Goal: Information Seeking & Learning: Find contact information

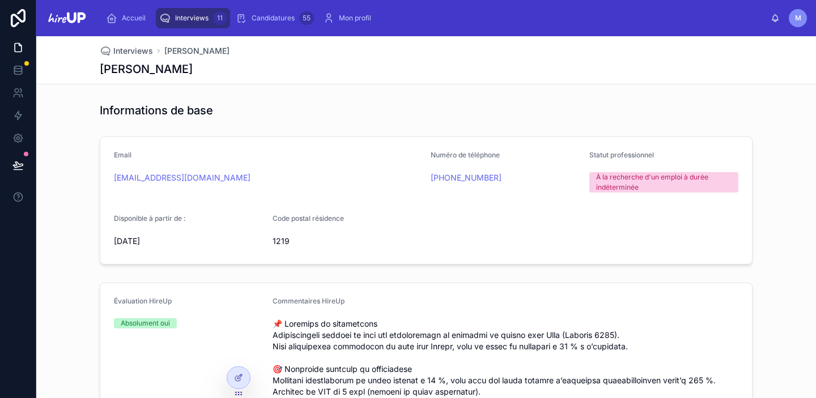
click at [188, 18] on span "Interviews" at bounding box center [191, 18] width 33 height 9
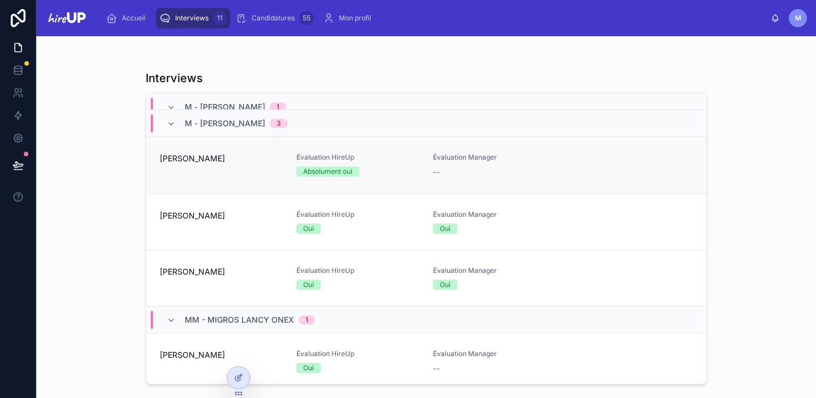
scroll to position [83, 0]
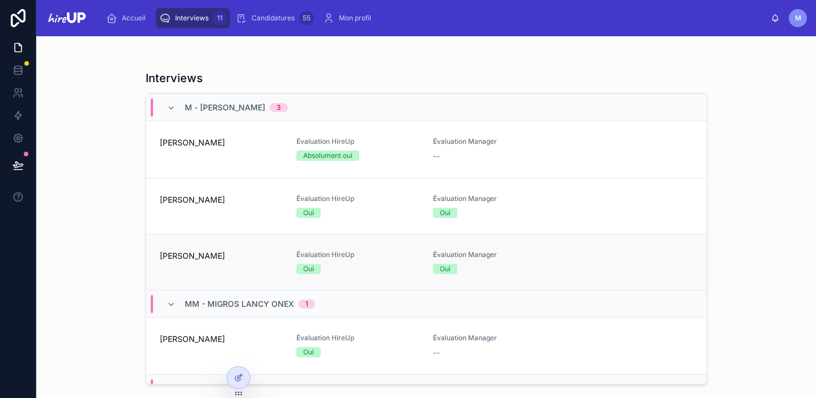
click at [184, 256] on span "[PERSON_NAME]" at bounding box center [221, 256] width 123 height 11
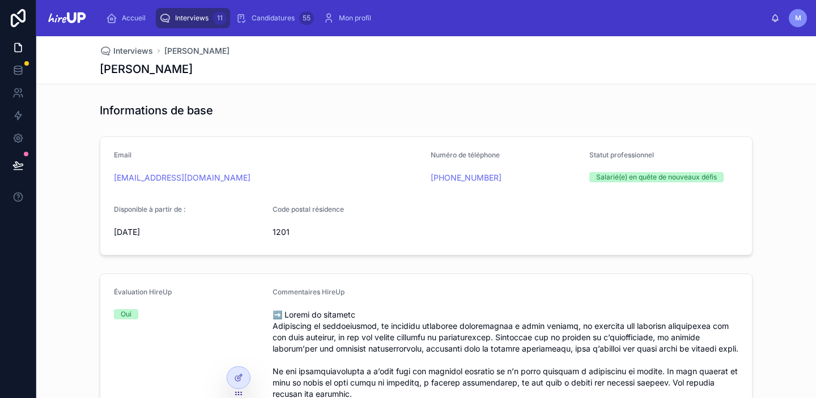
click at [192, 14] on span "Interviews" at bounding box center [191, 18] width 33 height 9
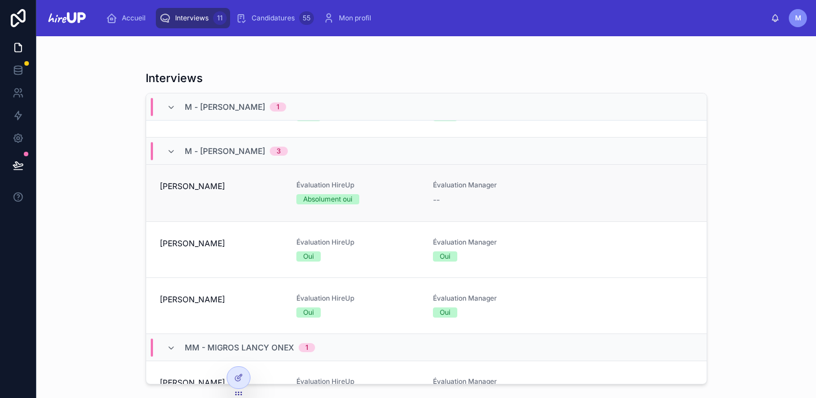
scroll to position [58, 0]
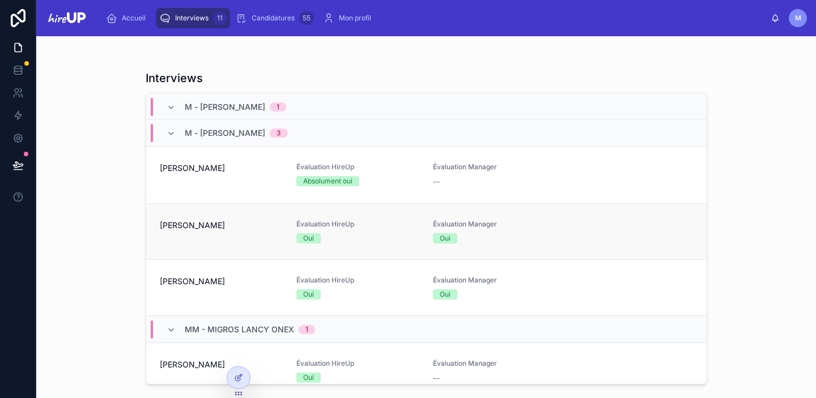
click at [180, 228] on span "[PERSON_NAME]" at bounding box center [221, 225] width 123 height 11
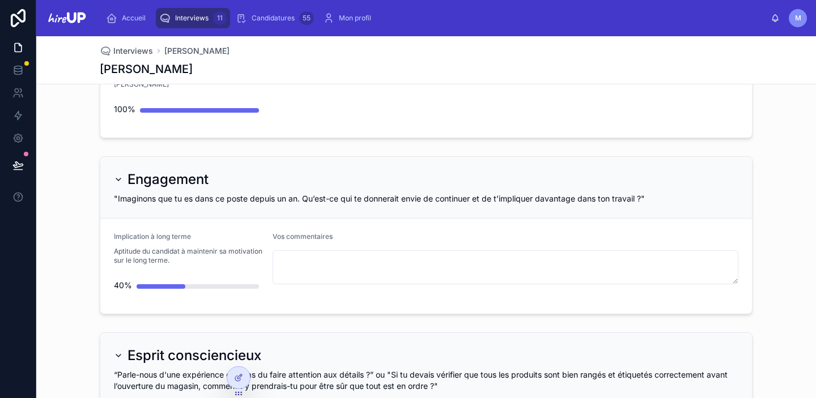
scroll to position [517, 0]
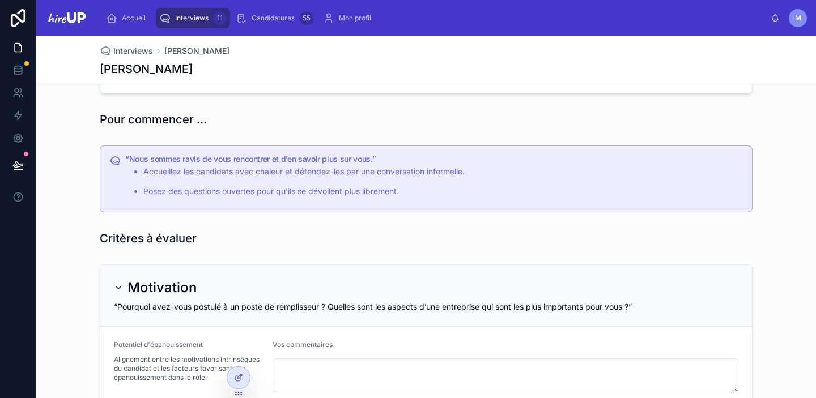
click at [193, 19] on span "Interviews" at bounding box center [191, 18] width 33 height 9
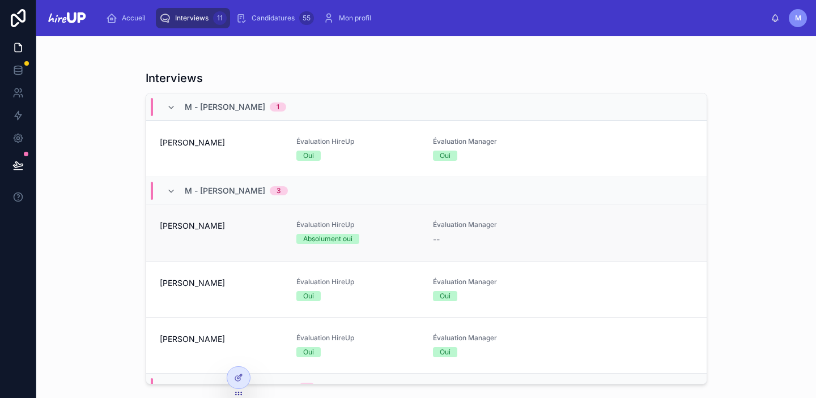
click at [200, 237] on div "[PERSON_NAME]" at bounding box center [221, 233] width 123 height 25
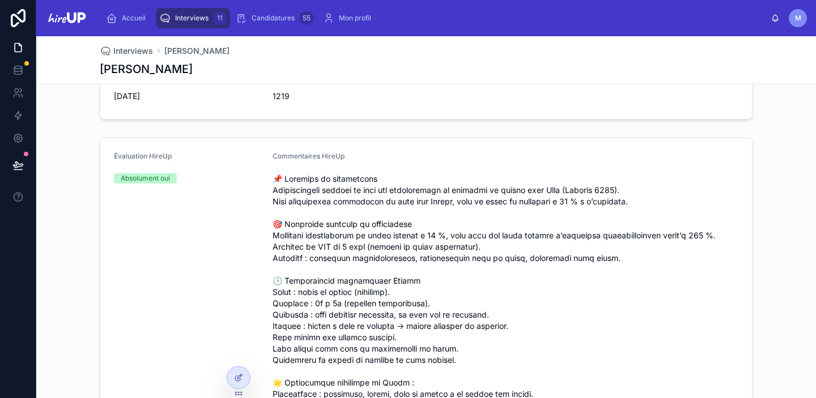
scroll to position [189, 0]
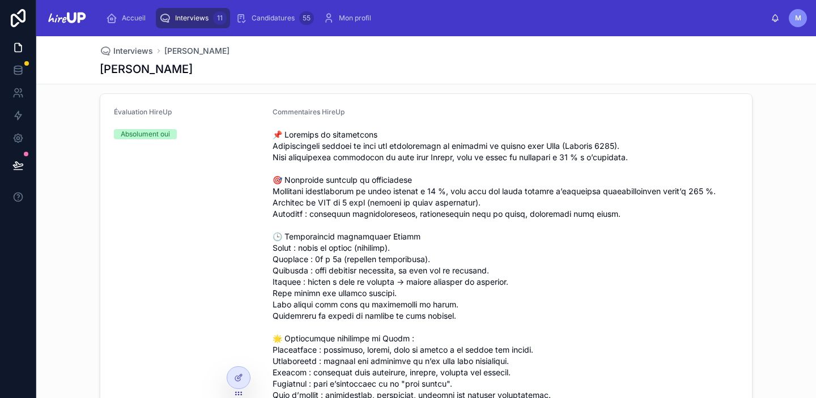
click at [196, 18] on span "Interviews" at bounding box center [191, 18] width 33 height 9
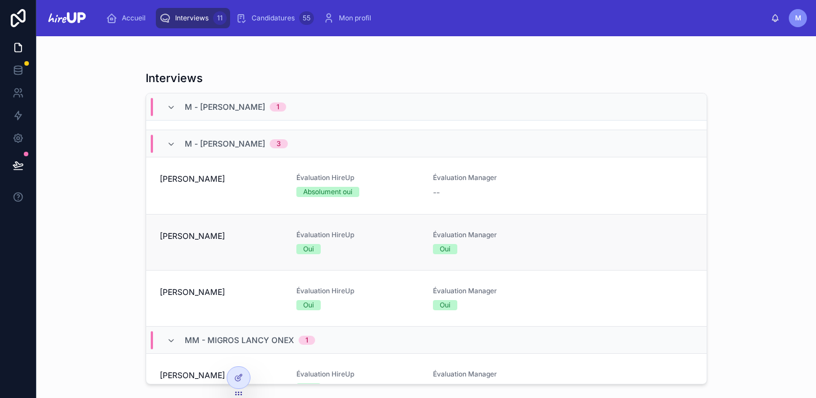
scroll to position [79, 0]
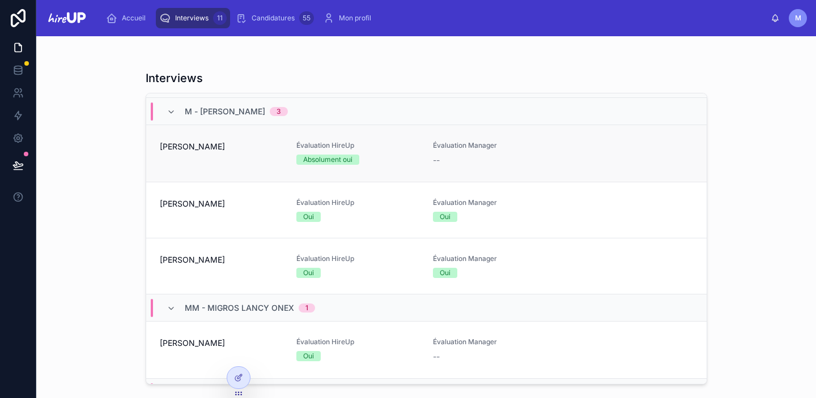
click at [168, 149] on span "[PERSON_NAME]" at bounding box center [221, 146] width 123 height 11
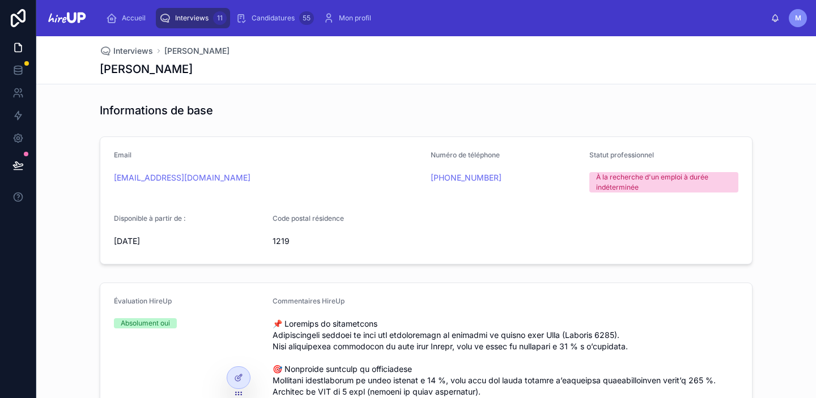
click at [186, 23] on div "Interviews 11" at bounding box center [192, 18] width 67 height 18
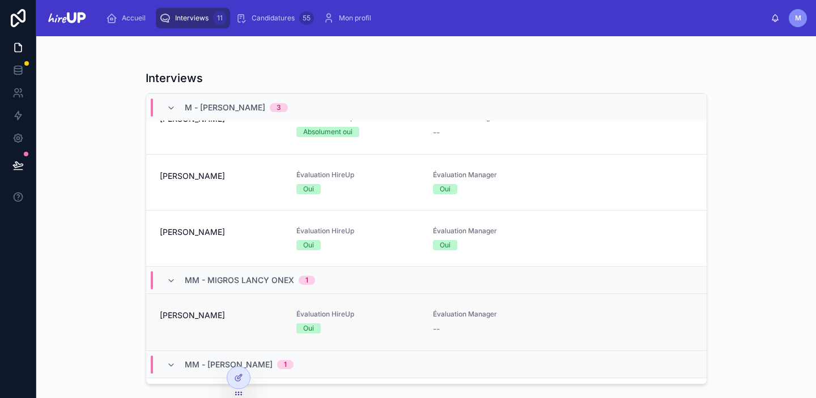
scroll to position [9, 0]
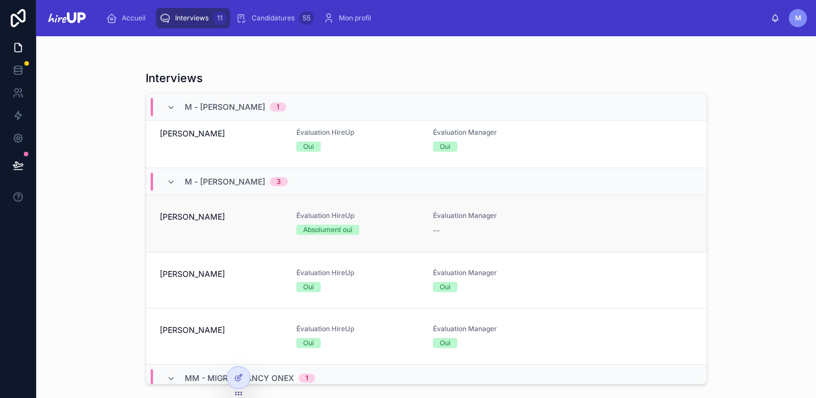
click at [189, 230] on div "[PERSON_NAME]" at bounding box center [221, 223] width 123 height 25
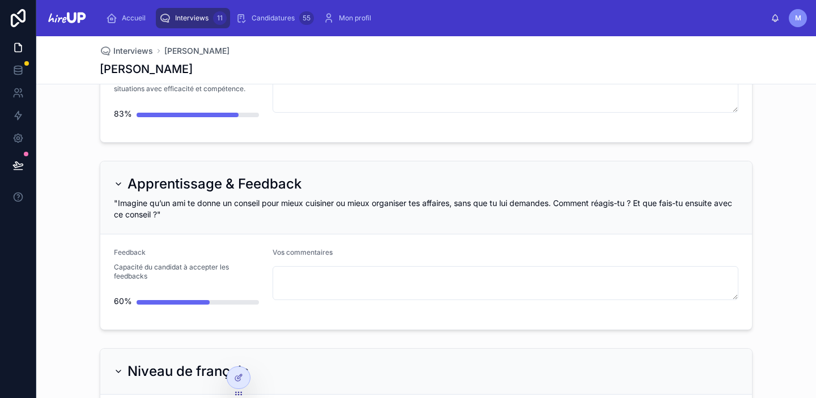
scroll to position [3020, 0]
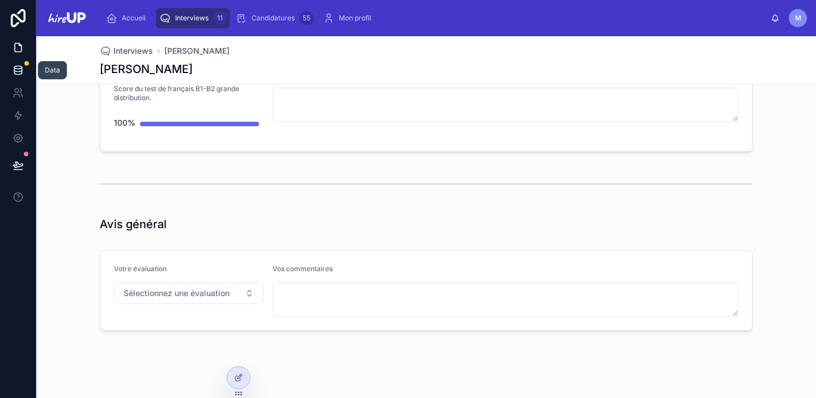
click at [16, 73] on icon at bounding box center [17, 70] width 11 height 11
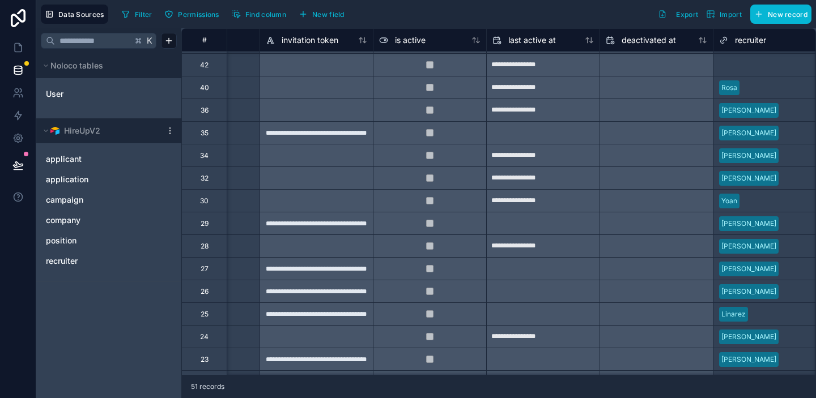
scroll to position [429, 0]
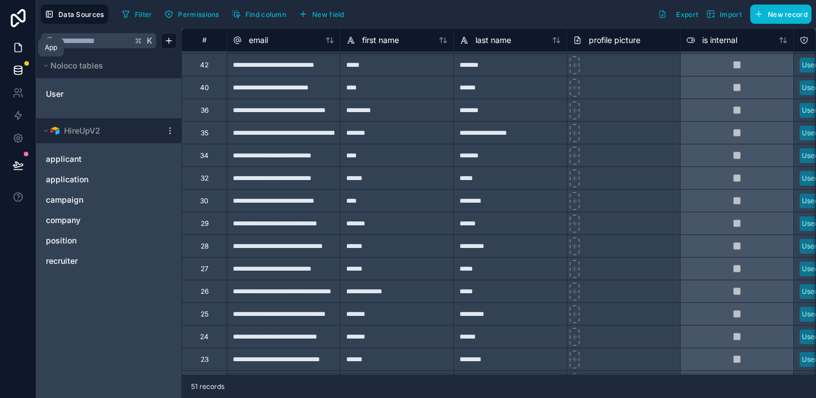
click at [21, 50] on icon at bounding box center [18, 48] width 7 height 9
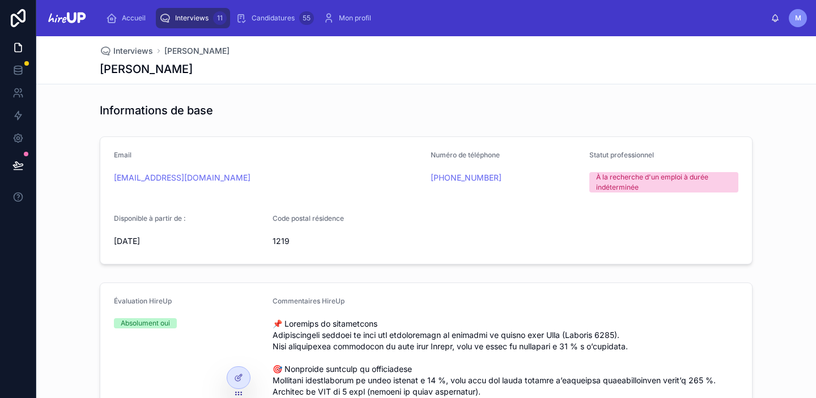
click at [192, 20] on span "Interviews" at bounding box center [191, 18] width 33 height 9
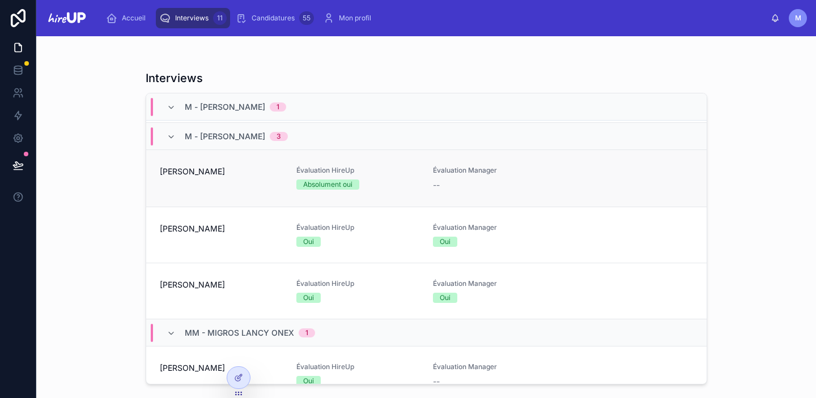
scroll to position [55, 0]
click at [188, 180] on div "[PERSON_NAME]" at bounding box center [221, 178] width 123 height 25
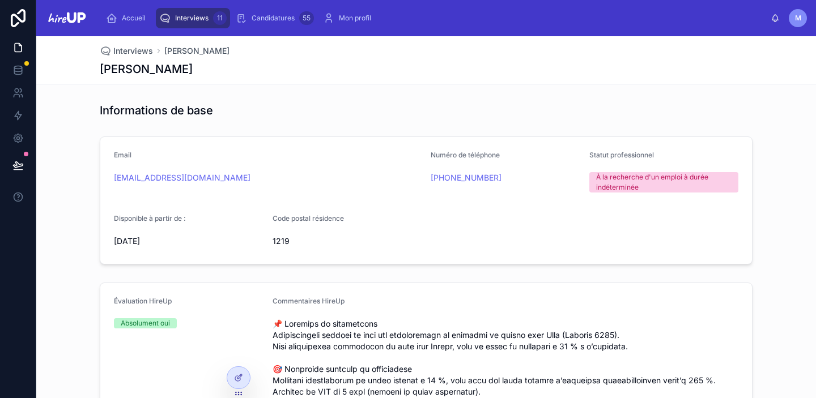
click at [183, 18] on span "Interviews" at bounding box center [191, 18] width 33 height 9
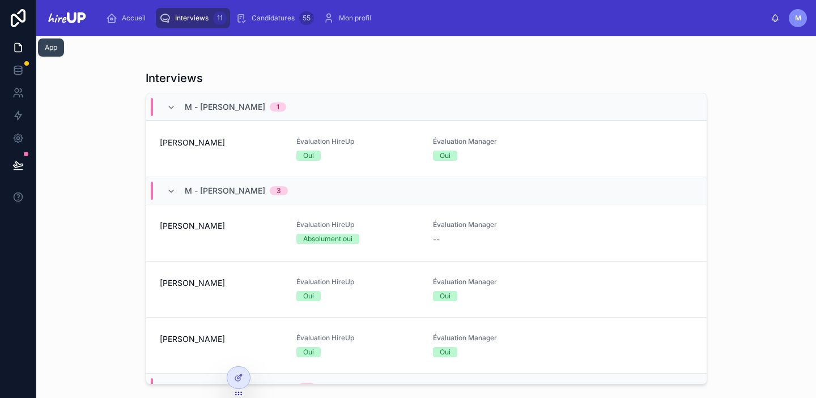
click at [19, 48] on icon at bounding box center [17, 47] width 11 height 11
click at [19, 71] on icon at bounding box center [17, 69] width 7 height 5
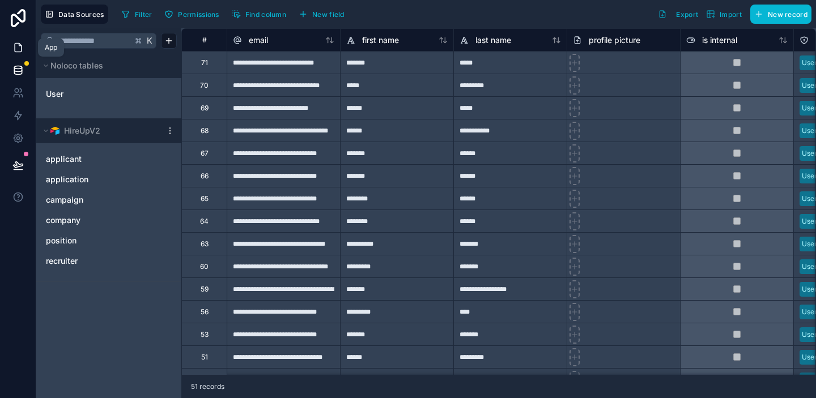
click at [16, 44] on icon at bounding box center [17, 47] width 11 height 11
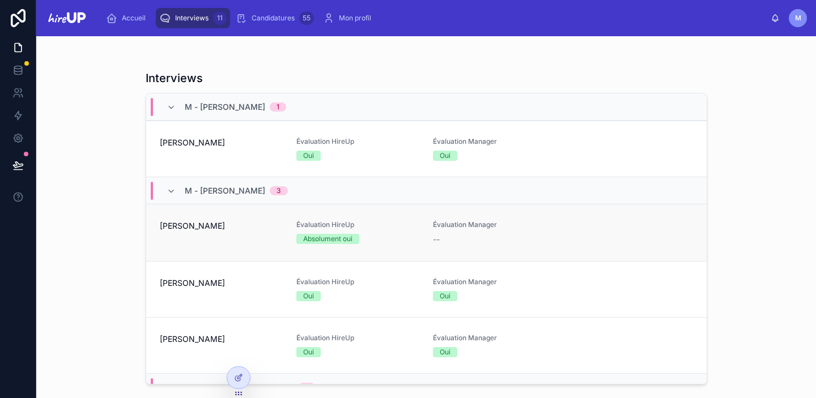
click at [189, 241] on div "[PERSON_NAME]" at bounding box center [221, 233] width 123 height 25
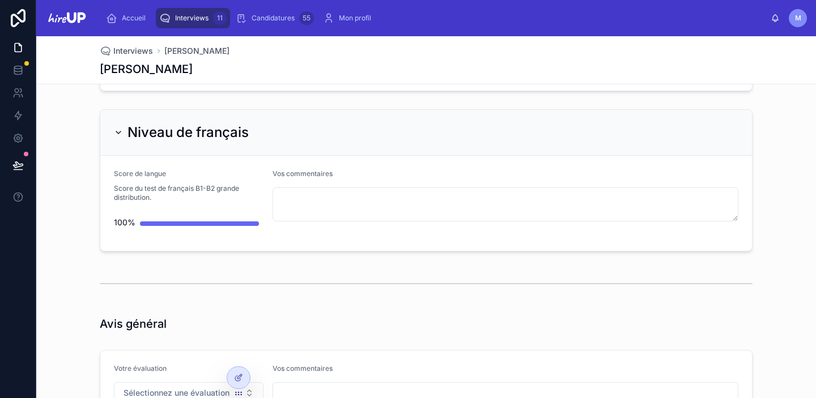
scroll to position [3020, 0]
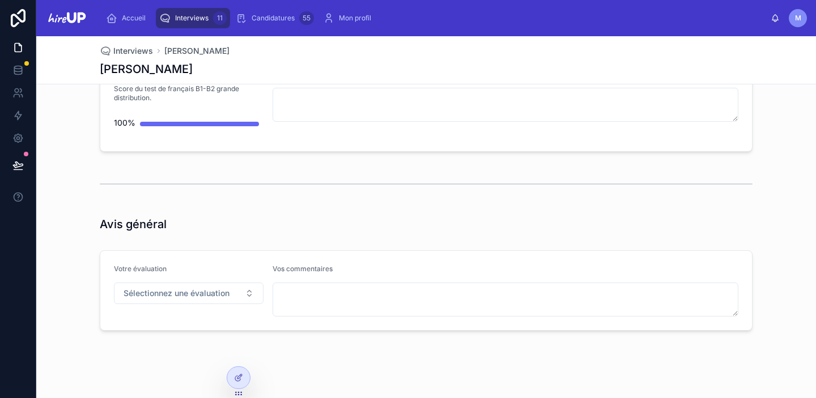
click at [186, 15] on span "Interviews" at bounding box center [191, 18] width 33 height 9
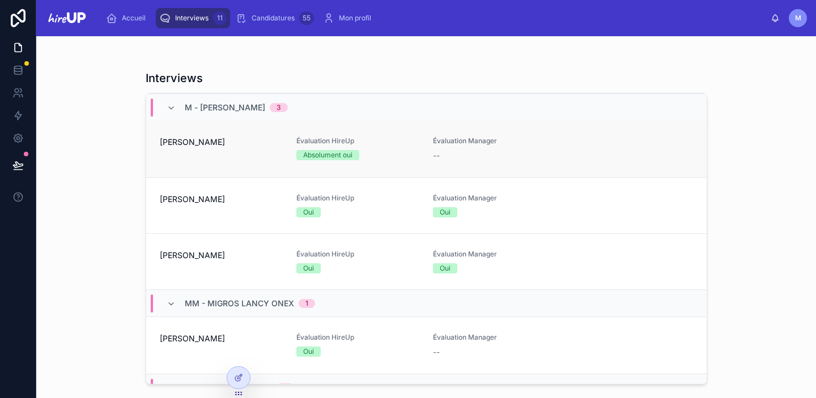
scroll to position [86, 0]
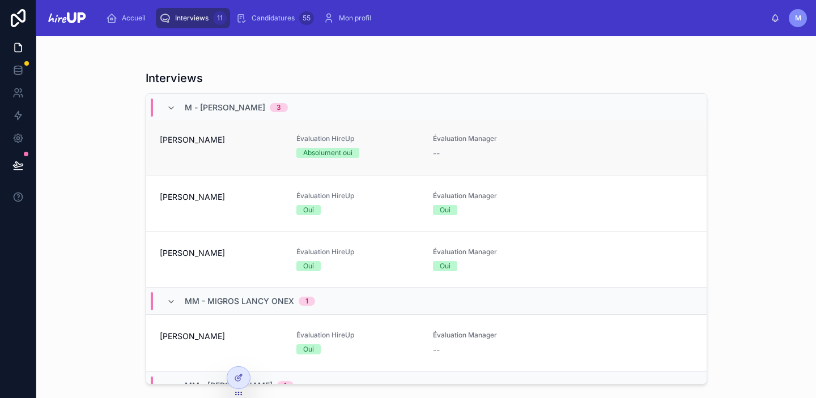
click at [171, 151] on div "[PERSON_NAME]" at bounding box center [221, 146] width 123 height 25
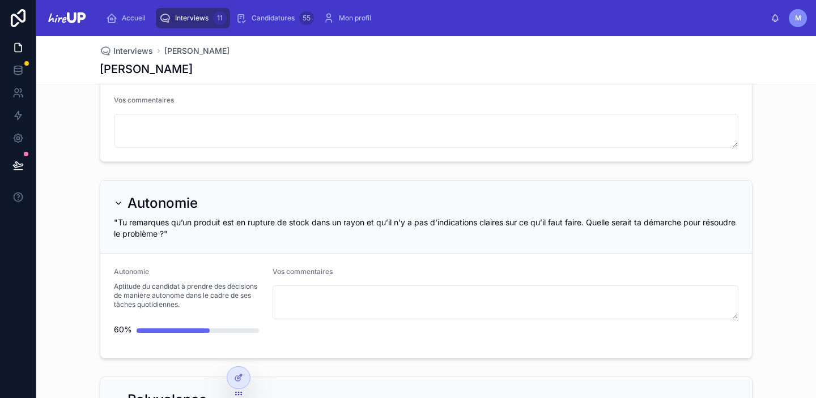
scroll to position [3020, 0]
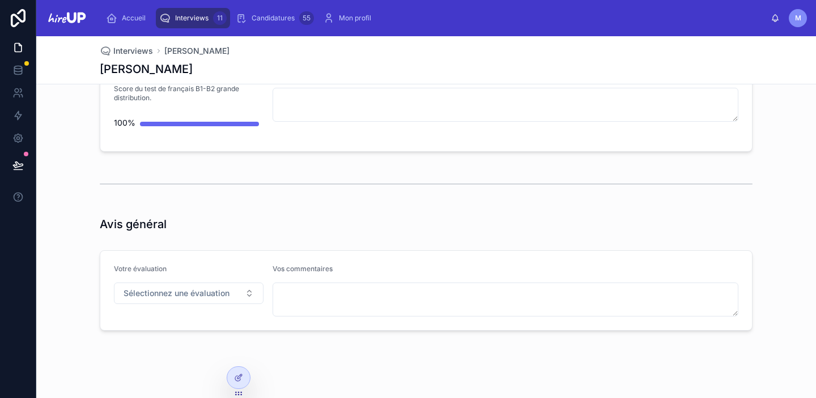
click at [186, 14] on span "Interviews" at bounding box center [191, 18] width 33 height 9
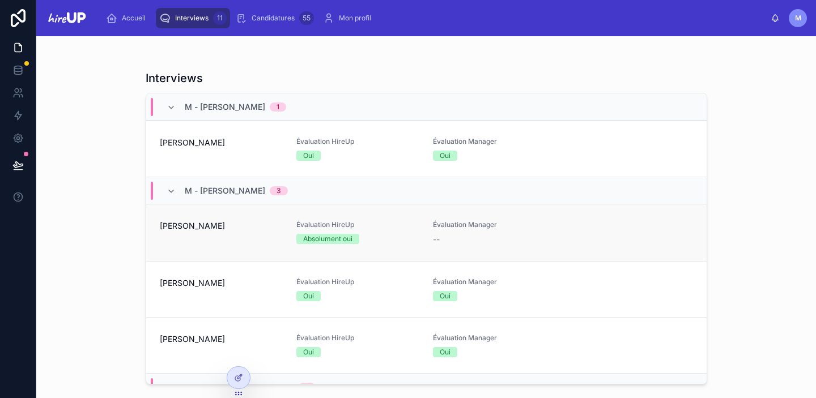
click at [186, 232] on div "[PERSON_NAME]" at bounding box center [221, 233] width 123 height 25
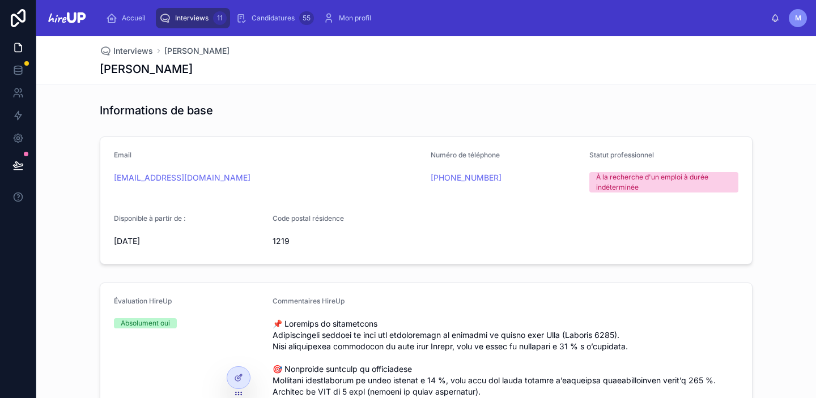
click at [191, 19] on span "Interviews" at bounding box center [191, 18] width 33 height 9
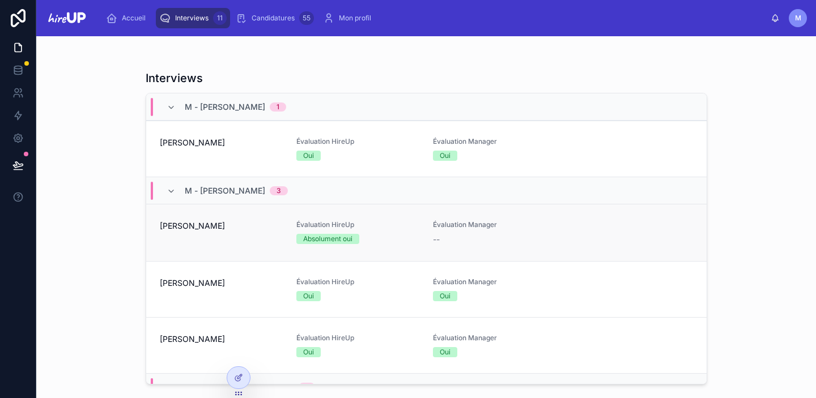
scroll to position [73, 0]
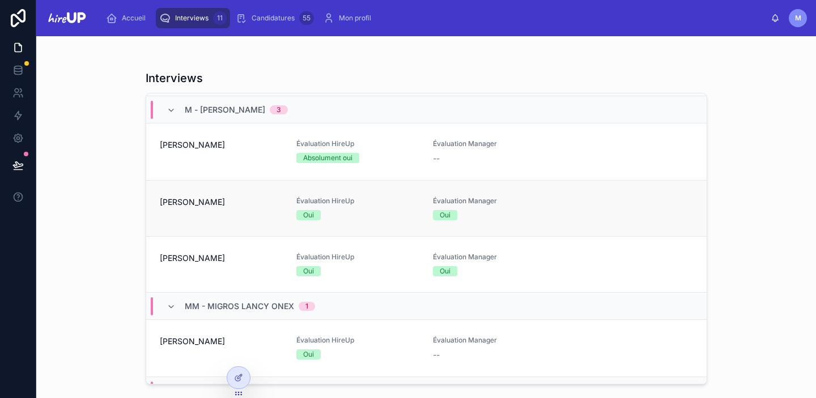
scroll to position [82, 0]
click at [203, 158] on div "[PERSON_NAME]" at bounding box center [221, 151] width 123 height 25
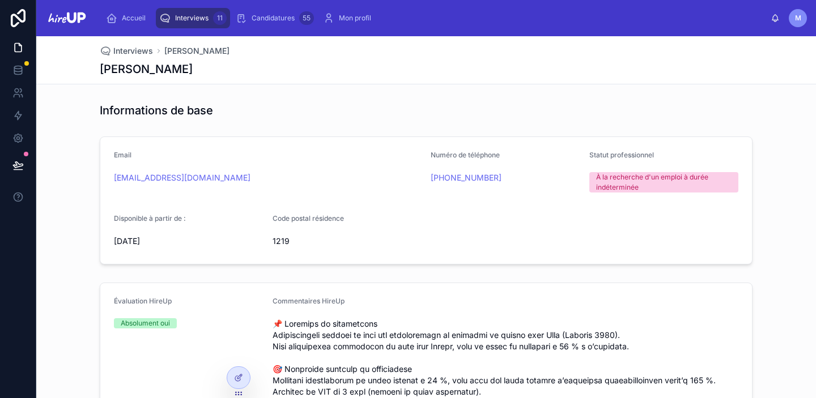
click at [192, 14] on span "Interviews" at bounding box center [191, 18] width 33 height 9
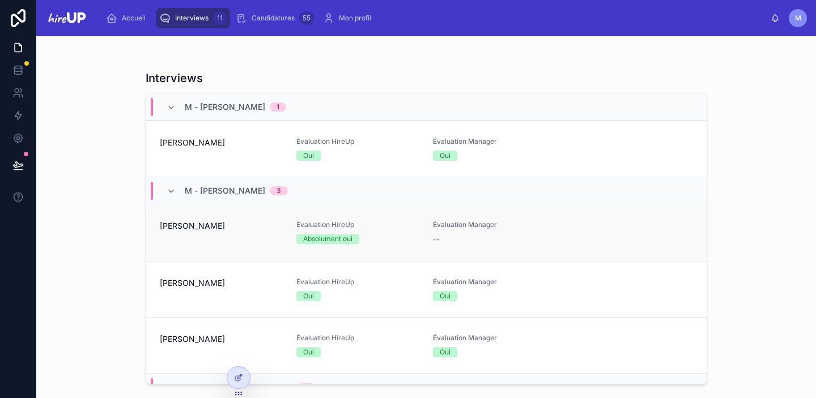
click at [215, 229] on span "[PERSON_NAME]" at bounding box center [221, 226] width 123 height 11
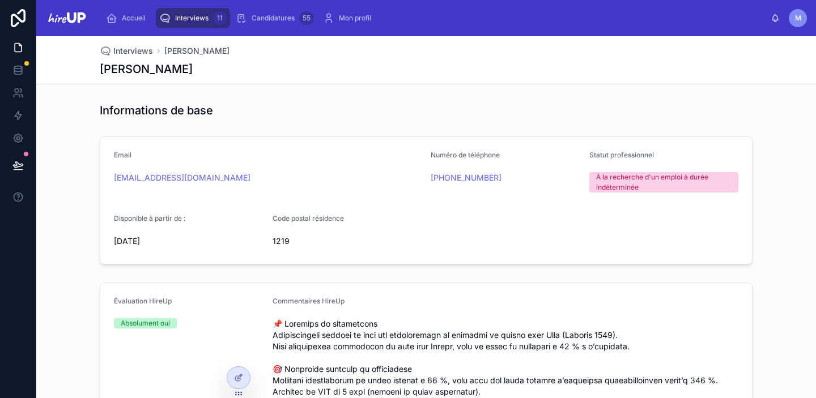
click at [183, 9] on div "Interviews 11" at bounding box center [192, 18] width 67 height 18
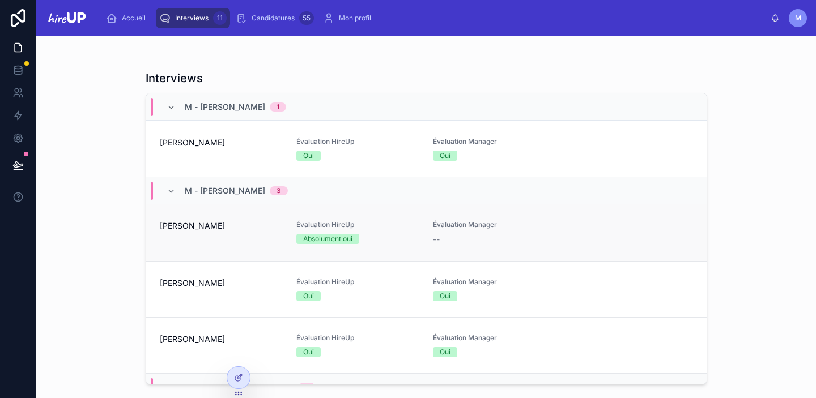
click at [201, 232] on div "[PERSON_NAME]" at bounding box center [221, 233] width 123 height 25
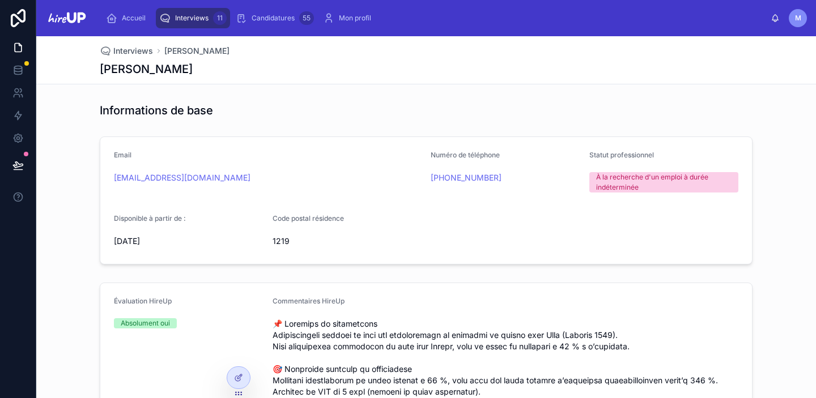
click at [204, 15] on span "Interviews" at bounding box center [191, 18] width 33 height 9
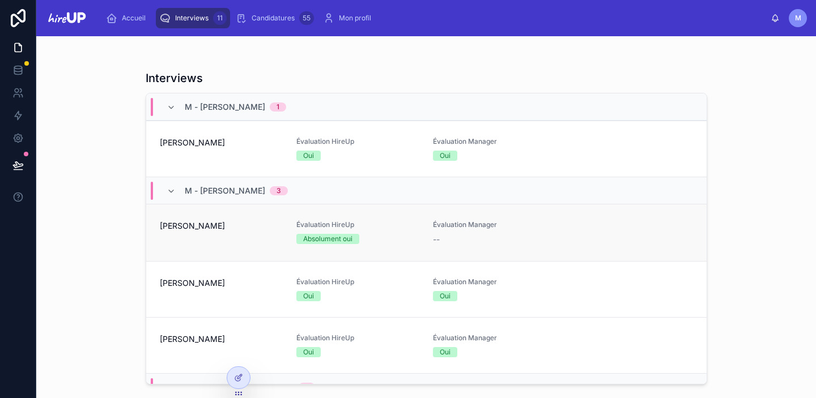
click at [221, 243] on div "[PERSON_NAME]" at bounding box center [221, 233] width 123 height 25
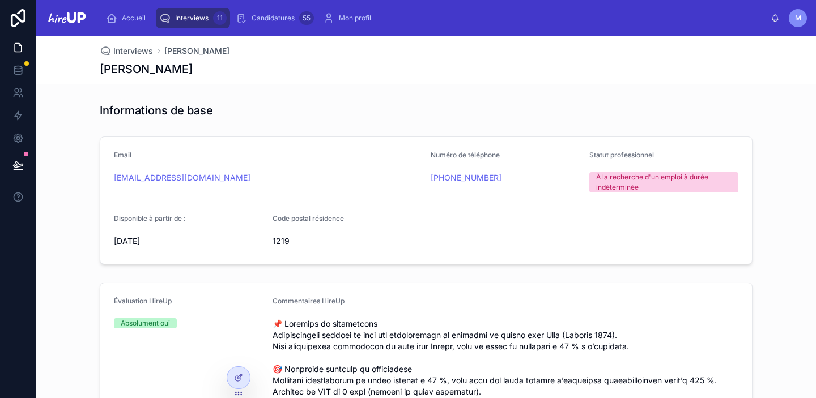
click at [198, 12] on div "Interviews 11" at bounding box center [192, 18] width 67 height 18
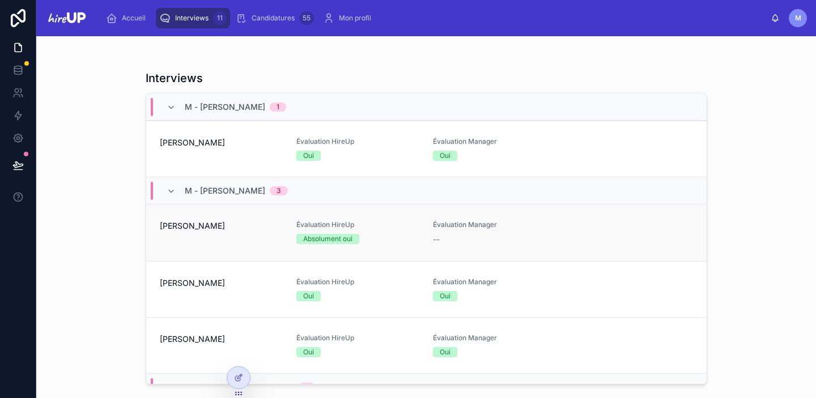
click at [188, 226] on span "[PERSON_NAME]" at bounding box center [221, 226] width 123 height 11
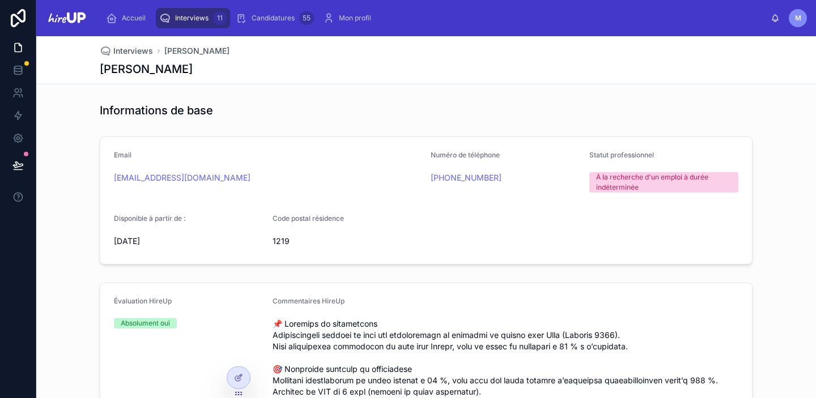
click at [194, 10] on div "Interviews 11" at bounding box center [192, 18] width 67 height 18
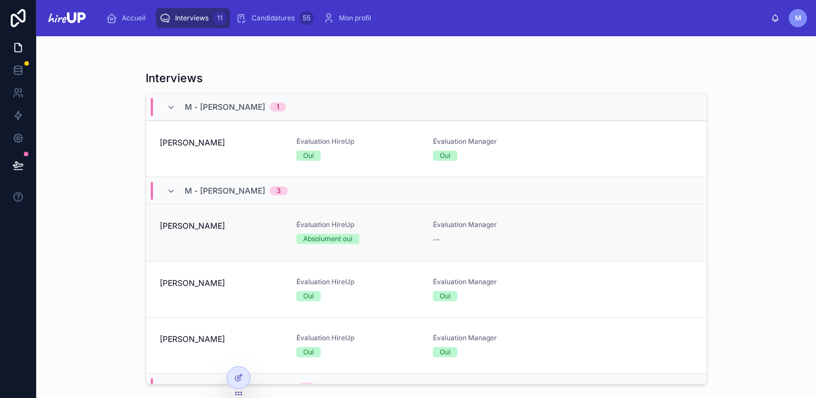
scroll to position [71, 0]
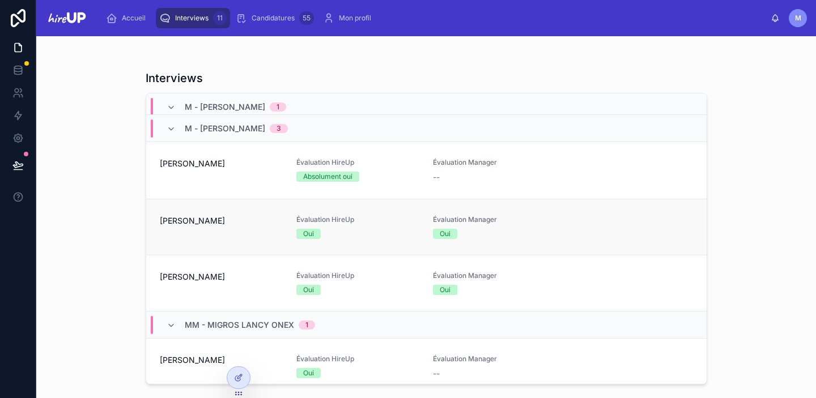
click at [168, 226] on span "[PERSON_NAME]" at bounding box center [221, 220] width 123 height 11
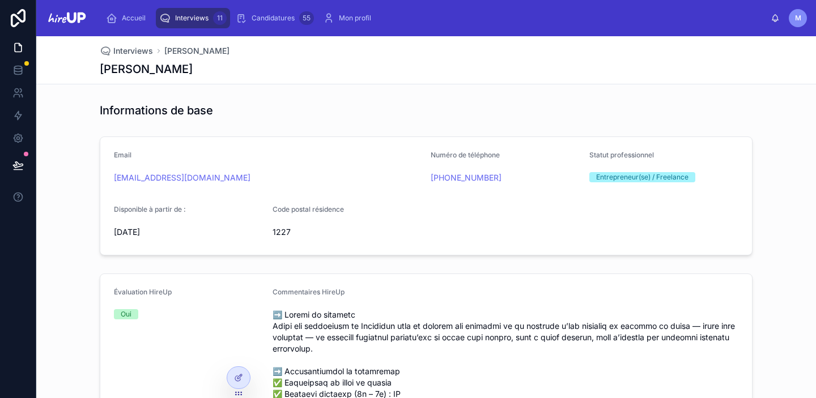
click at [190, 20] on span "Interviews" at bounding box center [191, 18] width 33 height 9
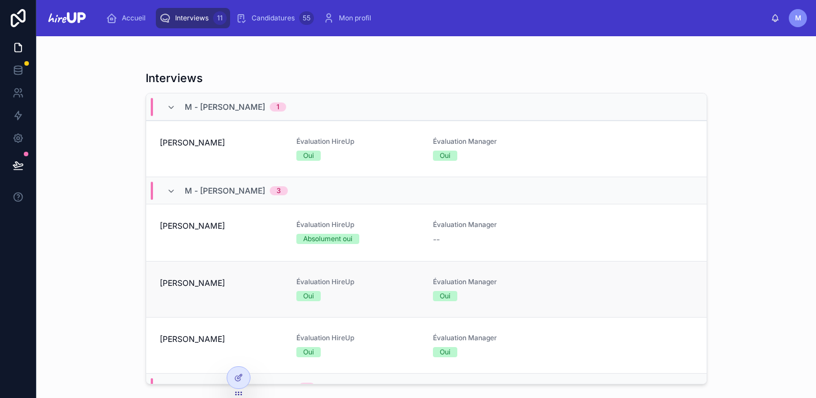
scroll to position [64, 0]
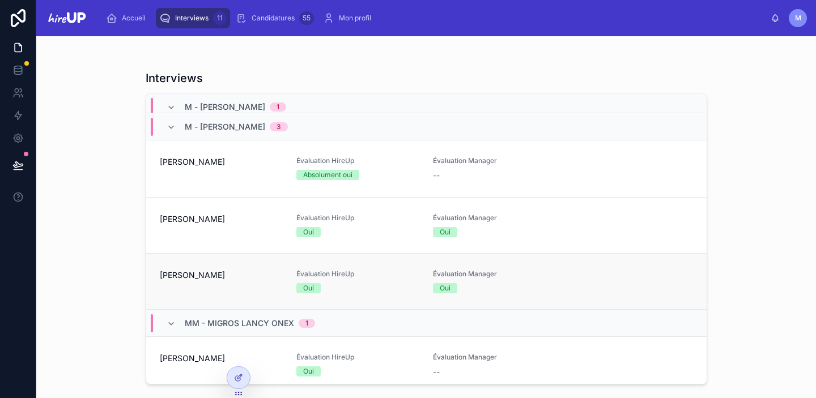
click at [209, 292] on div "[PERSON_NAME]" at bounding box center [221, 282] width 123 height 24
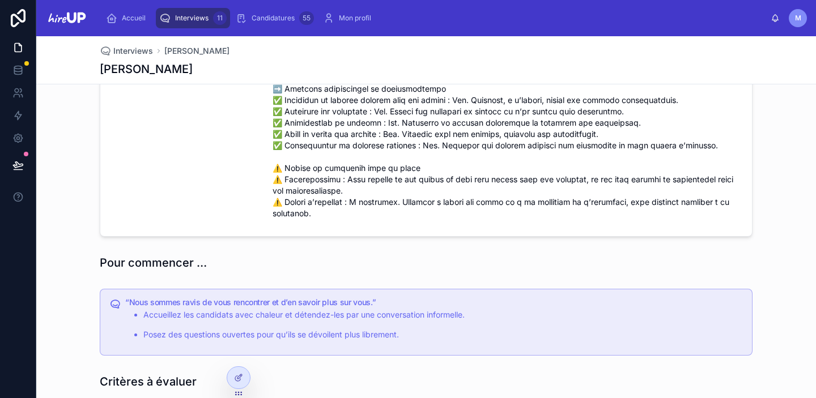
scroll to position [441, 0]
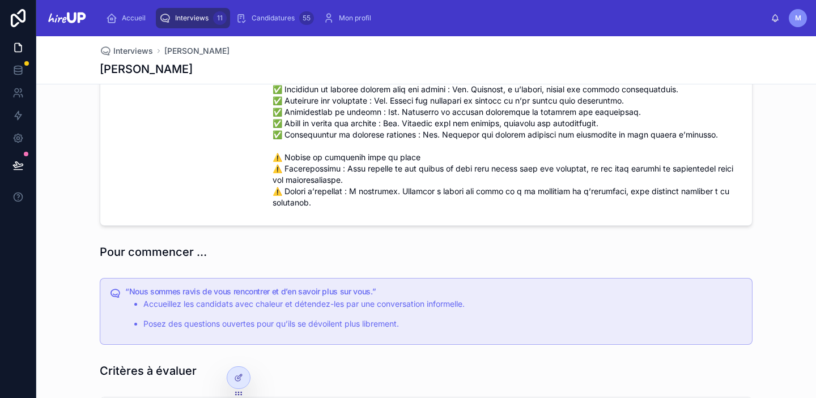
click at [194, 20] on span "Interviews" at bounding box center [191, 18] width 33 height 9
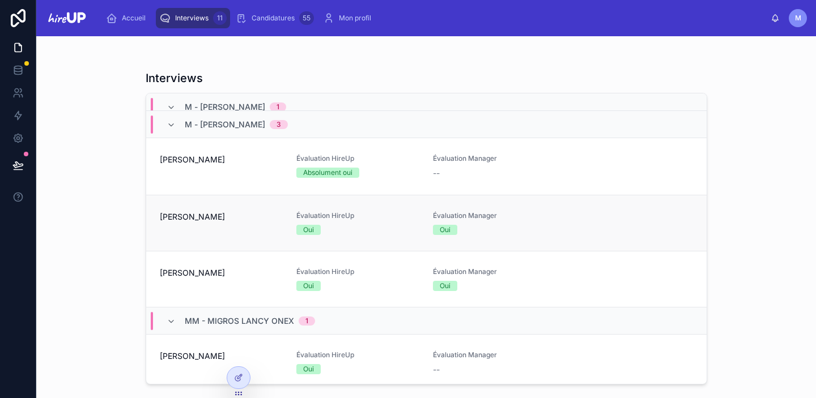
scroll to position [77, 0]
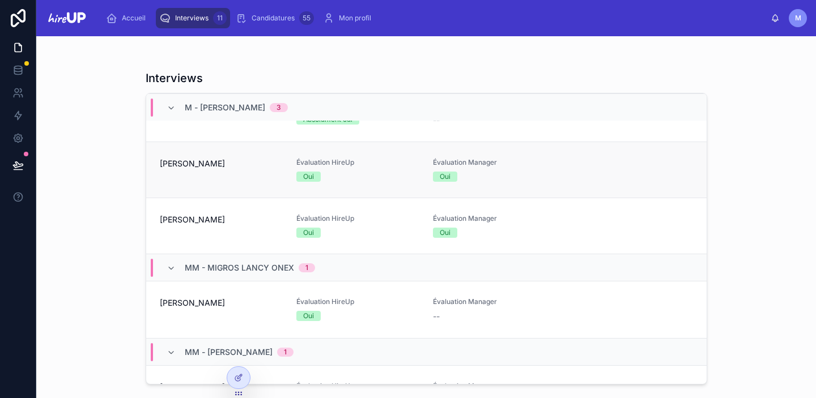
scroll to position [75, 0]
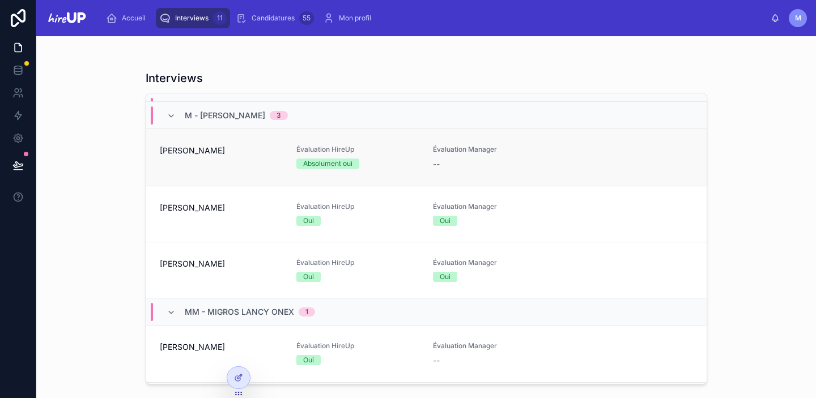
click at [200, 173] on link "[PERSON_NAME] Évaluation HireUp Absolument oui Évaluation Manager --" at bounding box center [426, 157] width 561 height 57
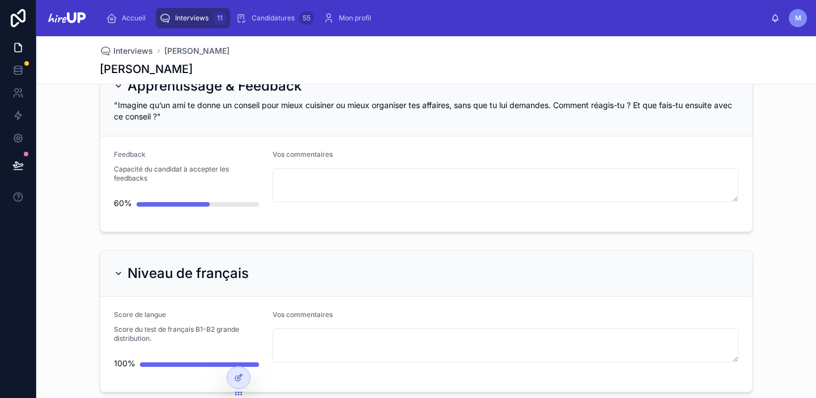
scroll to position [3020, 0]
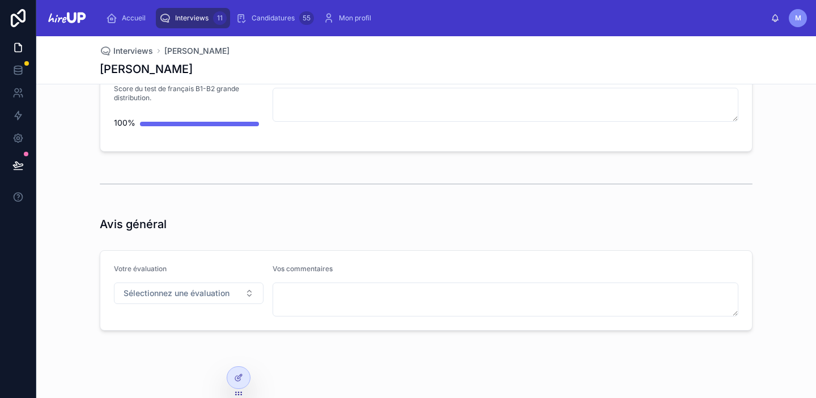
click at [184, 12] on div "Interviews 11" at bounding box center [192, 18] width 67 height 18
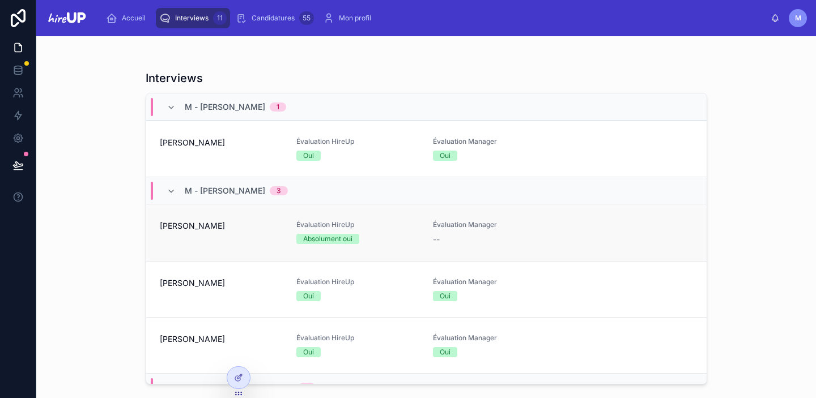
click at [236, 242] on div "[PERSON_NAME]" at bounding box center [221, 233] width 123 height 25
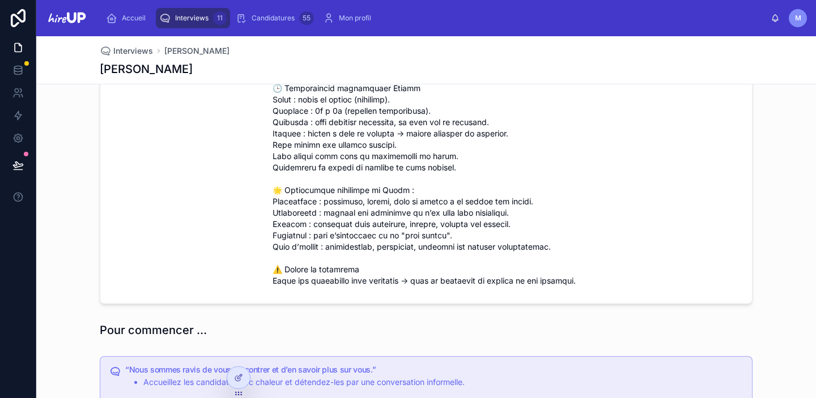
scroll to position [196, 0]
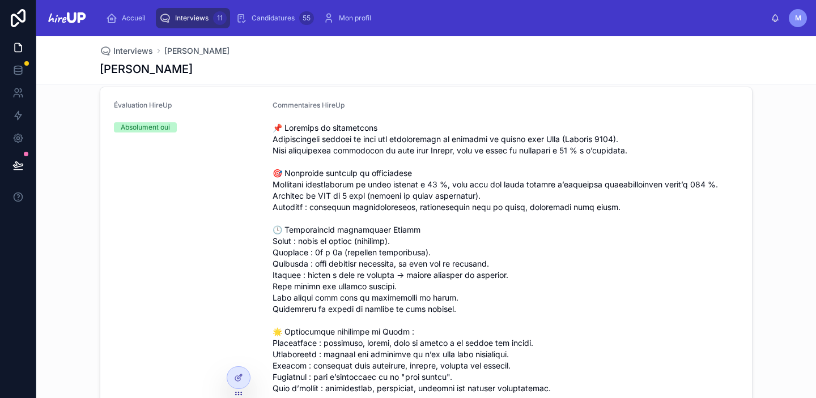
click at [209, 20] on div "Interviews 11" at bounding box center [192, 18] width 67 height 18
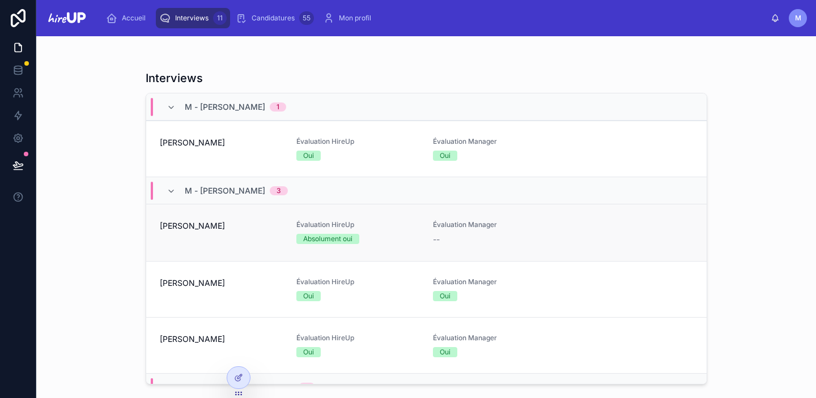
click at [178, 232] on div "[PERSON_NAME]" at bounding box center [221, 233] width 123 height 25
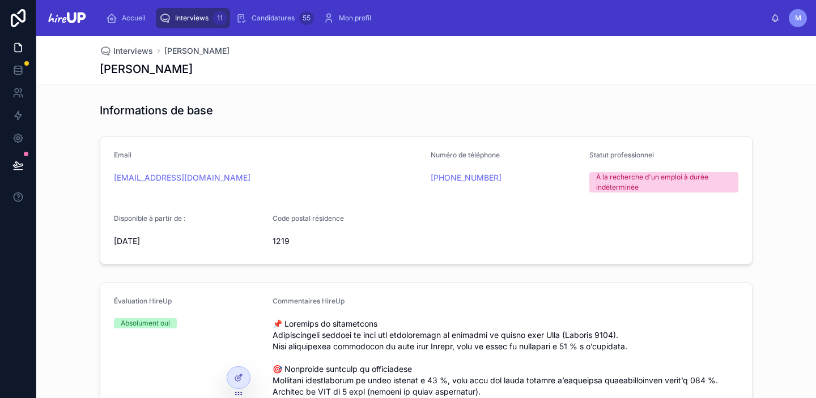
click at [192, 16] on span "Interviews" at bounding box center [191, 18] width 33 height 9
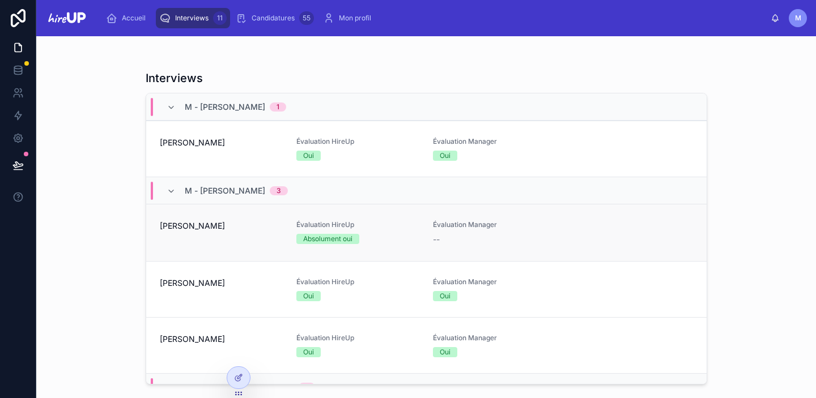
click at [193, 249] on link "[PERSON_NAME] Évaluation HireUp Absolument oui Évaluation Manager --" at bounding box center [426, 232] width 561 height 57
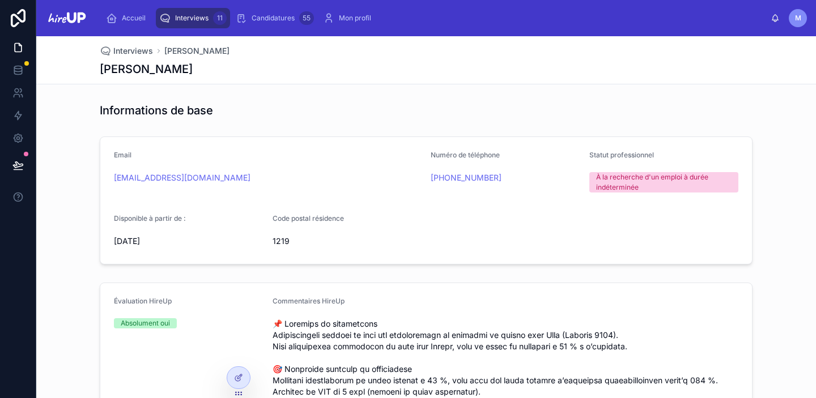
click at [199, 19] on span "Interviews" at bounding box center [191, 18] width 33 height 9
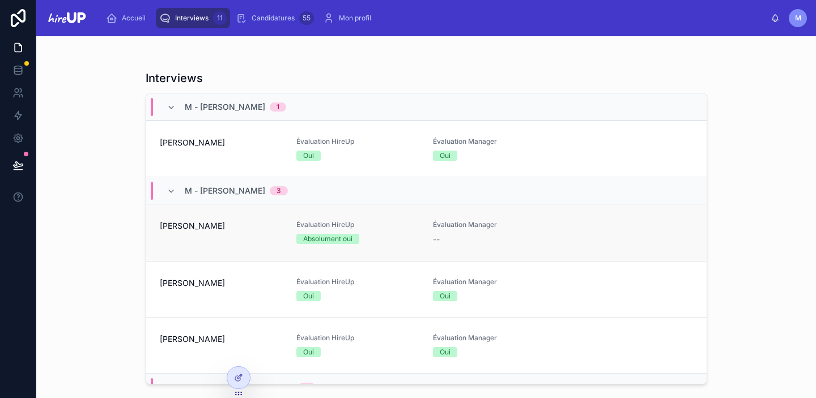
scroll to position [45, 0]
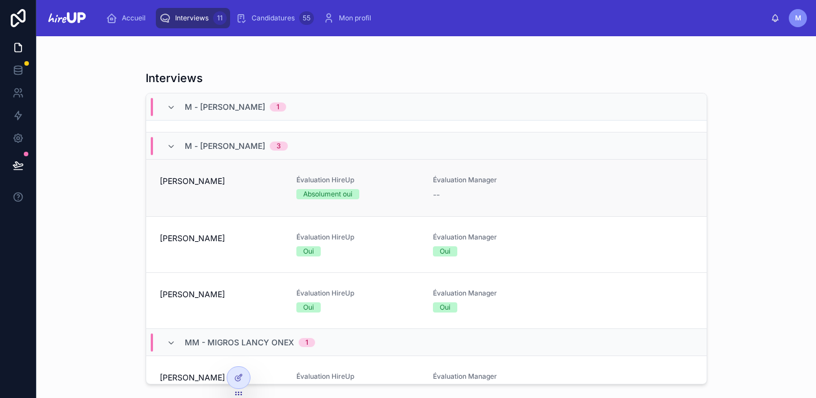
click at [190, 192] on div "[PERSON_NAME]" at bounding box center [221, 188] width 123 height 25
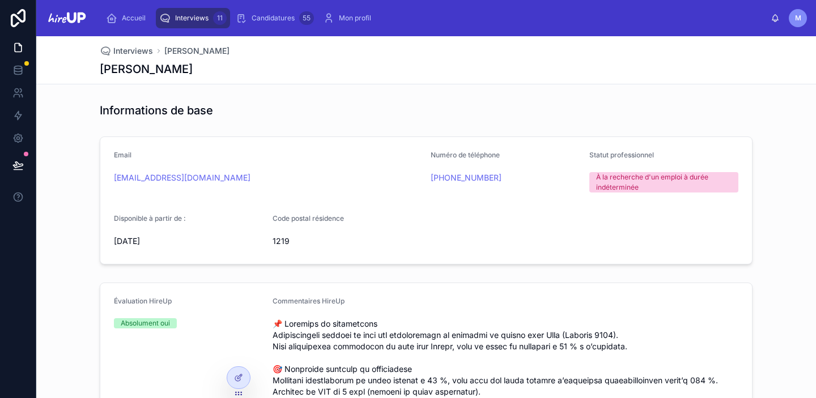
click at [202, 14] on span "Interviews" at bounding box center [191, 18] width 33 height 9
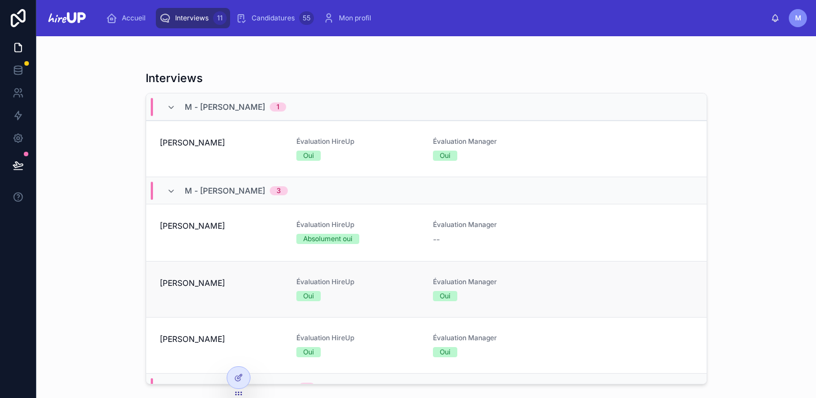
click at [208, 290] on div "[PERSON_NAME]" at bounding box center [221, 290] width 123 height 24
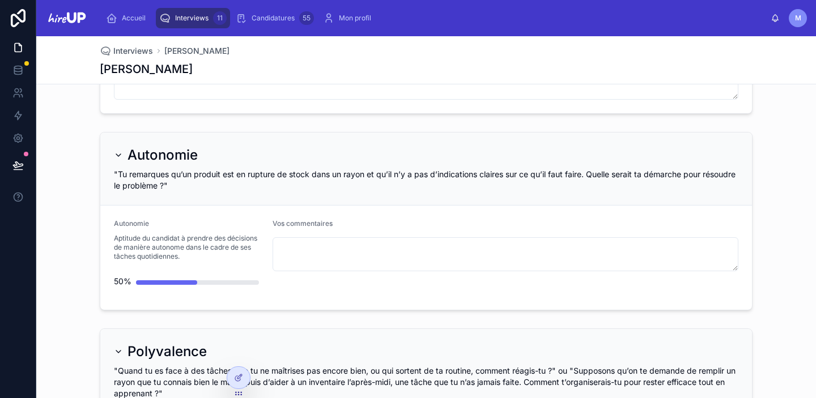
scroll to position [2988, 0]
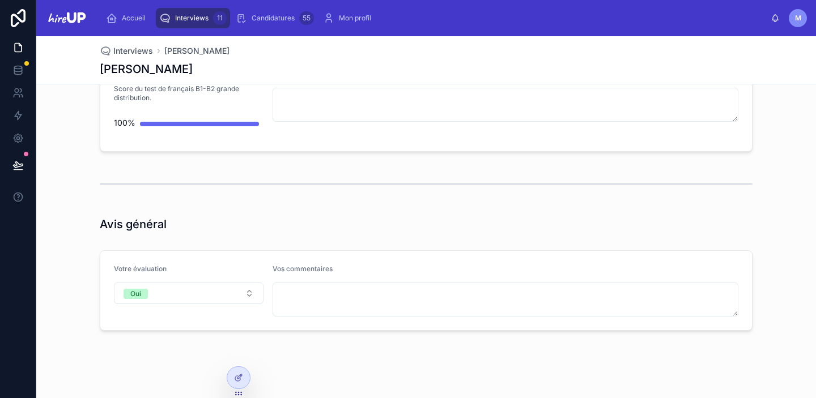
click at [187, 22] on span "Interviews" at bounding box center [191, 18] width 33 height 9
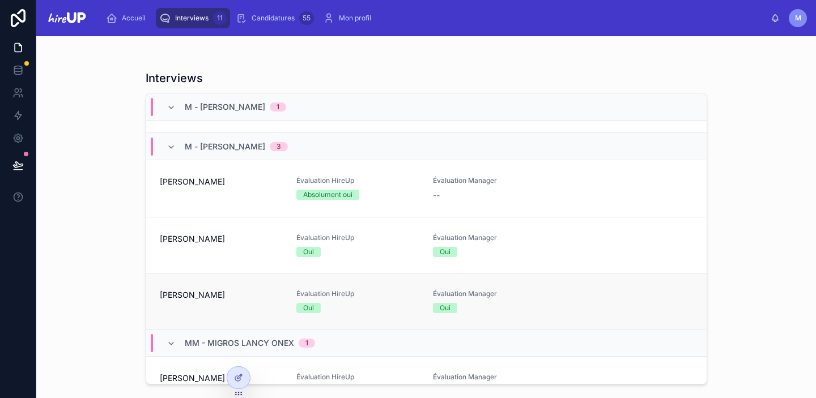
scroll to position [53, 0]
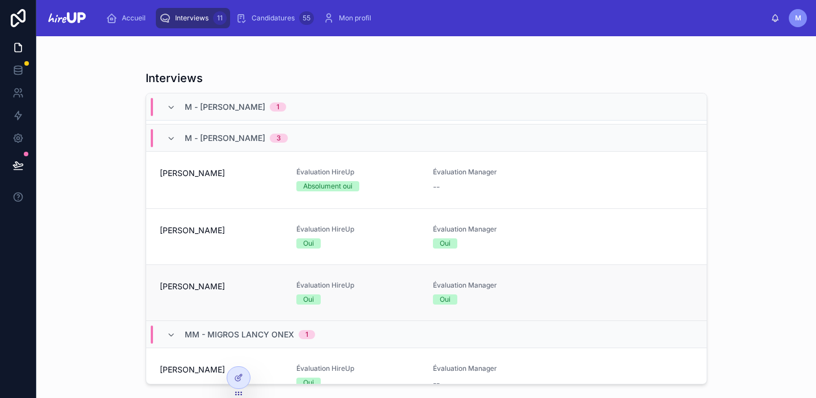
click at [201, 302] on div "[PERSON_NAME]" at bounding box center [221, 293] width 123 height 24
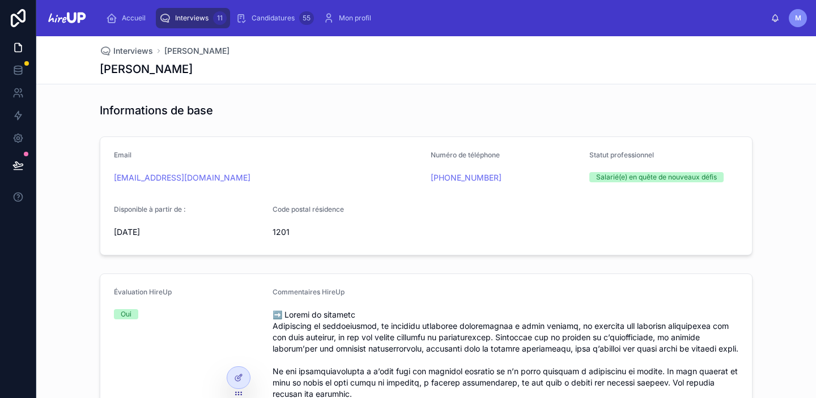
click at [201, 19] on span "Interviews" at bounding box center [191, 18] width 33 height 9
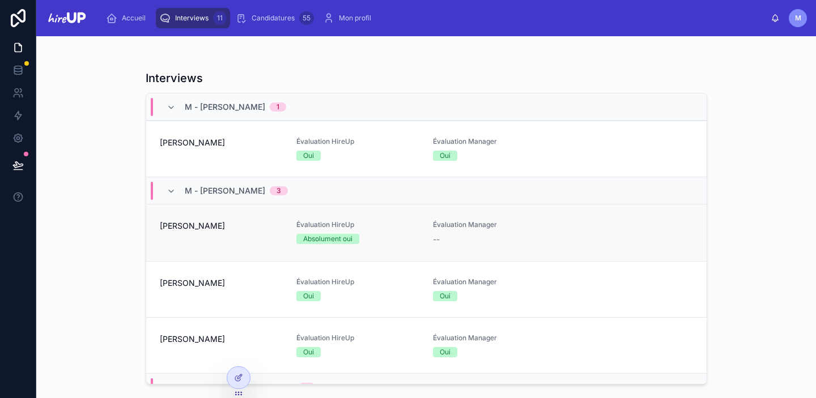
scroll to position [33, 0]
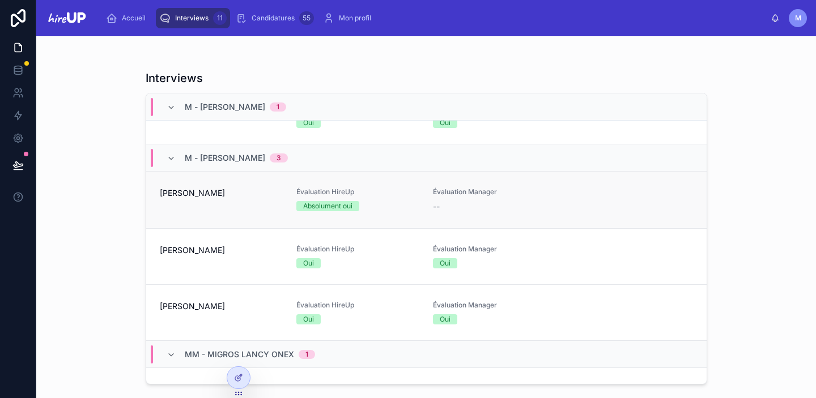
click at [199, 213] on link "Cindy R Évaluation HireUp Absolument oui Évaluation Manager --" at bounding box center [426, 199] width 561 height 57
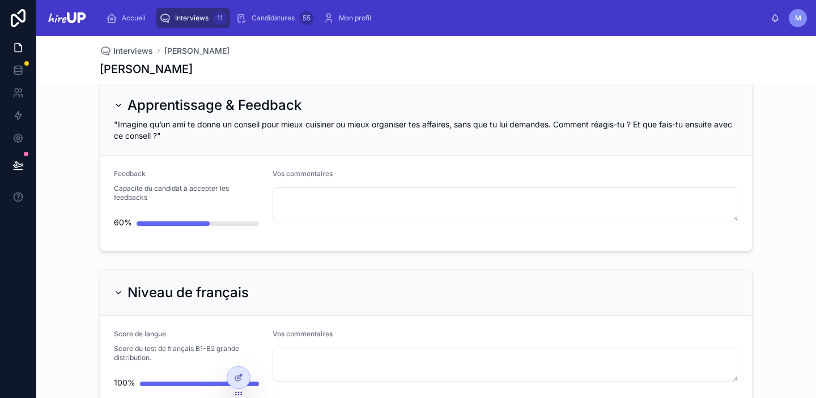
scroll to position [3020, 0]
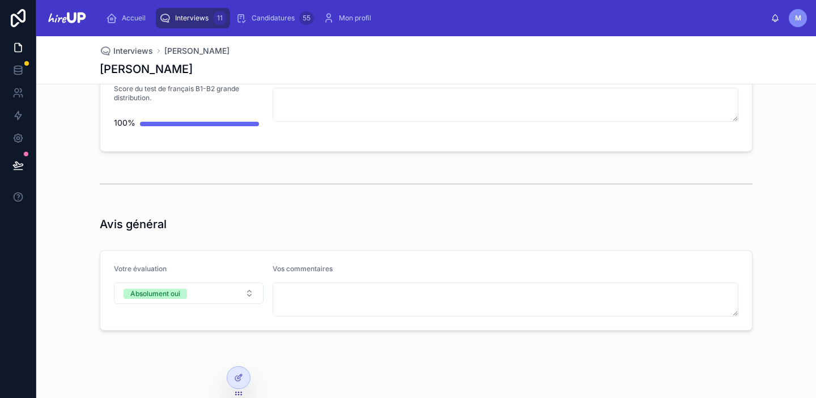
click at [200, 22] on span "Interviews" at bounding box center [191, 18] width 33 height 9
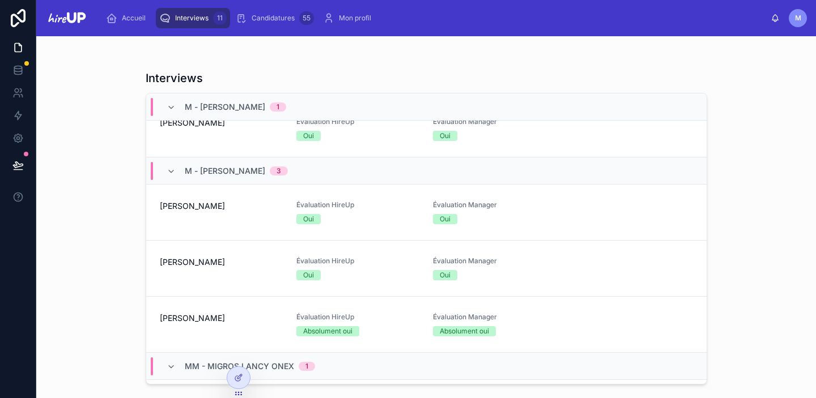
scroll to position [22, 0]
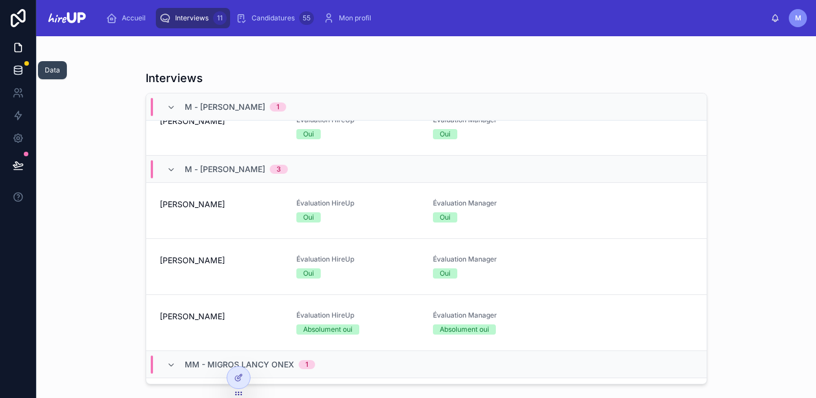
click at [18, 70] on icon at bounding box center [17, 70] width 11 height 11
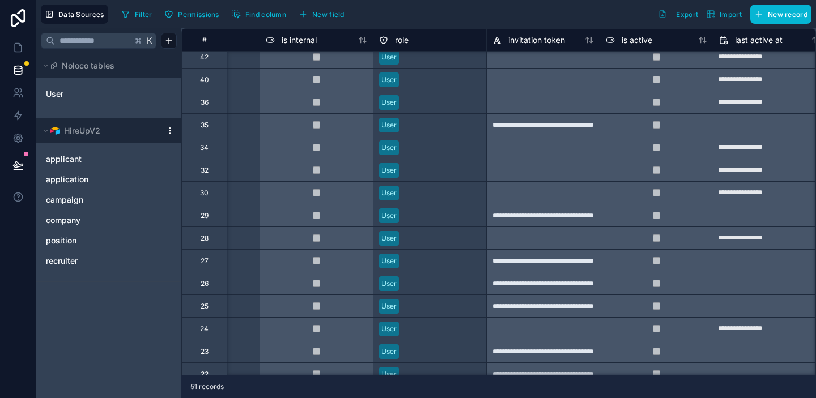
scroll to position [436, 622]
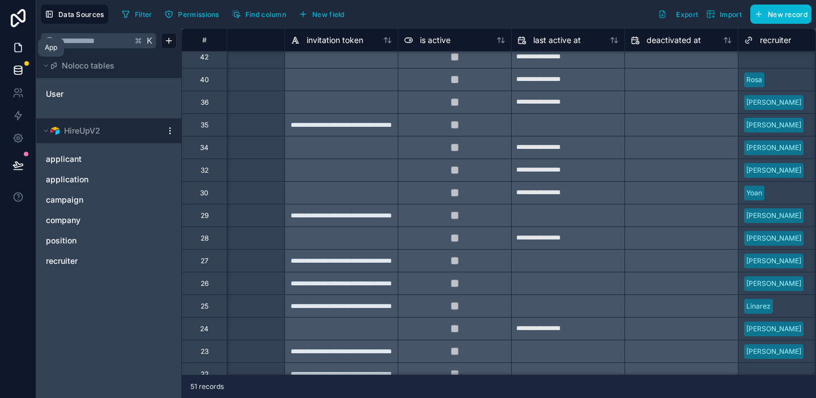
click at [15, 49] on icon at bounding box center [18, 48] width 7 height 9
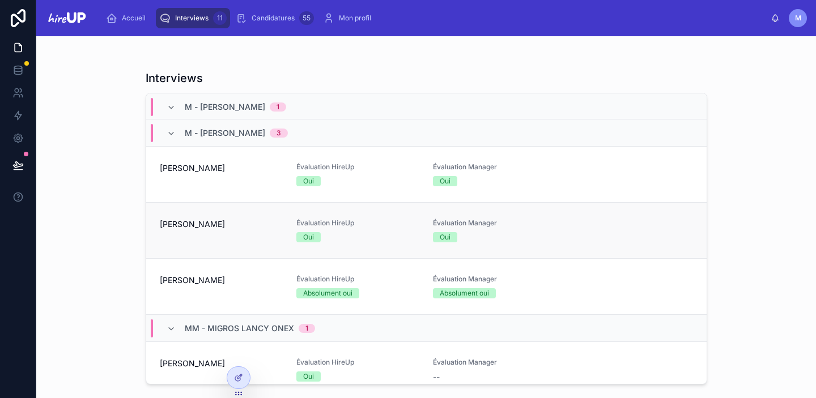
scroll to position [61, 0]
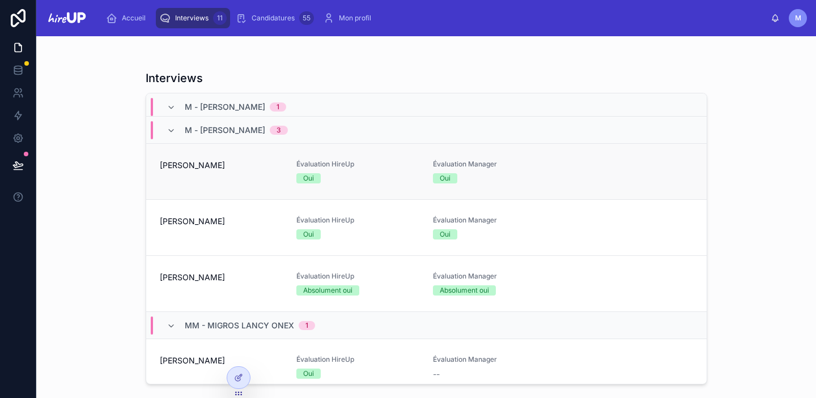
click at [184, 177] on div "[PERSON_NAME]" at bounding box center [221, 172] width 123 height 24
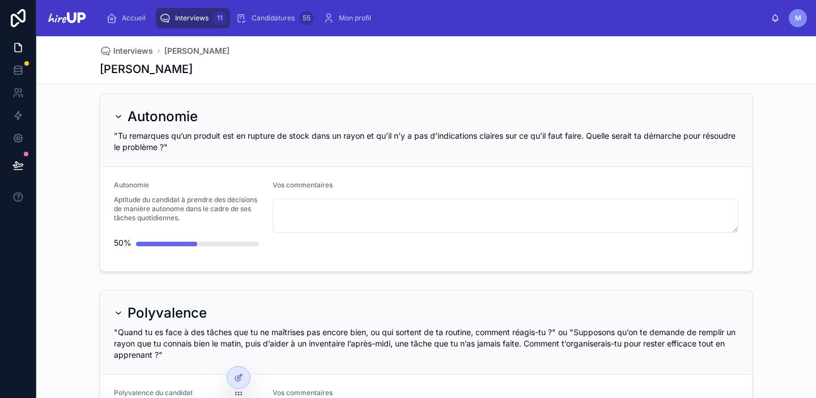
scroll to position [2988, 0]
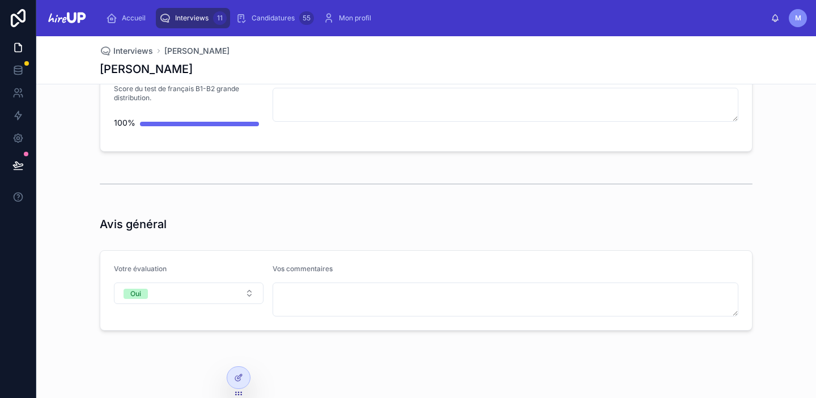
click at [186, 19] on span "Interviews" at bounding box center [191, 18] width 33 height 9
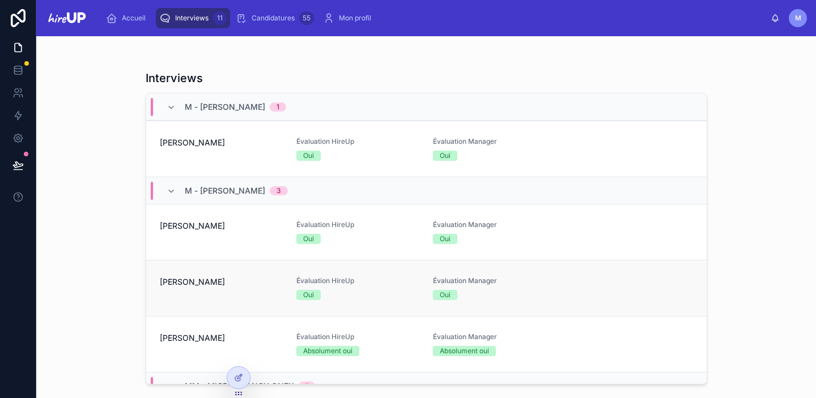
click at [167, 295] on div "[PERSON_NAME]" at bounding box center [221, 289] width 123 height 24
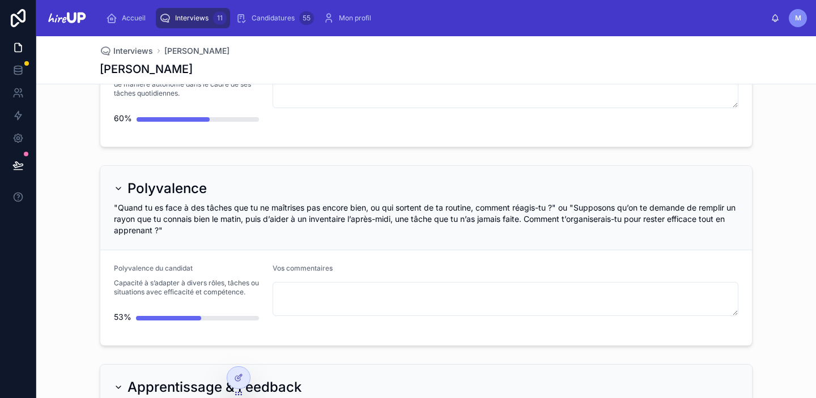
scroll to position [3045, 0]
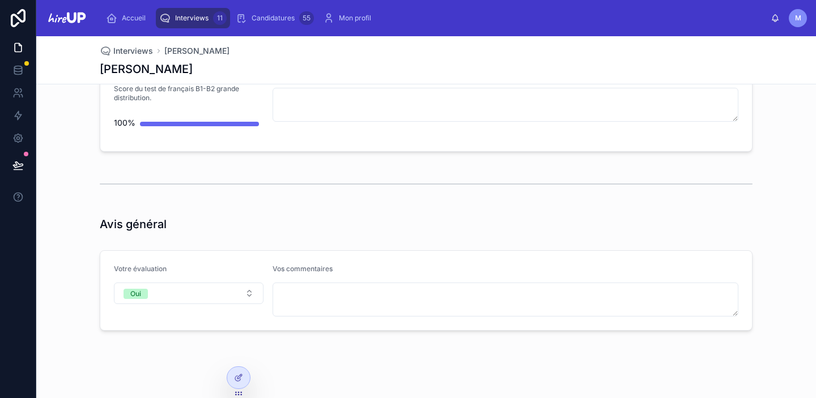
click at [174, 18] on div "Interviews 11" at bounding box center [192, 18] width 67 height 18
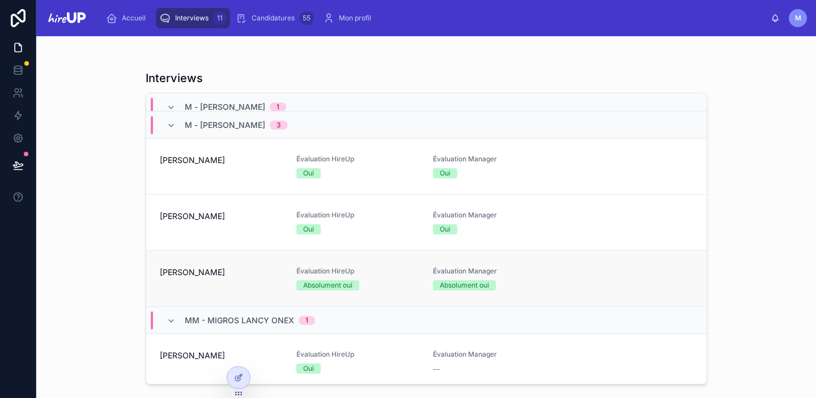
scroll to position [71, 0]
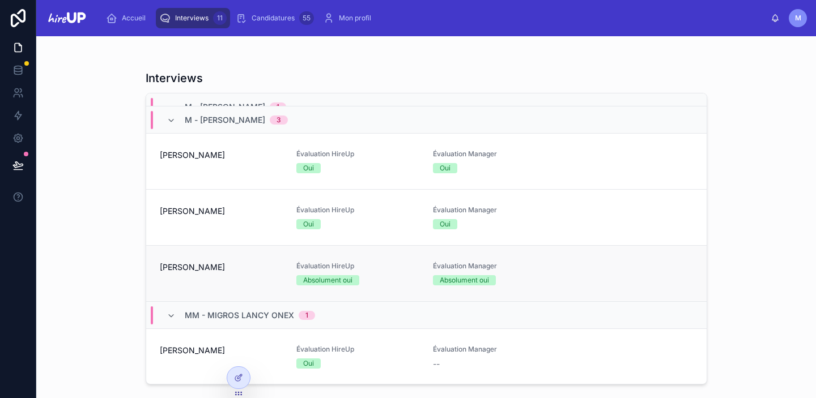
click at [163, 270] on span "[PERSON_NAME]" at bounding box center [221, 267] width 123 height 11
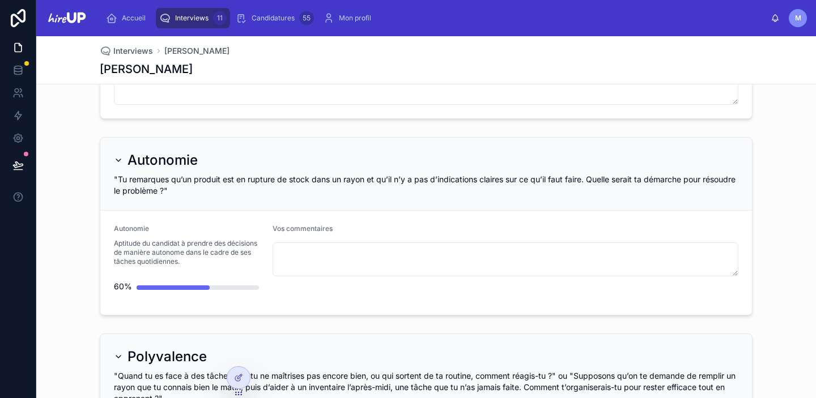
scroll to position [3020, 0]
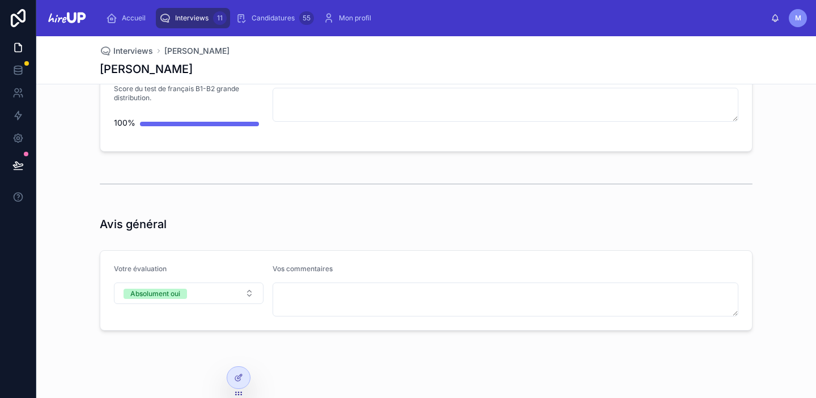
click at [196, 18] on span "Interviews" at bounding box center [191, 18] width 33 height 9
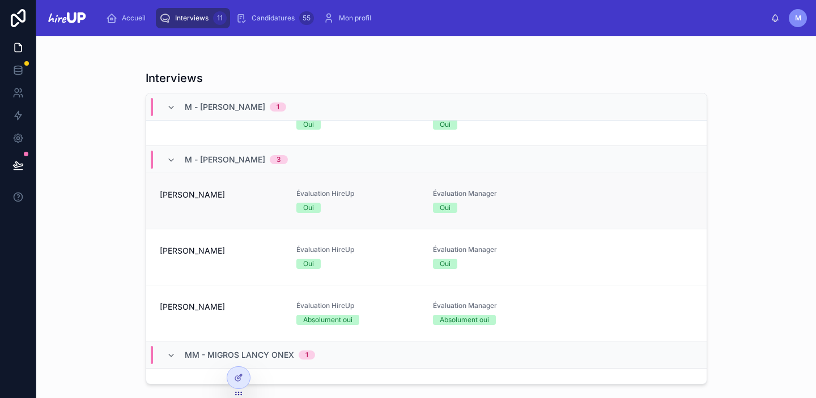
scroll to position [40, 0]
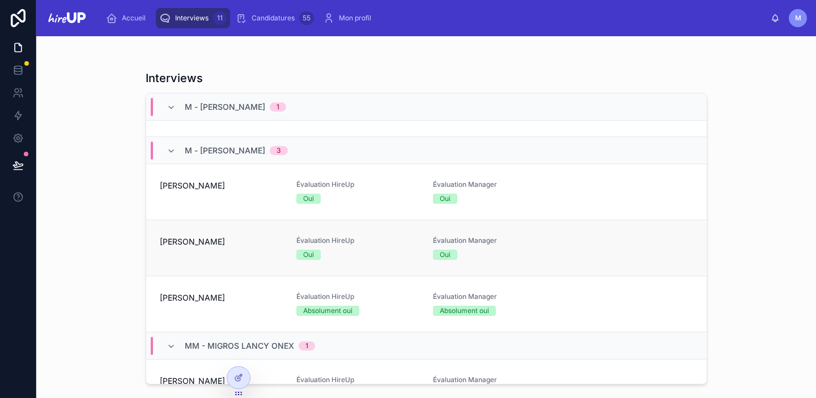
click at [177, 255] on div "[PERSON_NAME]" at bounding box center [221, 248] width 123 height 24
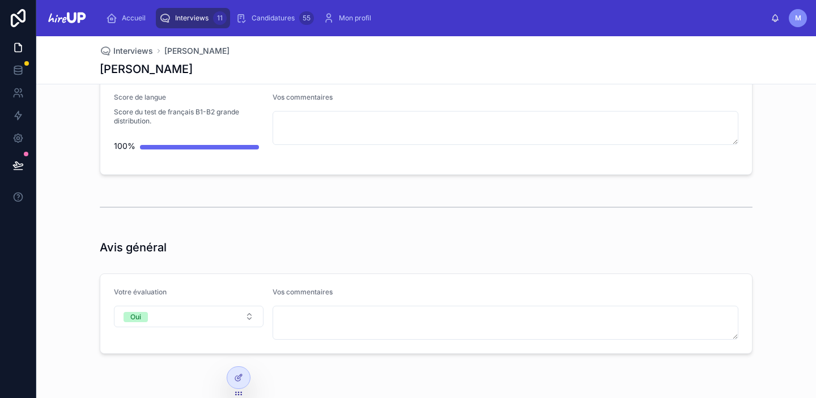
scroll to position [3045, 0]
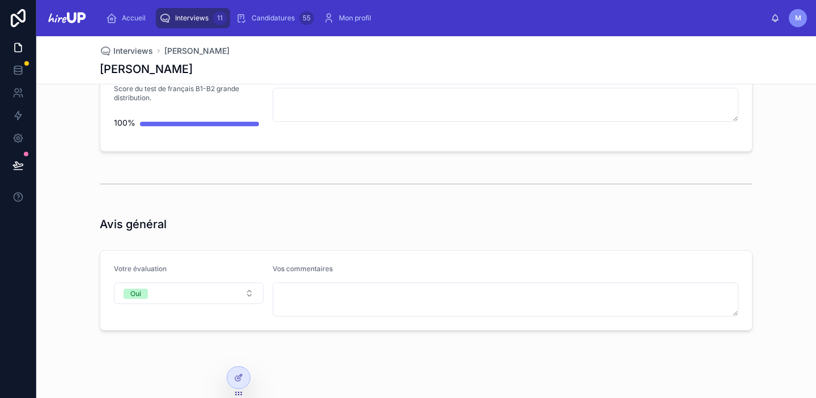
click at [187, 16] on span "Interviews" at bounding box center [191, 18] width 33 height 9
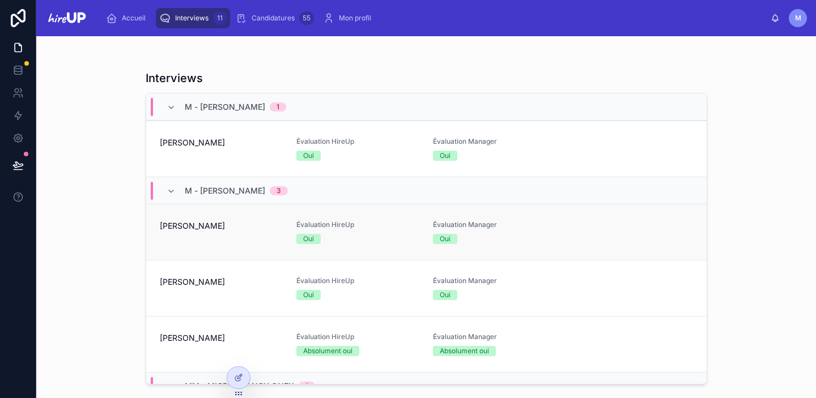
click at [174, 233] on div "[PERSON_NAME]" at bounding box center [221, 233] width 123 height 24
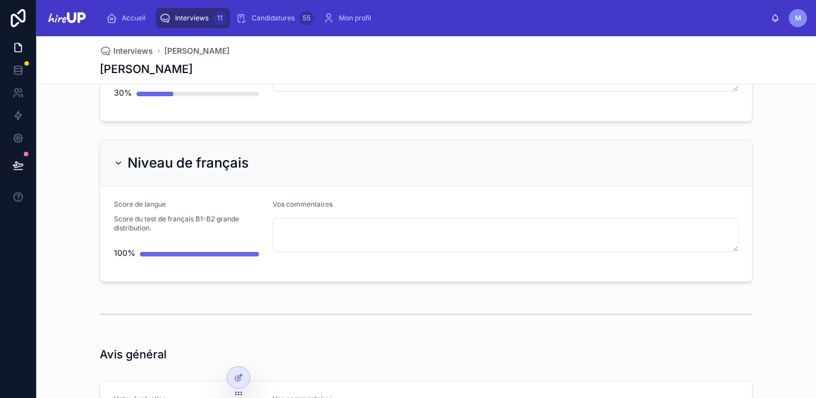
scroll to position [2988, 0]
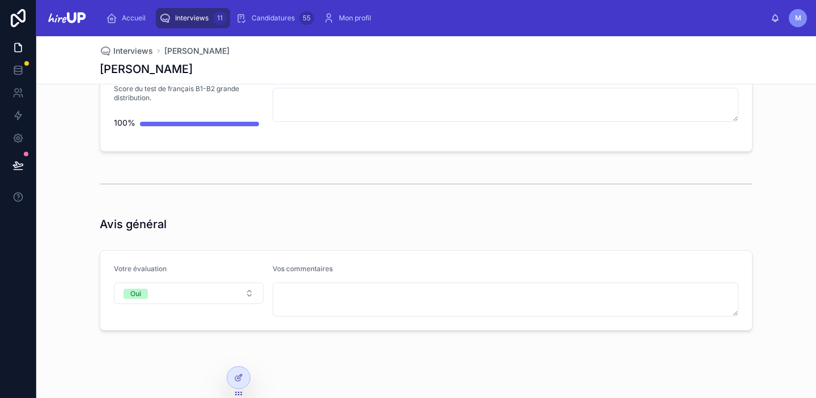
click at [194, 15] on span "Interviews" at bounding box center [191, 18] width 33 height 9
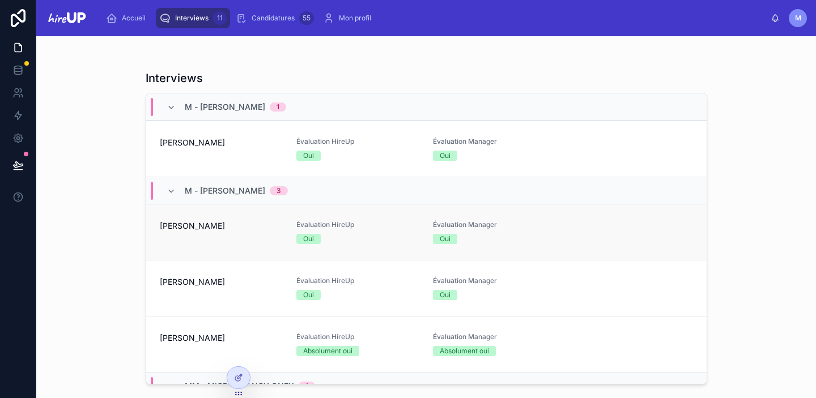
scroll to position [38, 0]
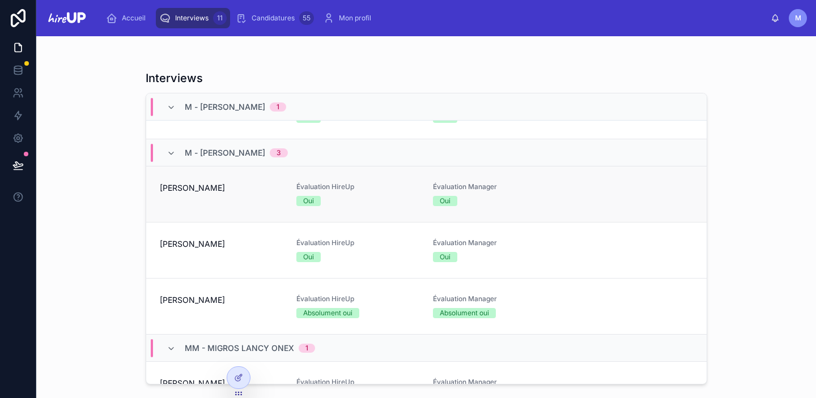
click at [167, 201] on div "[PERSON_NAME]" at bounding box center [221, 195] width 123 height 24
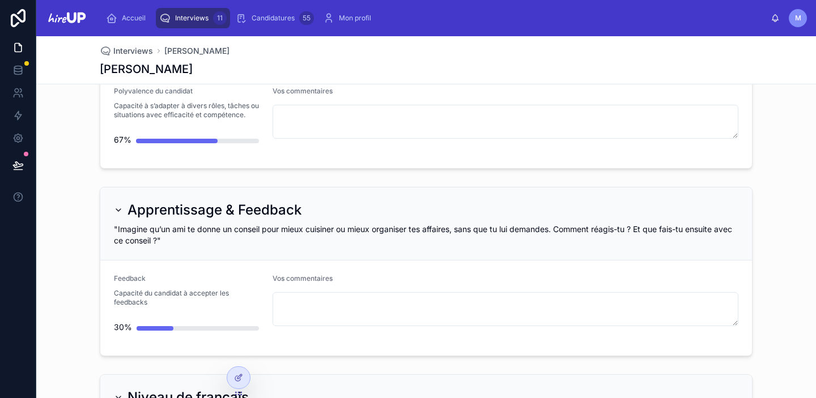
scroll to position [2988, 0]
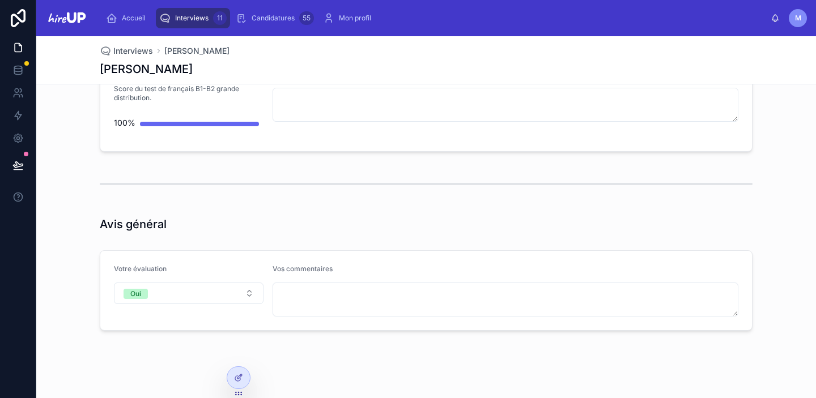
click at [186, 16] on span "Interviews" at bounding box center [191, 18] width 33 height 9
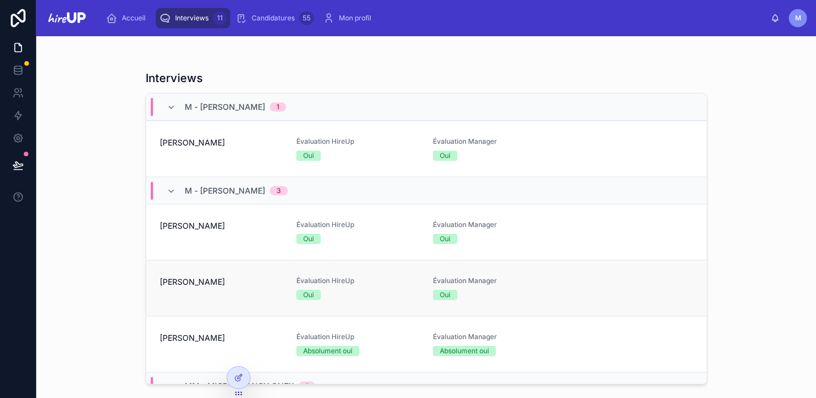
click at [180, 277] on span "[PERSON_NAME]" at bounding box center [221, 282] width 123 height 11
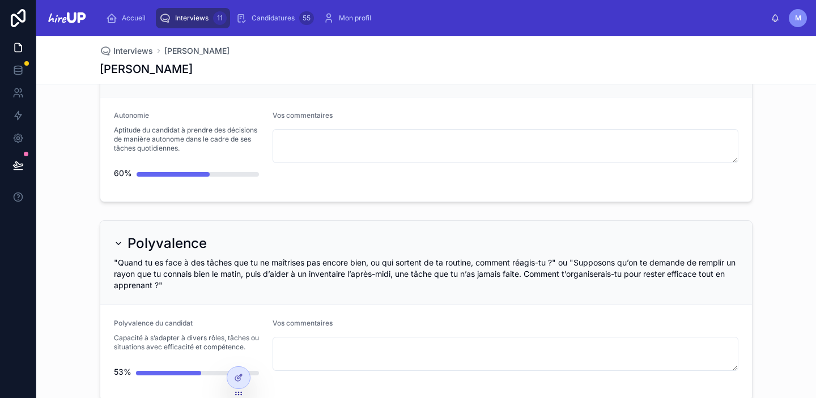
scroll to position [2767, 0]
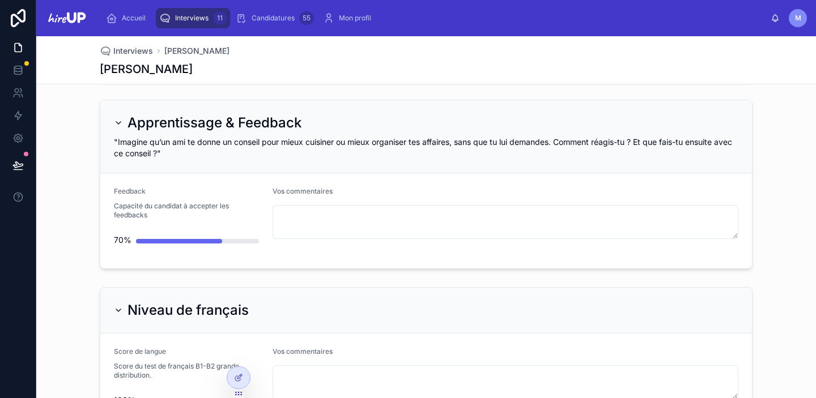
click at [188, 20] on span "Interviews" at bounding box center [191, 18] width 33 height 9
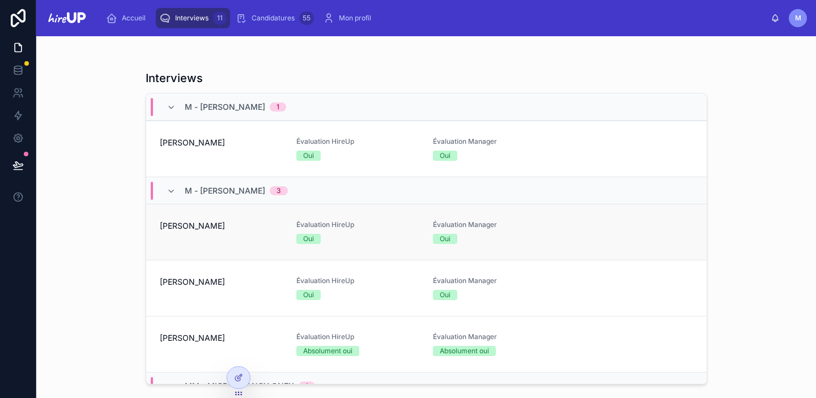
scroll to position [61, 0]
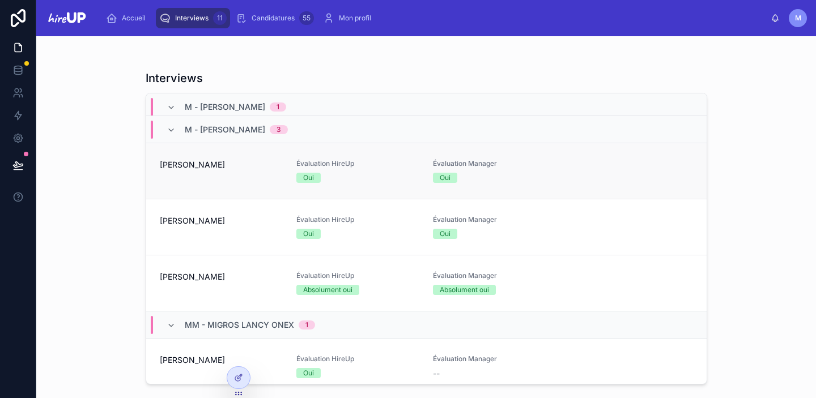
click at [188, 162] on span "[PERSON_NAME]" at bounding box center [221, 164] width 123 height 11
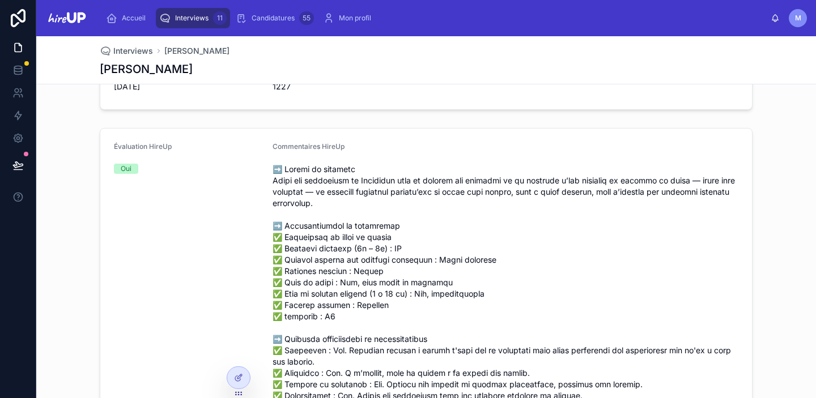
scroll to position [56, 0]
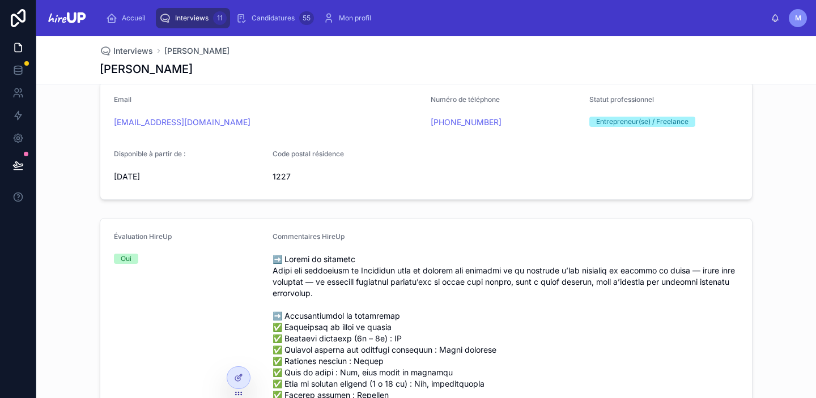
click at [188, 11] on div "Interviews 11" at bounding box center [192, 18] width 67 height 18
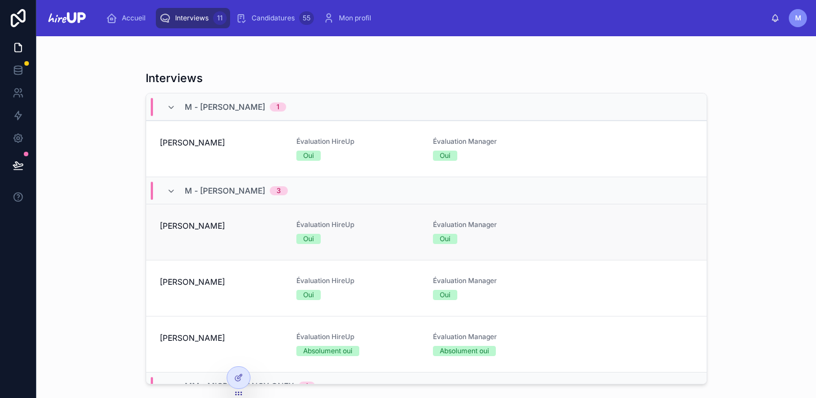
click at [189, 236] on div "[PERSON_NAME]" at bounding box center [221, 233] width 123 height 24
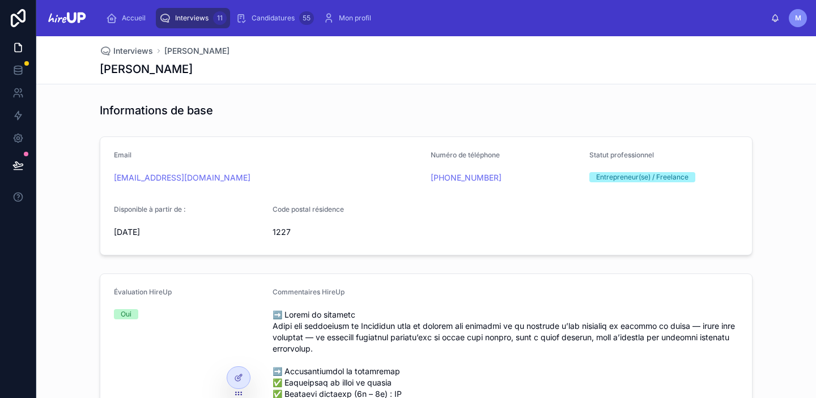
click at [198, 20] on span "Interviews" at bounding box center [191, 18] width 33 height 9
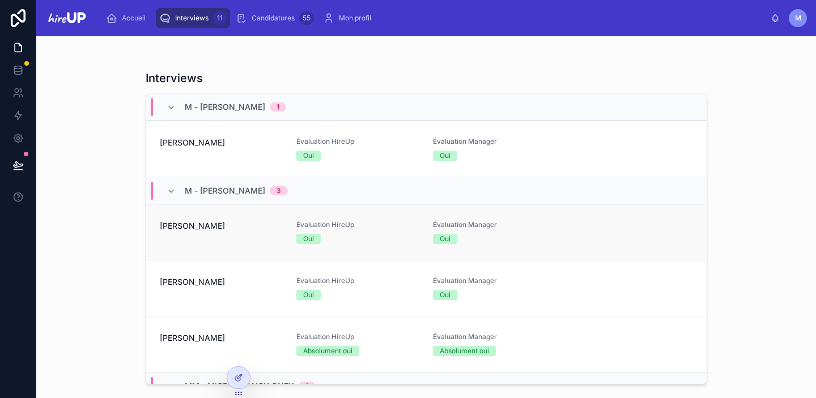
scroll to position [27, 0]
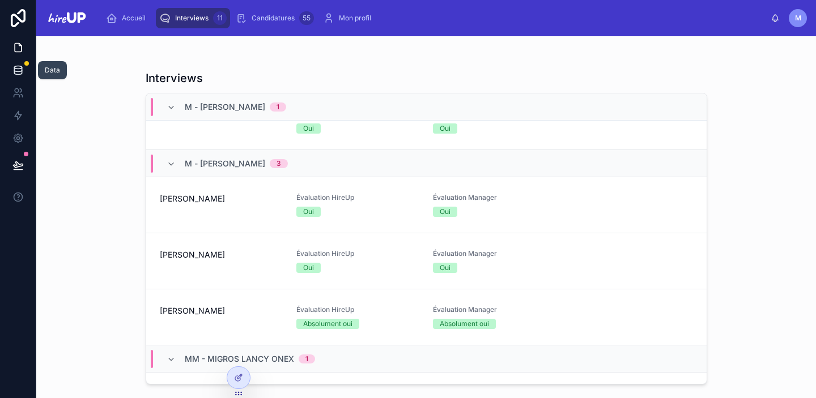
click at [19, 70] on icon at bounding box center [17, 70] width 11 height 11
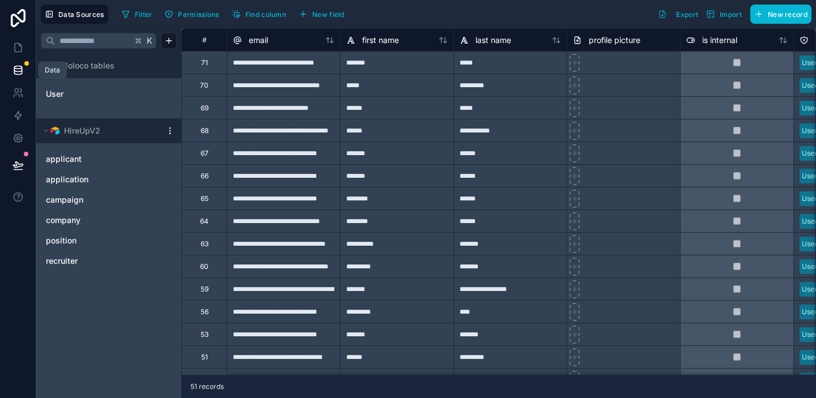
click at [18, 73] on icon at bounding box center [17, 70] width 11 height 11
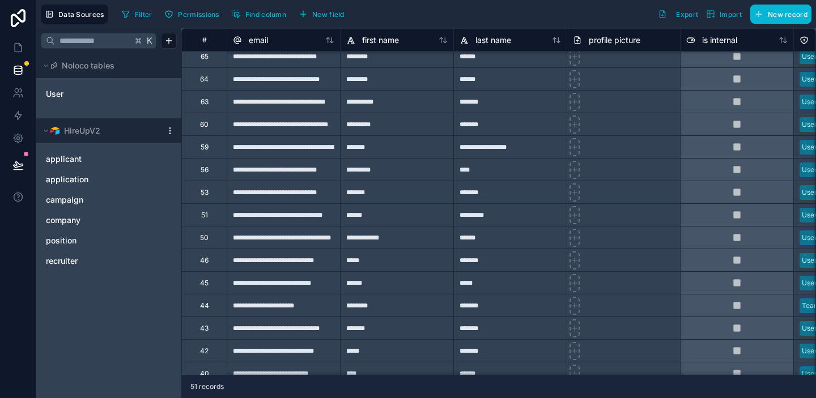
scroll to position [150, 0]
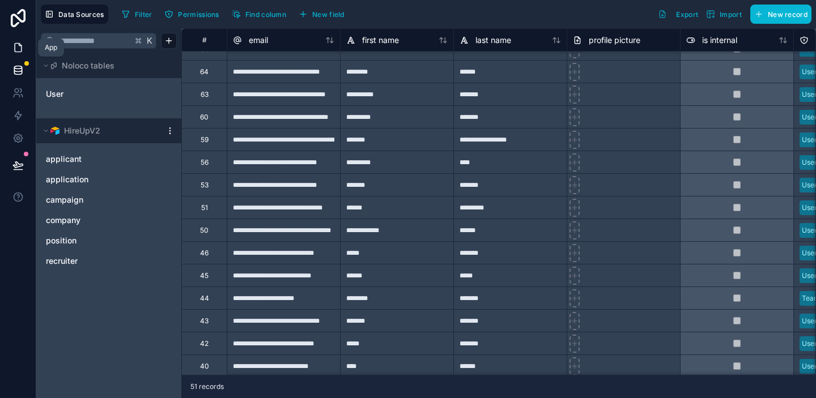
click at [15, 48] on icon at bounding box center [18, 48] width 7 height 9
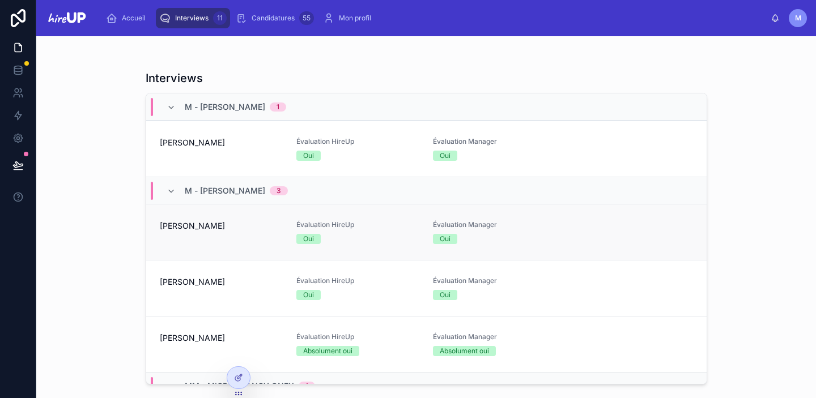
scroll to position [53, 0]
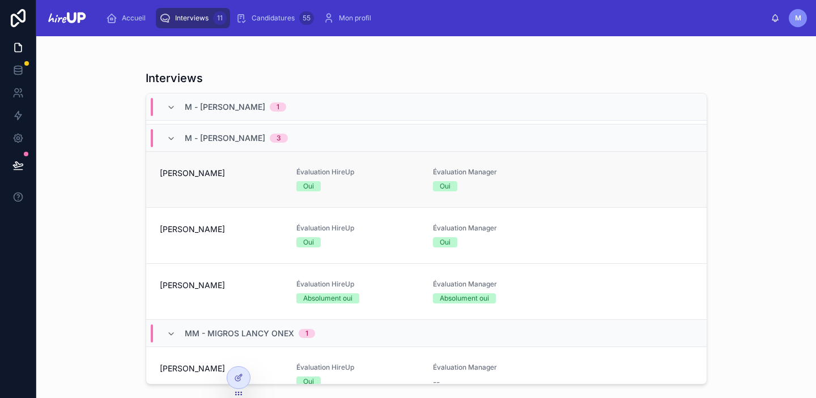
click at [188, 180] on div "[PERSON_NAME]" at bounding box center [221, 180] width 123 height 24
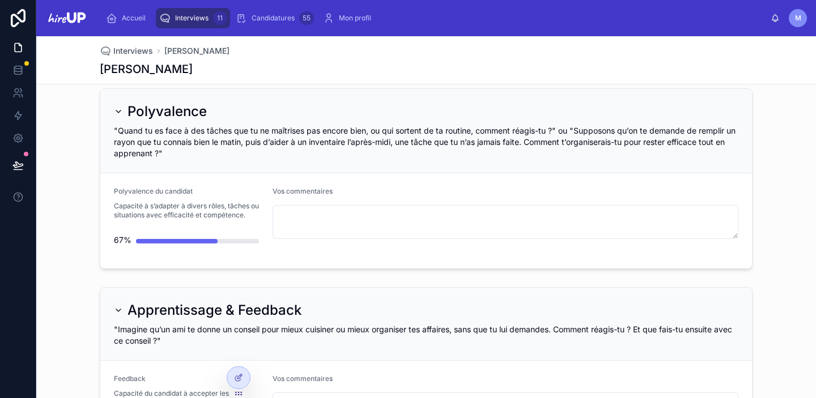
scroll to position [2988, 0]
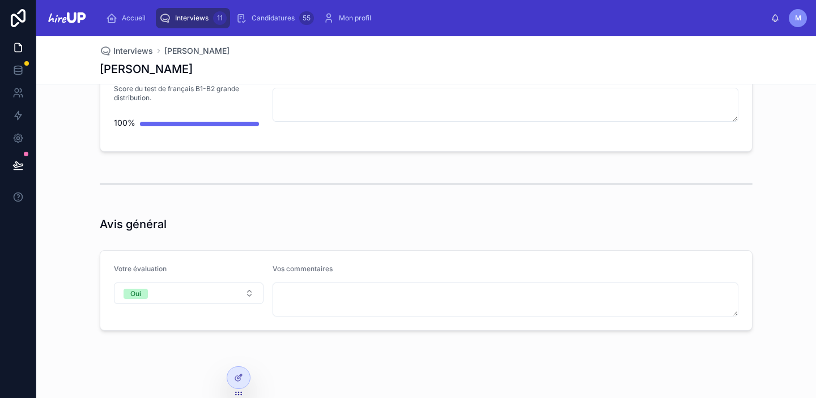
click at [196, 19] on span "Interviews" at bounding box center [191, 18] width 33 height 9
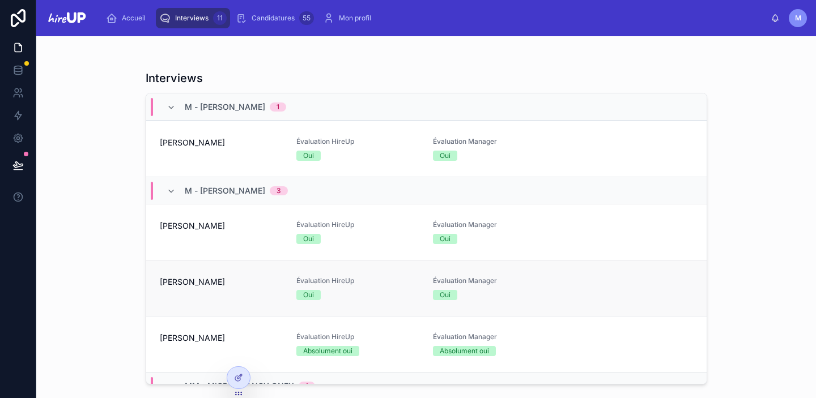
click at [192, 300] on div "[PERSON_NAME]" at bounding box center [221, 289] width 123 height 24
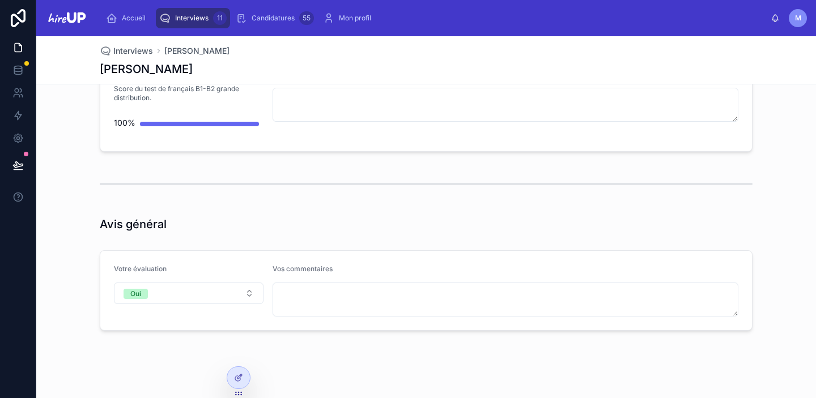
scroll to position [3045, 0]
click at [198, 18] on span "Interviews" at bounding box center [191, 18] width 33 height 9
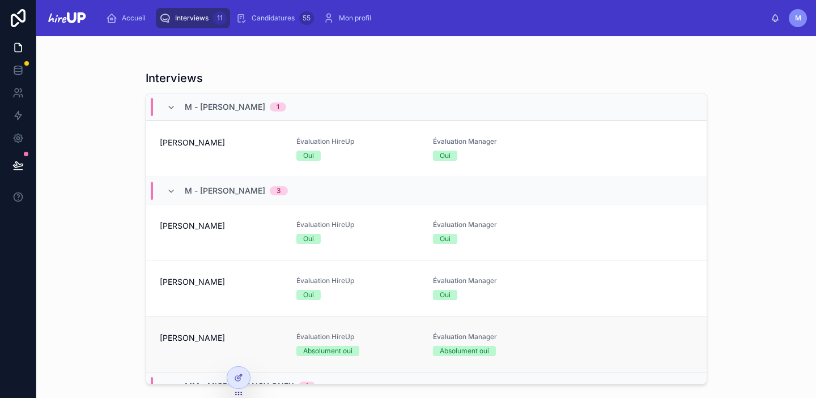
click at [184, 348] on div "[PERSON_NAME]" at bounding box center [221, 345] width 123 height 24
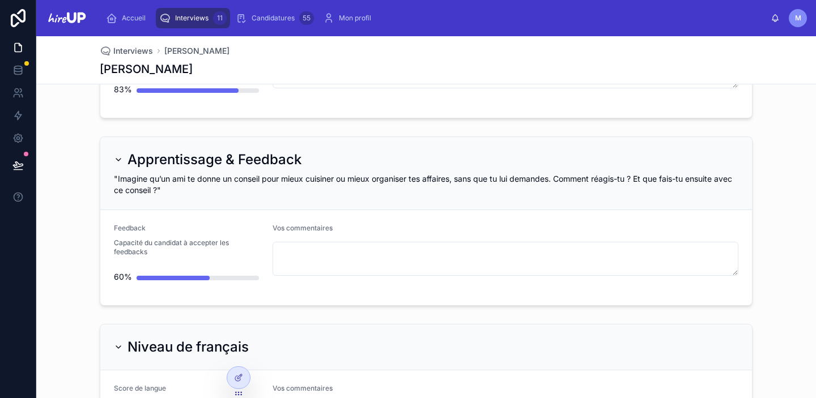
scroll to position [3020, 0]
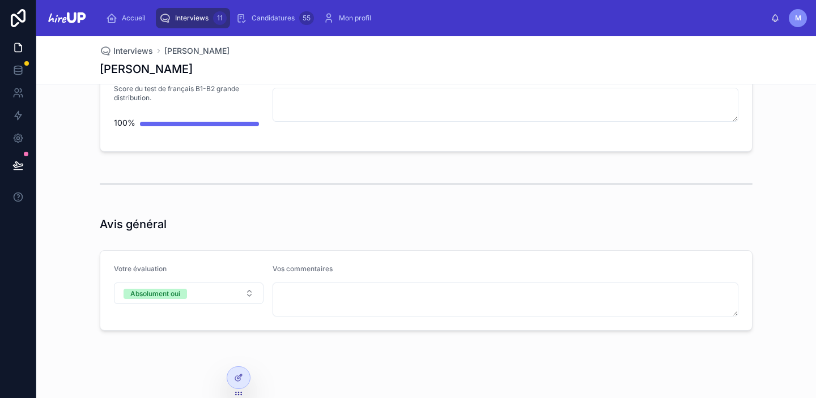
click at [185, 18] on span "Interviews" at bounding box center [191, 18] width 33 height 9
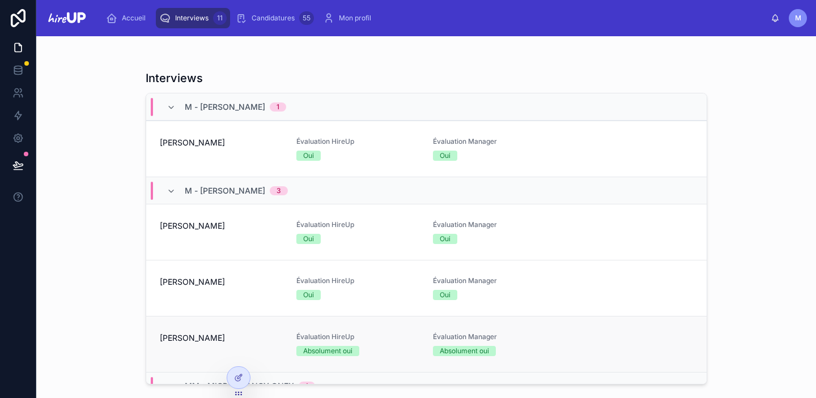
click at [167, 339] on span "[PERSON_NAME]" at bounding box center [221, 338] width 123 height 11
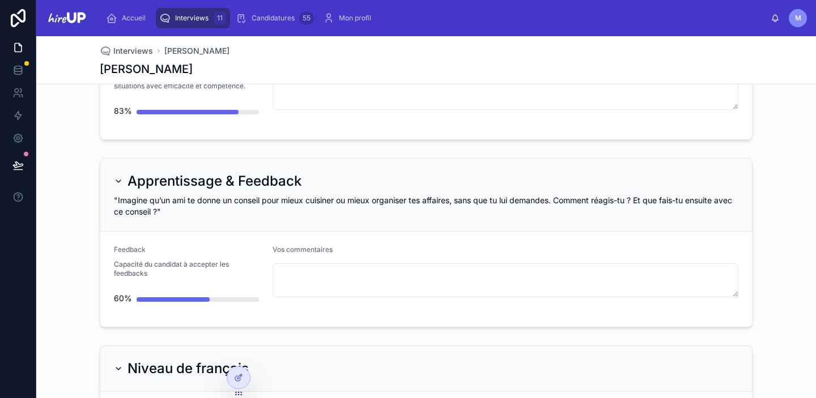
scroll to position [3020, 0]
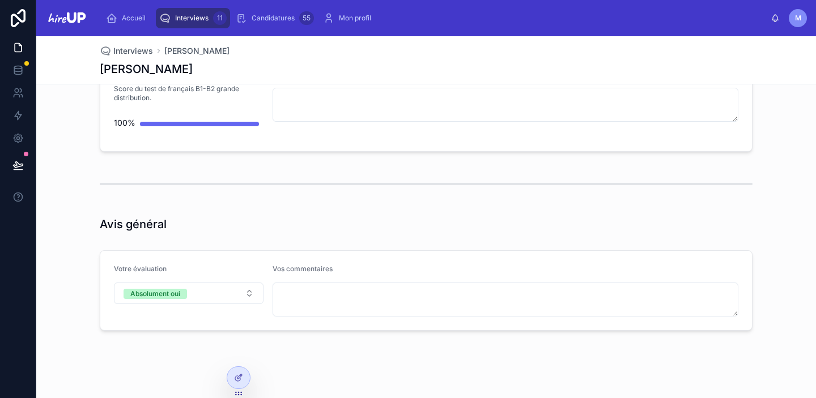
click at [188, 21] on span "Interviews" at bounding box center [191, 18] width 33 height 9
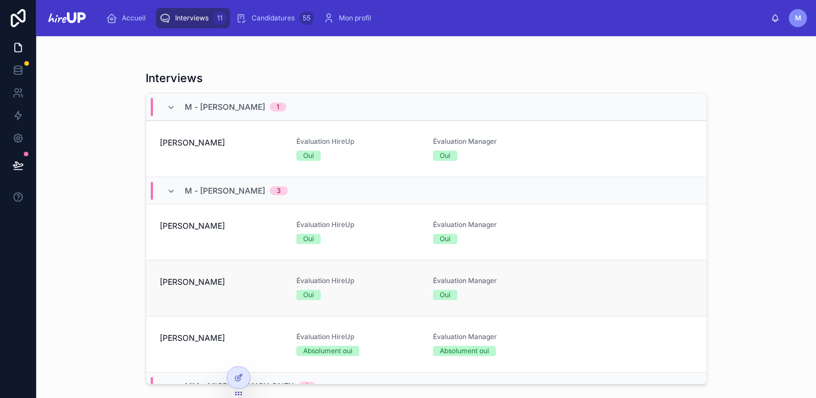
click at [184, 286] on span "[PERSON_NAME]" at bounding box center [221, 282] width 123 height 11
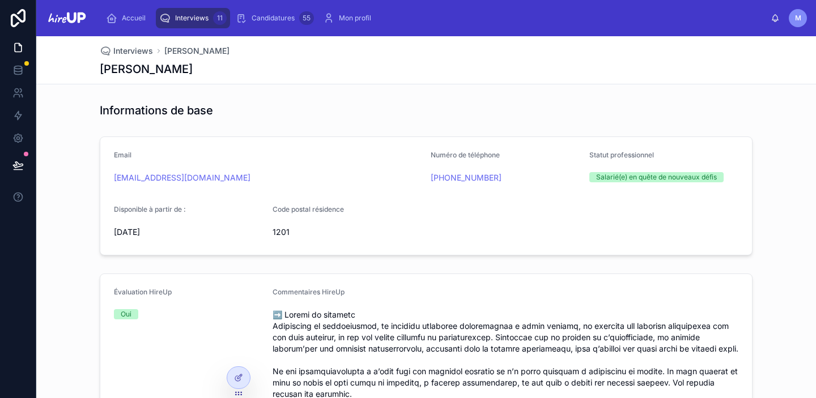
click at [203, 18] on span "Interviews" at bounding box center [191, 18] width 33 height 9
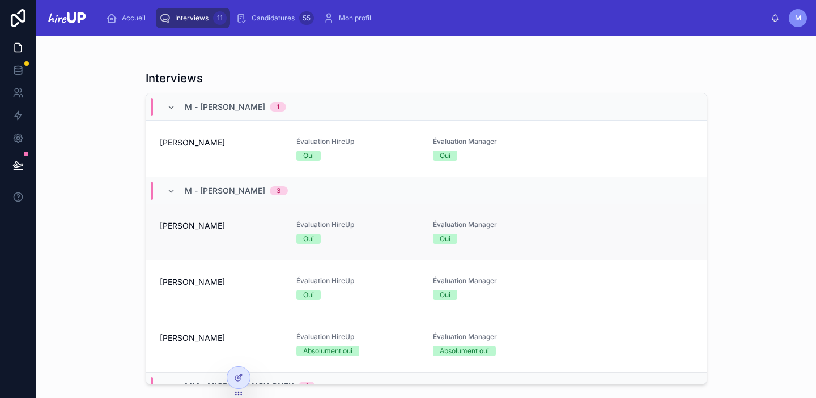
click at [228, 241] on div "[PERSON_NAME]" at bounding box center [221, 233] width 123 height 24
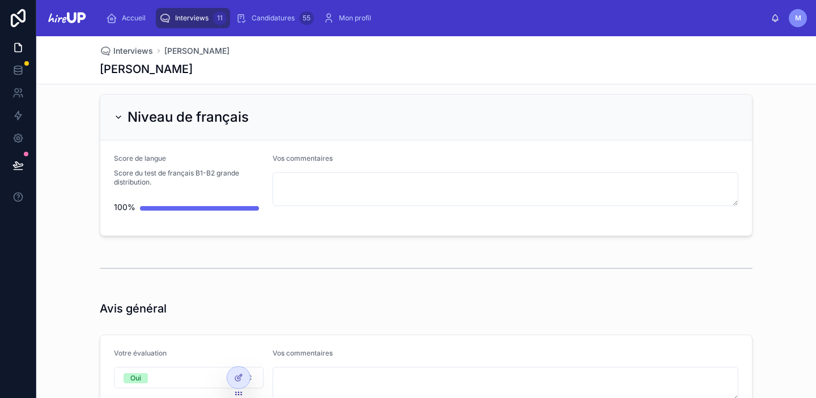
scroll to position [2988, 0]
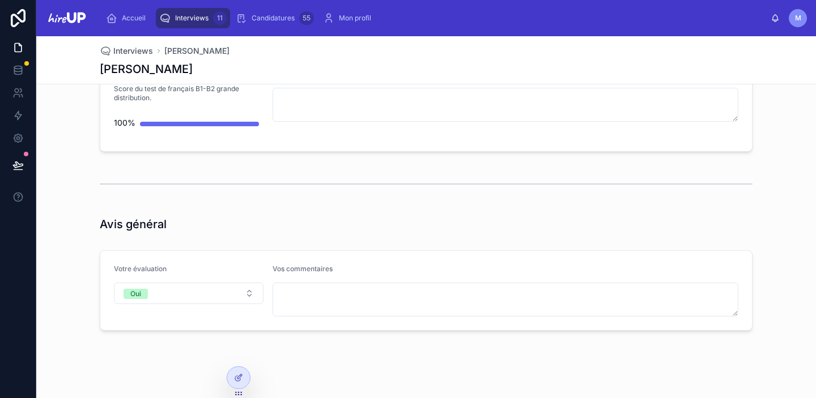
click at [197, 15] on span "Interviews" at bounding box center [191, 18] width 33 height 9
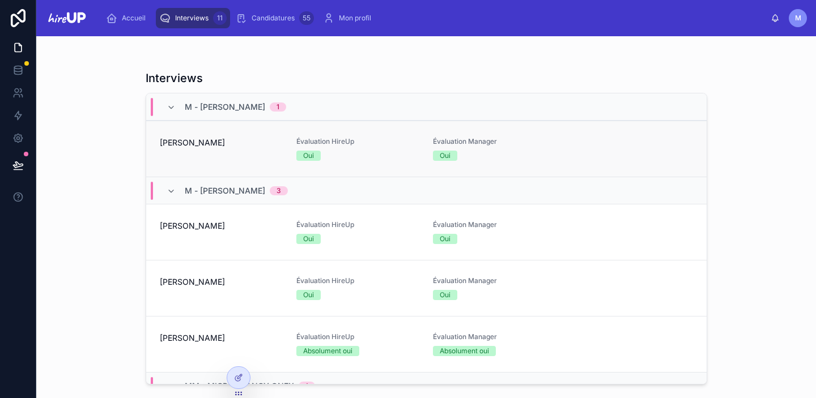
scroll to position [42, 0]
click at [196, 235] on div "[PERSON_NAME]" at bounding box center [221, 233] width 123 height 24
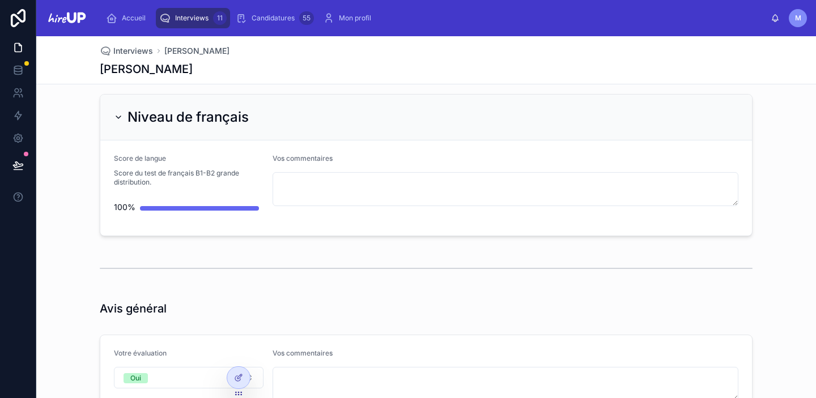
scroll to position [2988, 0]
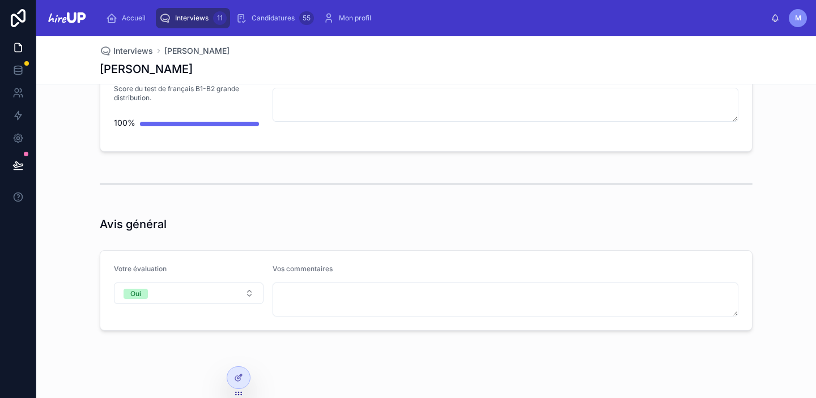
click at [194, 16] on span "Interviews" at bounding box center [191, 18] width 33 height 9
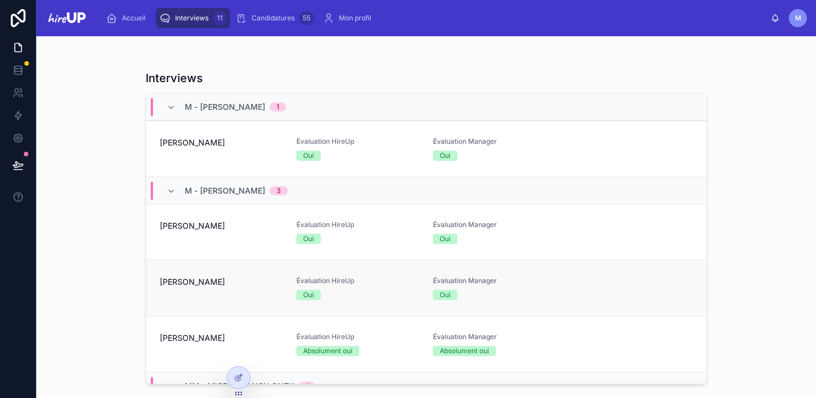
click at [194, 287] on span "[PERSON_NAME]" at bounding box center [221, 282] width 123 height 11
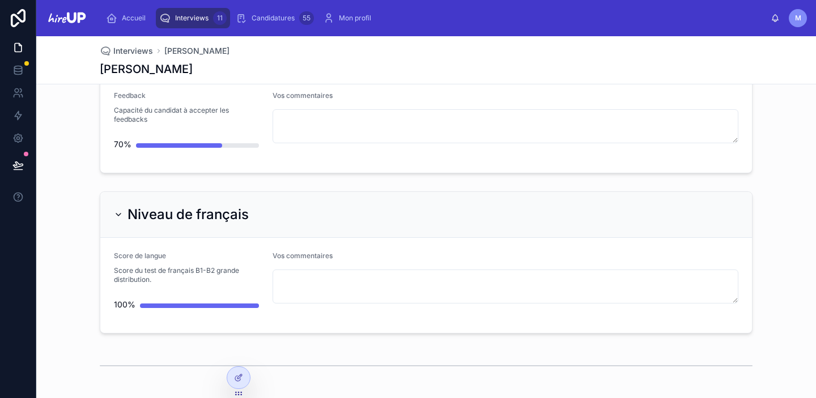
scroll to position [3045, 0]
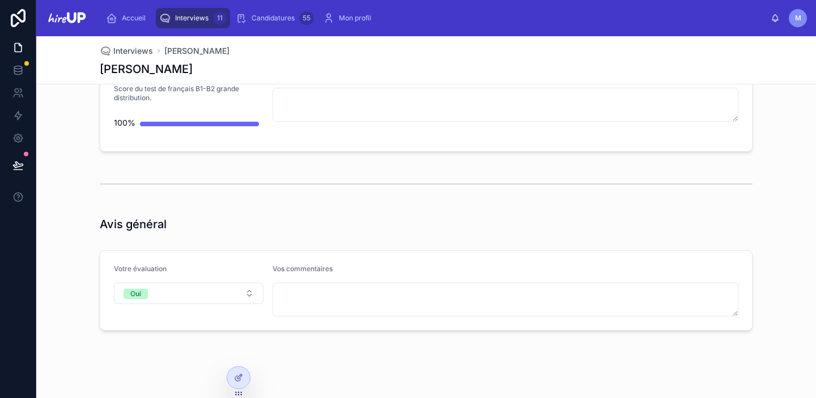
click at [194, 15] on span "Interviews" at bounding box center [191, 18] width 33 height 9
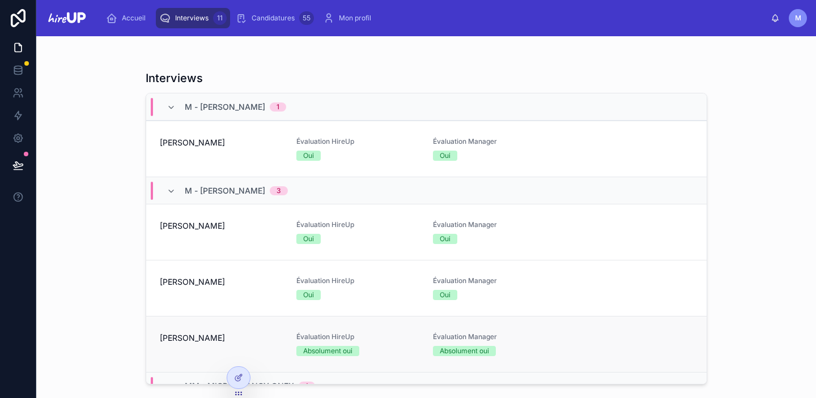
click at [181, 343] on span "[PERSON_NAME]" at bounding box center [221, 338] width 123 height 11
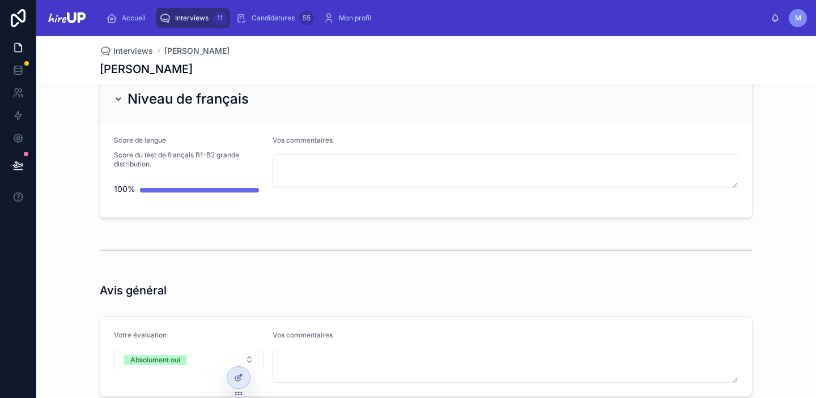
scroll to position [3020, 0]
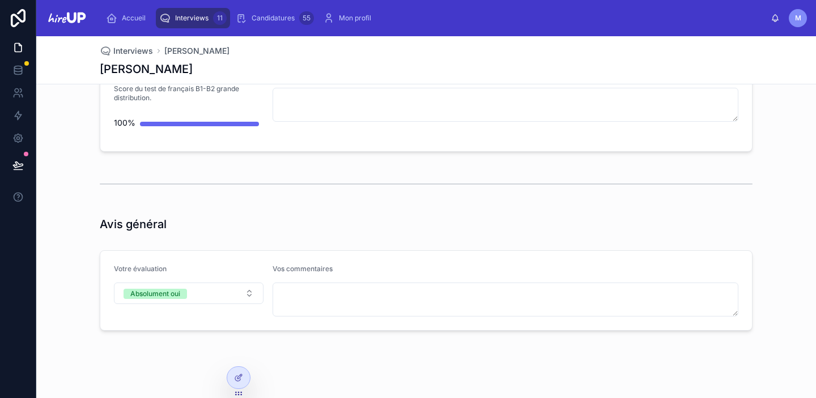
click at [196, 24] on div "Interviews 11" at bounding box center [192, 18] width 67 height 18
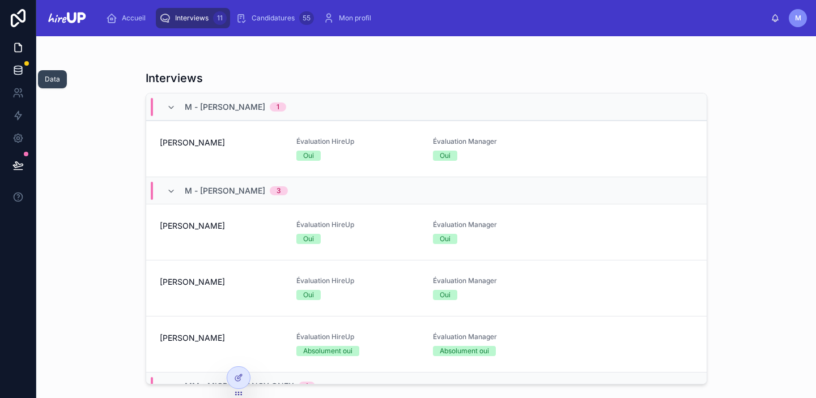
click at [16, 71] on icon at bounding box center [17, 70] width 11 height 11
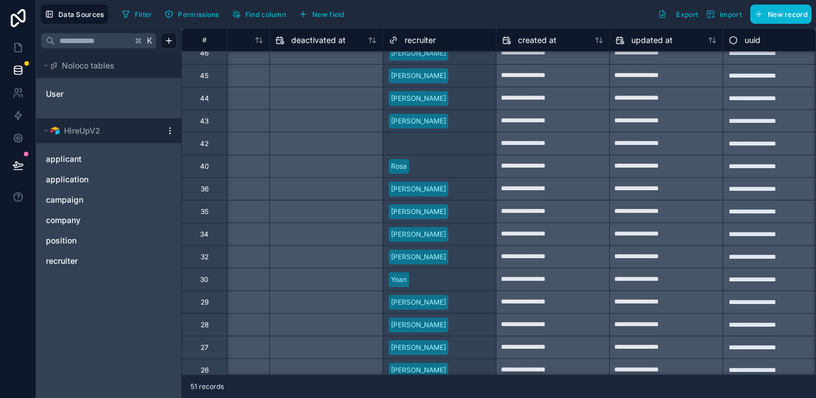
scroll to position [350, 978]
click at [18, 44] on icon at bounding box center [18, 48] width 7 height 9
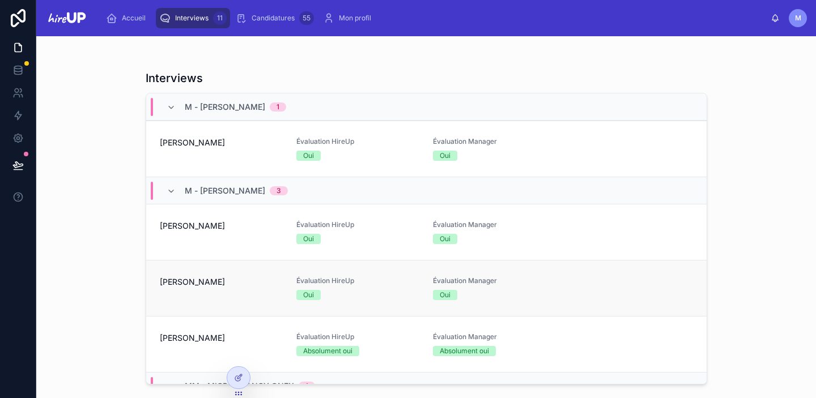
scroll to position [62, 0]
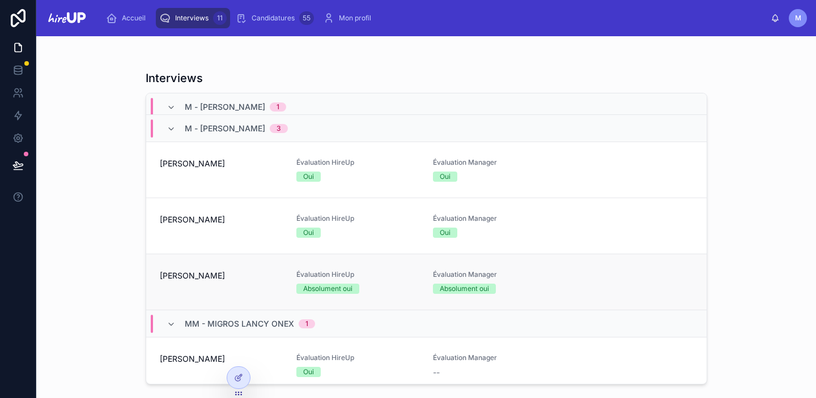
click at [223, 281] on span "[PERSON_NAME]" at bounding box center [221, 275] width 123 height 11
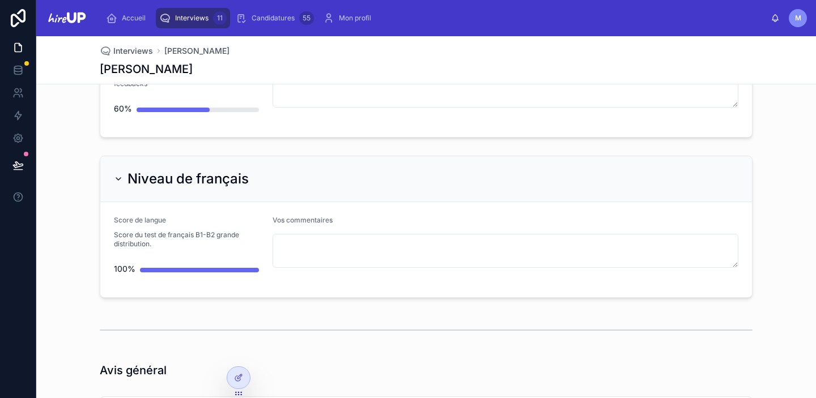
scroll to position [2965, 0]
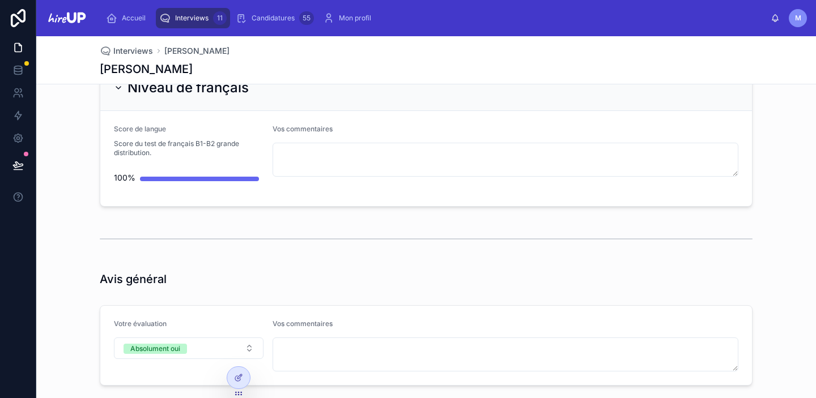
click at [203, 16] on span "Interviews" at bounding box center [191, 18] width 33 height 9
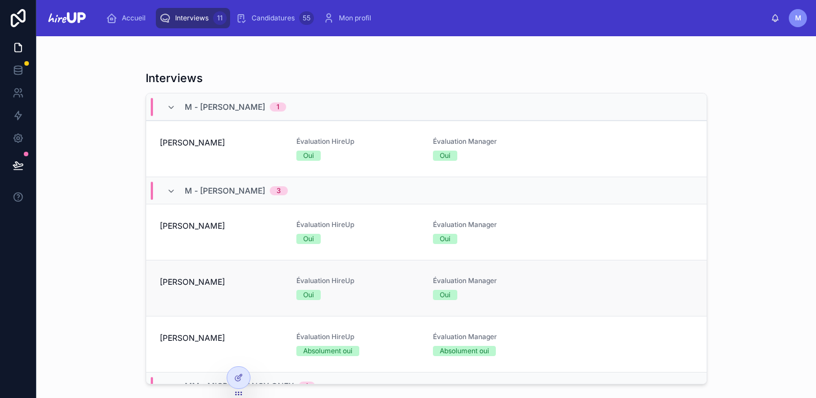
click at [241, 282] on span "[PERSON_NAME]" at bounding box center [221, 282] width 123 height 11
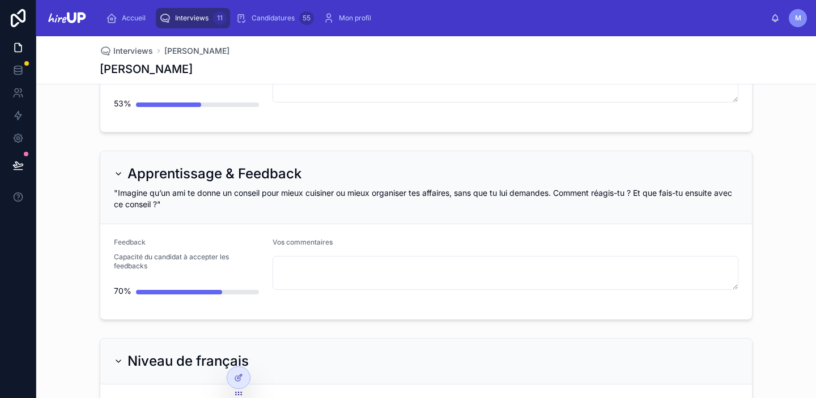
scroll to position [3045, 0]
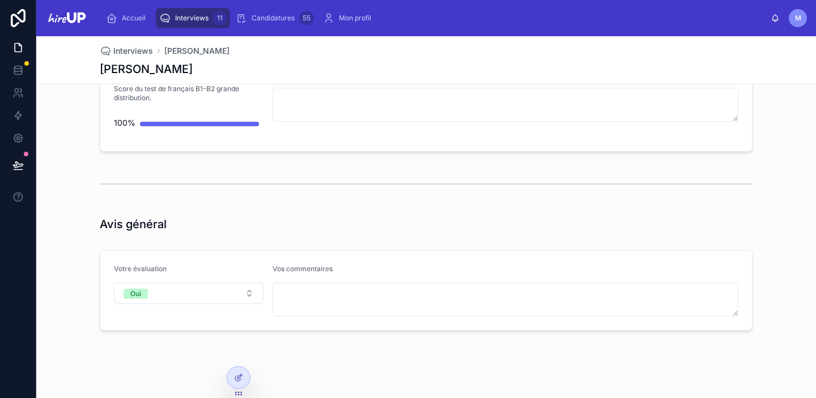
click at [202, 17] on span "Interviews" at bounding box center [191, 18] width 33 height 9
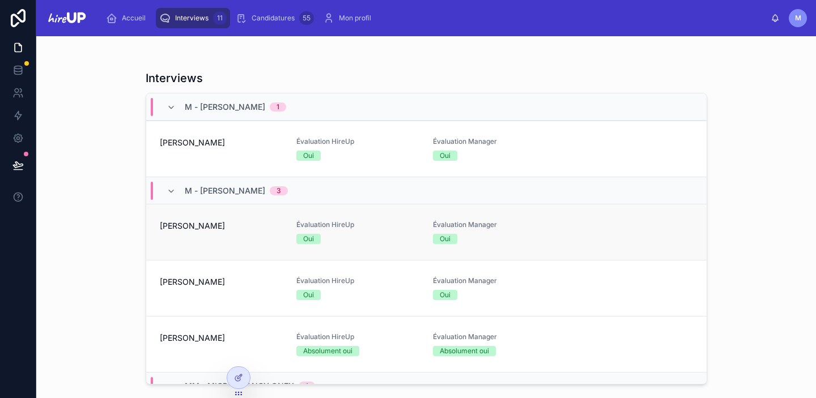
click at [207, 236] on div "[PERSON_NAME]" at bounding box center [221, 233] width 123 height 24
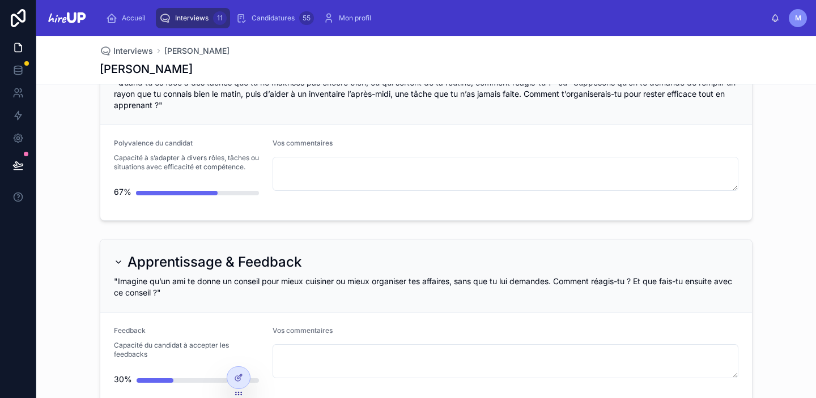
scroll to position [2988, 0]
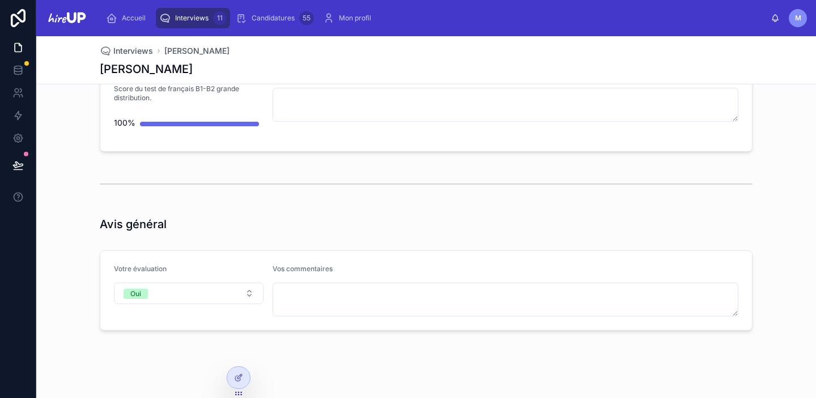
click at [202, 18] on span "Interviews" at bounding box center [191, 18] width 33 height 9
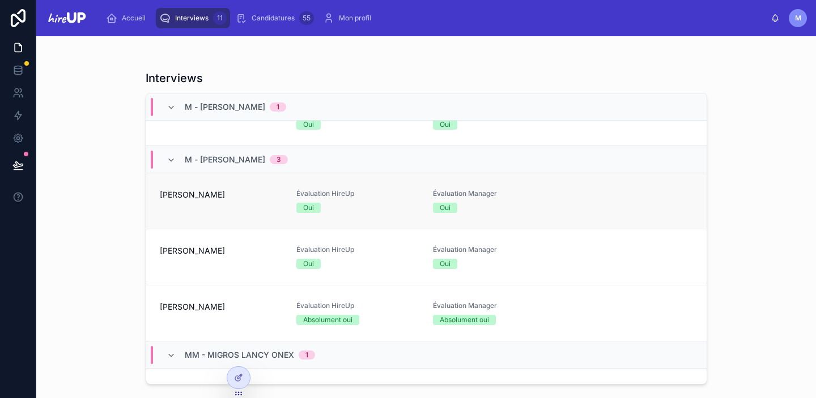
scroll to position [55, 0]
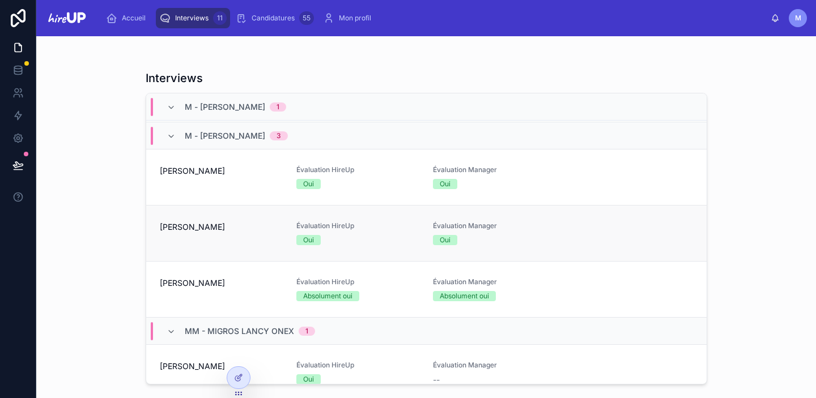
click at [193, 230] on span "[PERSON_NAME]" at bounding box center [221, 227] width 123 height 11
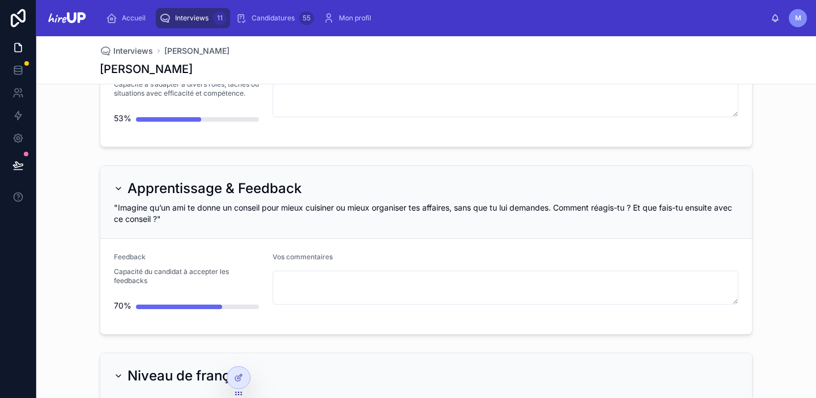
scroll to position [3045, 0]
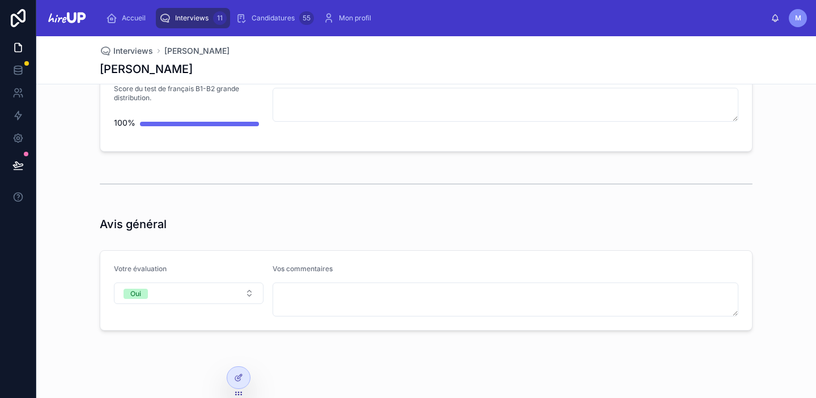
click at [201, 23] on div "Interviews 11" at bounding box center [192, 18] width 67 height 18
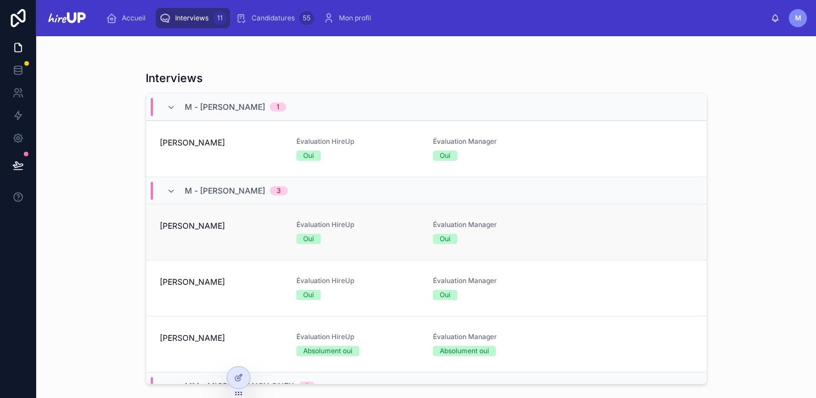
click at [219, 232] on div "[PERSON_NAME]" at bounding box center [221, 233] width 123 height 24
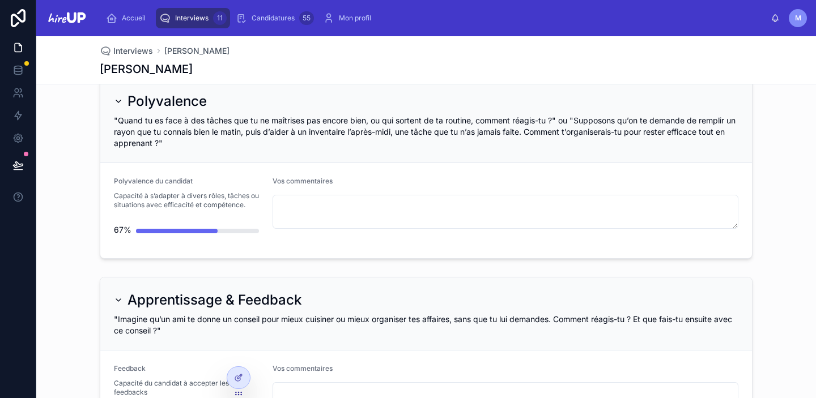
scroll to position [2988, 0]
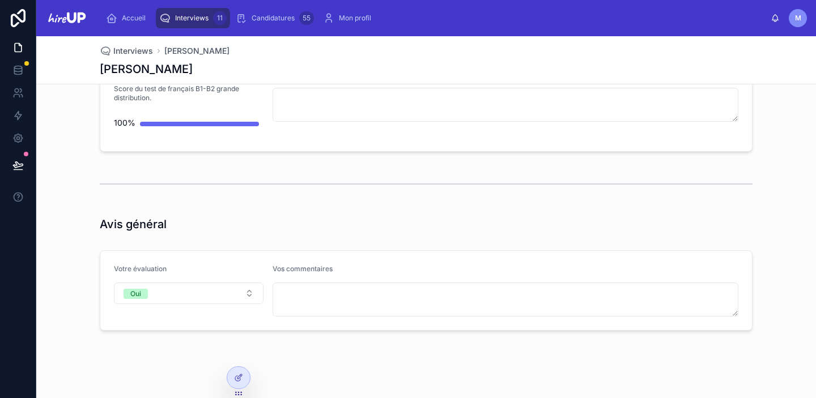
click at [198, 21] on span "Interviews" at bounding box center [191, 18] width 33 height 9
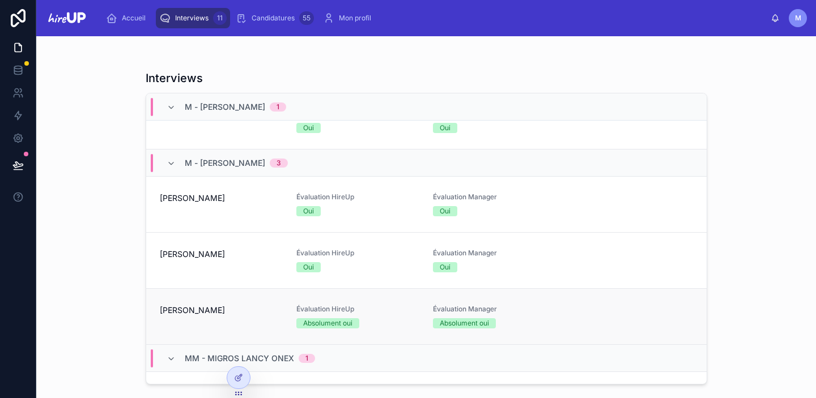
scroll to position [42, 0]
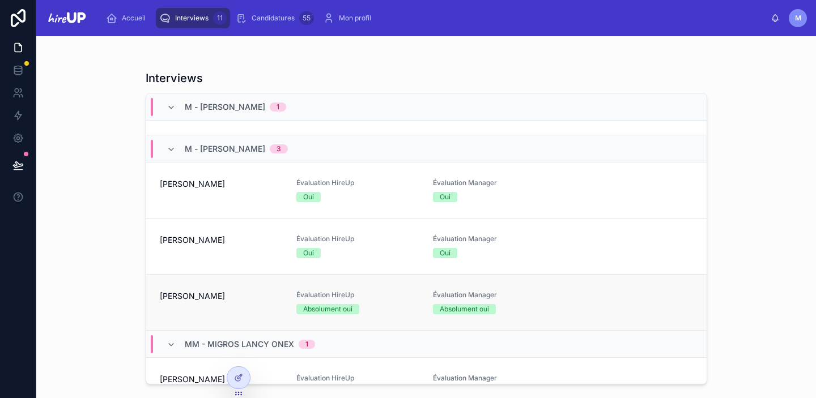
click at [210, 294] on span "[PERSON_NAME]" at bounding box center [221, 296] width 123 height 11
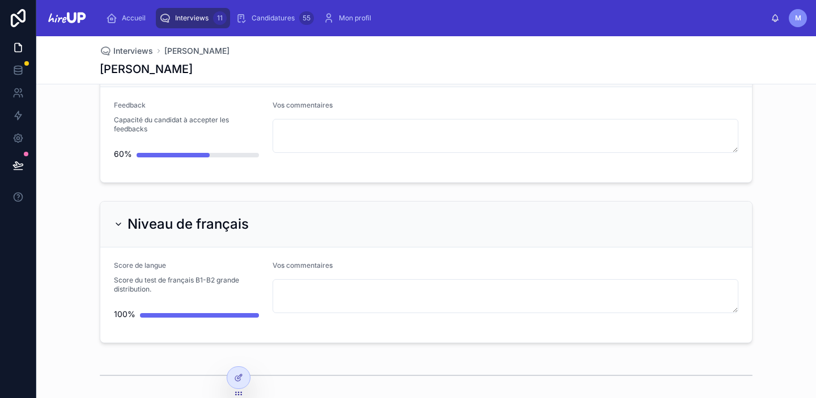
scroll to position [3020, 0]
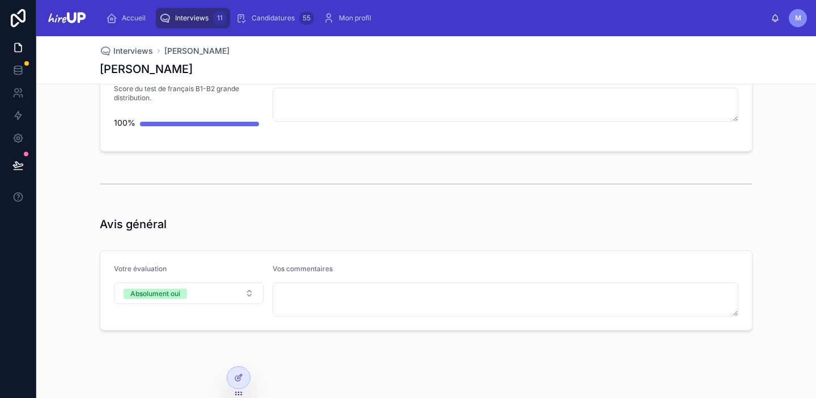
click at [194, 15] on span "Interviews" at bounding box center [191, 18] width 33 height 9
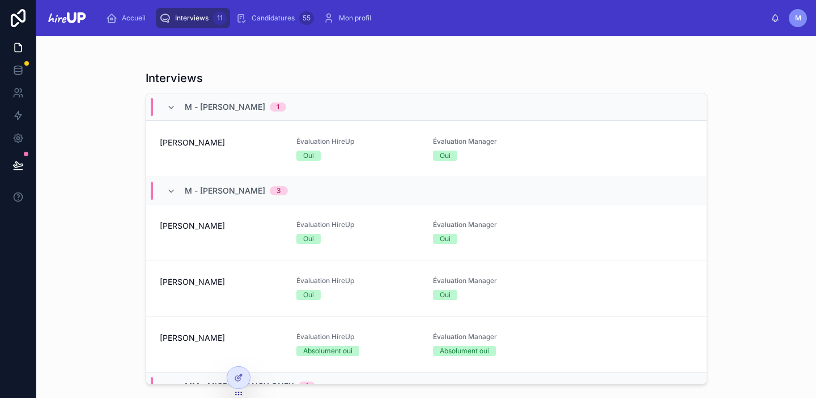
scroll to position [50, 0]
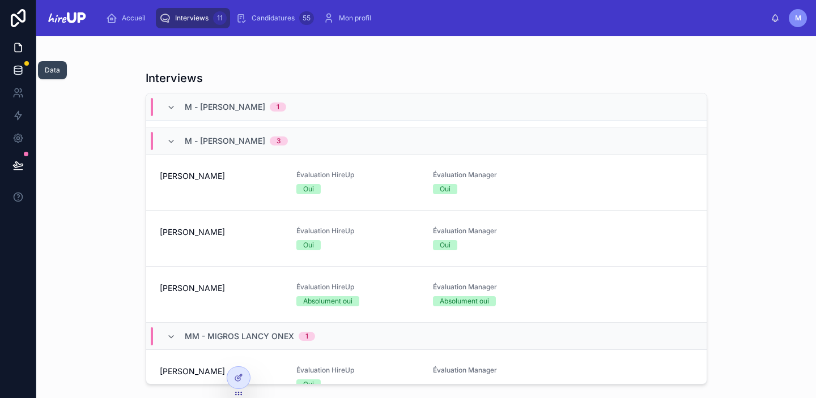
click at [19, 76] on link at bounding box center [18, 70] width 36 height 23
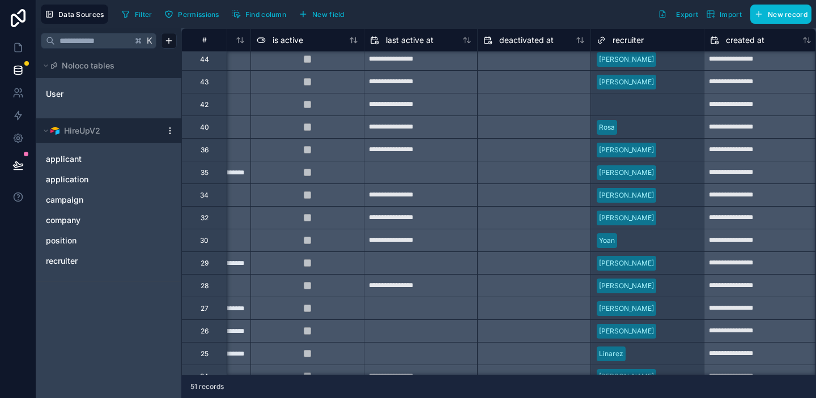
scroll to position [389, 772]
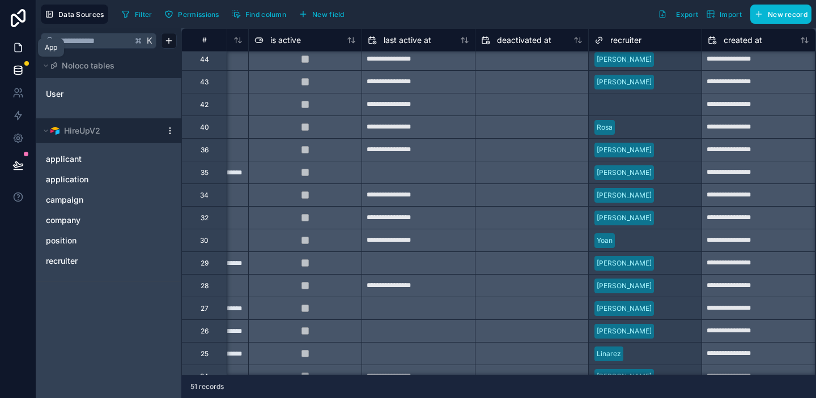
click at [15, 42] on icon at bounding box center [17, 47] width 11 height 11
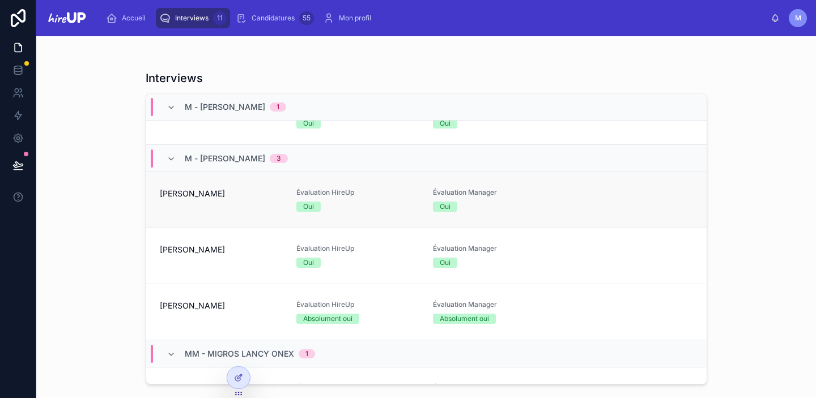
scroll to position [53, 0]
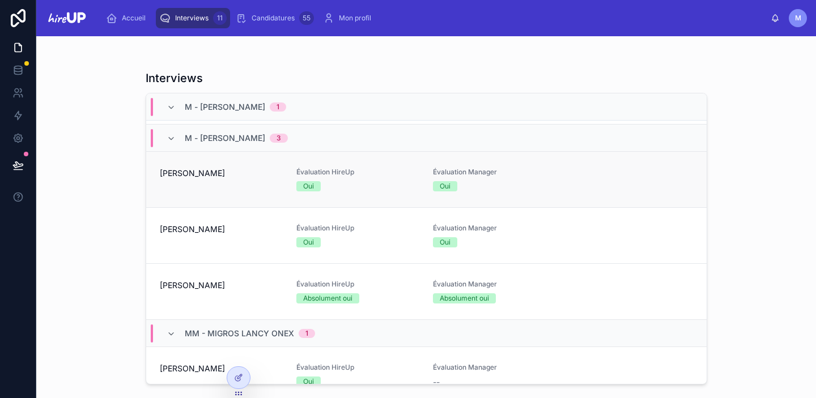
click at [207, 173] on span "[PERSON_NAME]" at bounding box center [221, 173] width 123 height 11
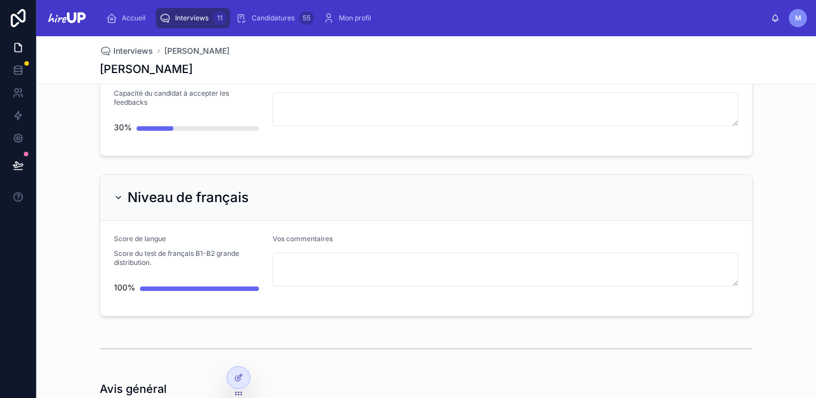
scroll to position [2988, 0]
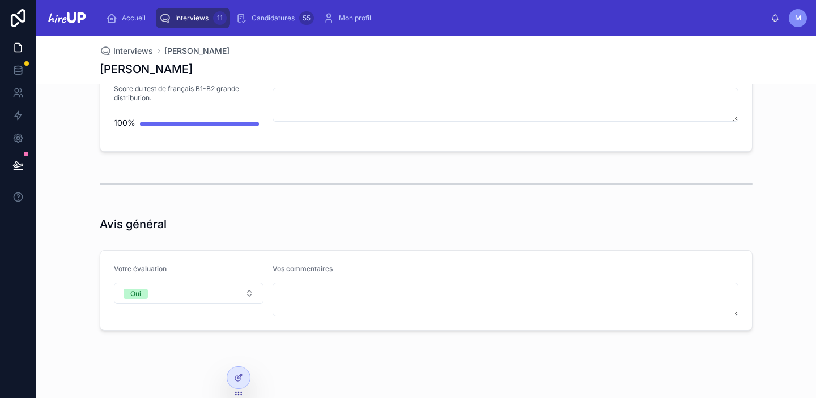
click at [215, 15] on div "11" at bounding box center [220, 18] width 14 height 14
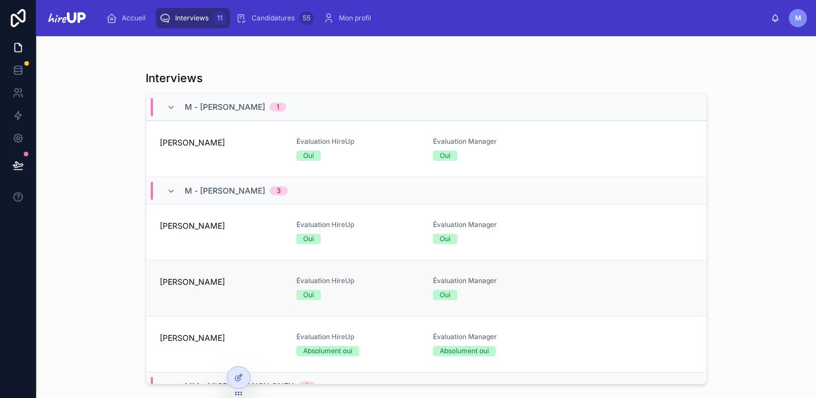
click at [151, 282] on link "Nabil O Évaluation HireUp Oui [GEOGRAPHIC_DATA] Manager Oui" at bounding box center [426, 288] width 561 height 56
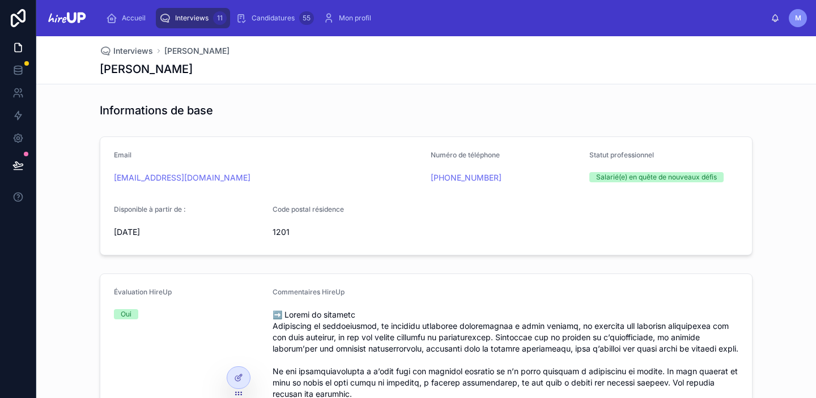
click at [196, 19] on span "Interviews" at bounding box center [191, 18] width 33 height 9
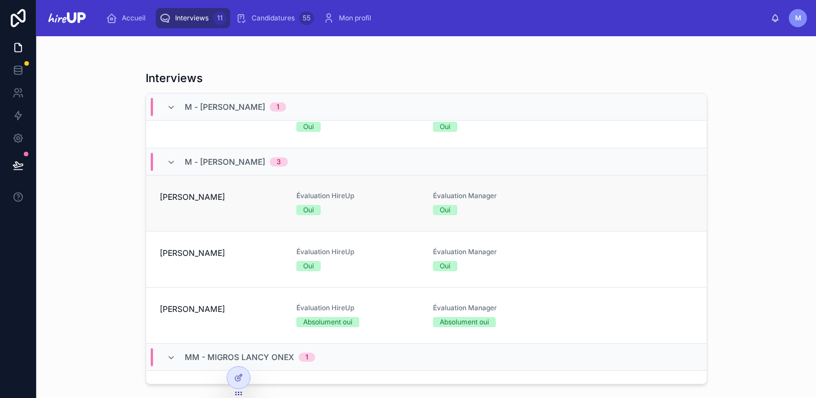
scroll to position [35, 0]
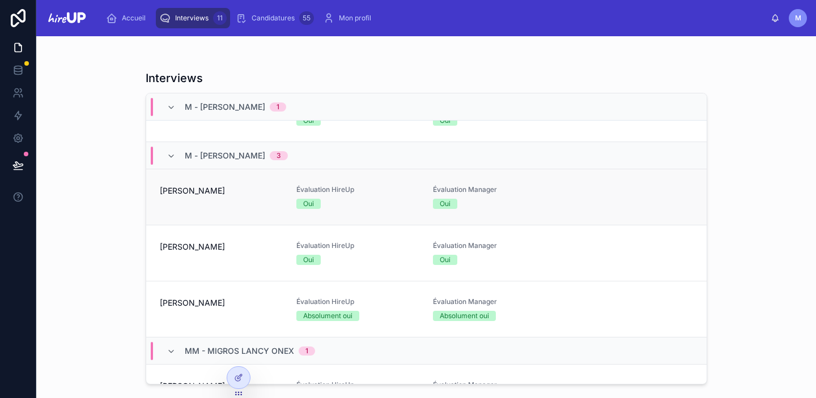
click at [181, 198] on div "[PERSON_NAME]" at bounding box center [221, 197] width 123 height 24
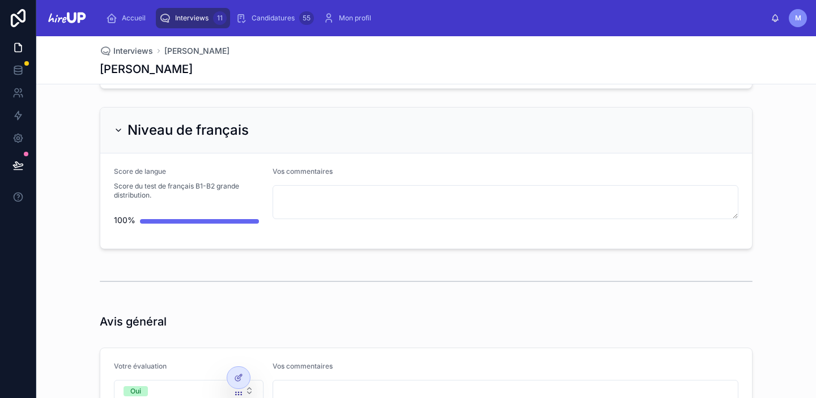
scroll to position [2988, 0]
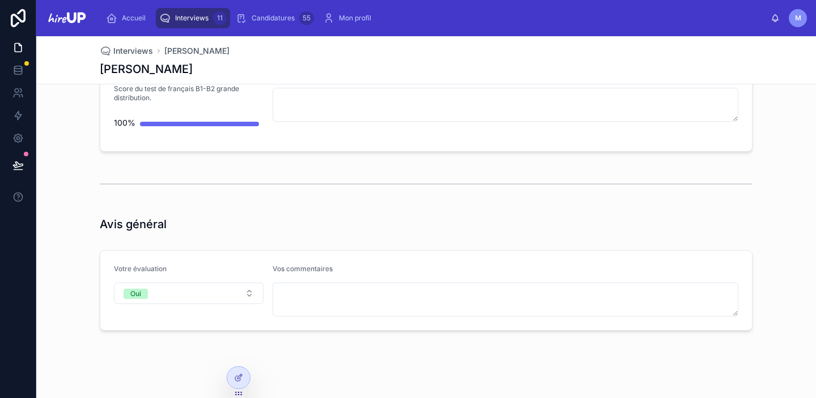
click at [190, 17] on span "Interviews" at bounding box center [191, 18] width 33 height 9
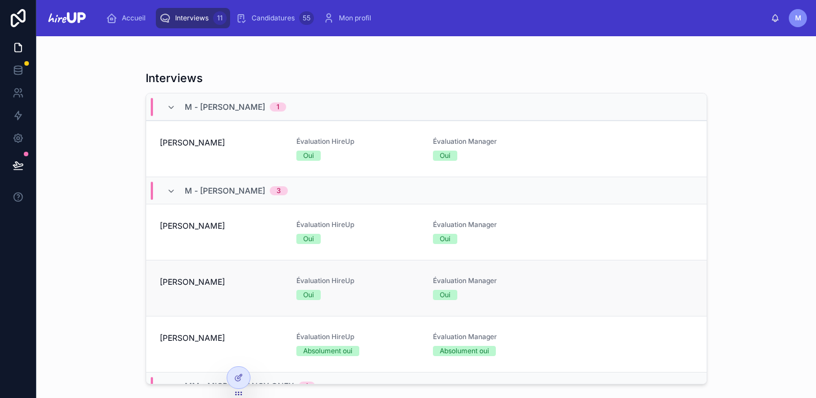
click at [197, 302] on link "Nabil O Évaluation HireUp Oui [GEOGRAPHIC_DATA] Manager Oui" at bounding box center [426, 288] width 561 height 56
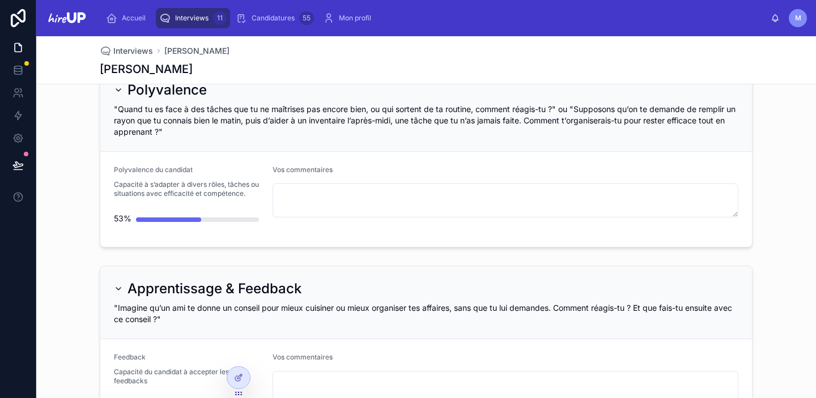
scroll to position [3045, 0]
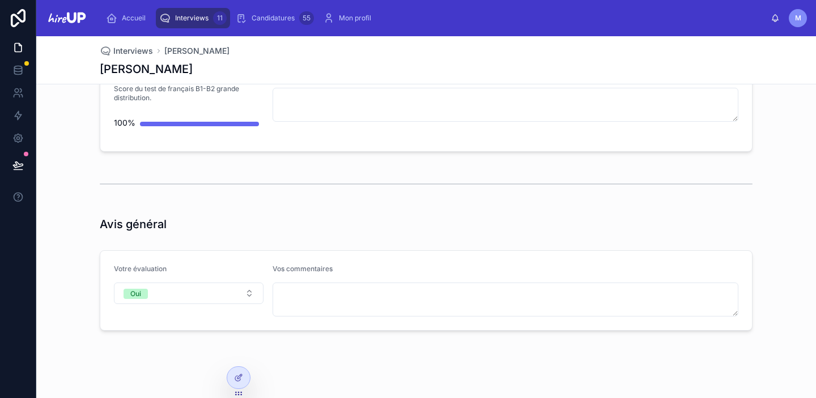
click at [193, 16] on span "Interviews" at bounding box center [191, 18] width 33 height 9
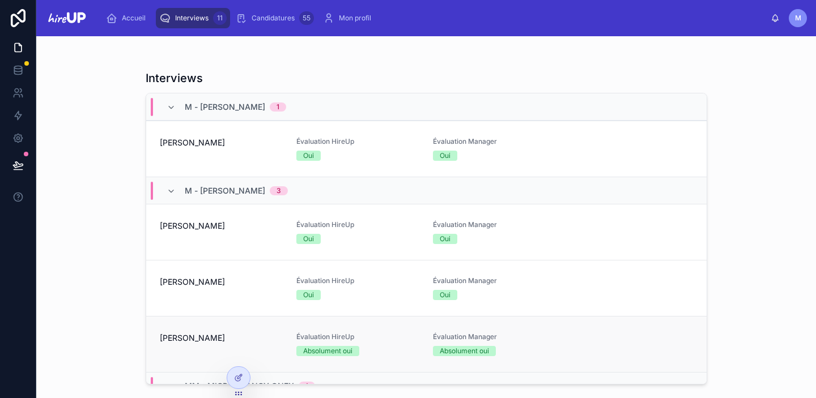
click at [188, 340] on span "[PERSON_NAME]" at bounding box center [221, 338] width 123 height 11
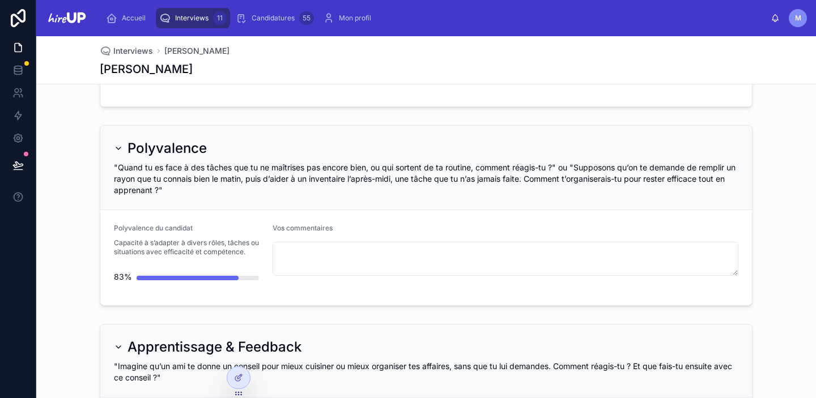
scroll to position [3020, 0]
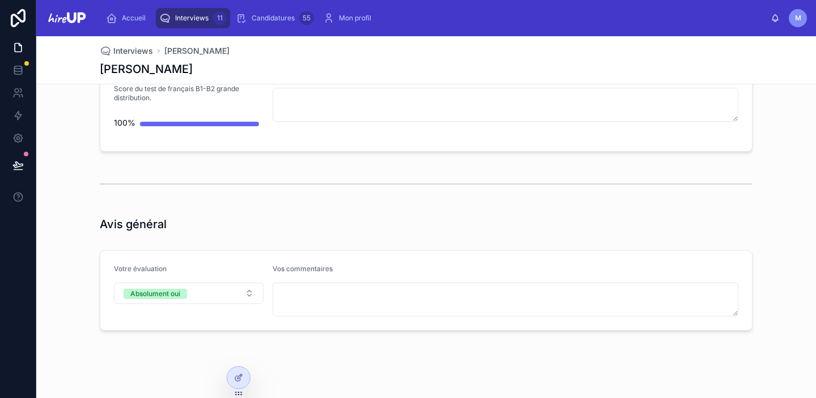
click at [189, 19] on span "Interviews" at bounding box center [191, 18] width 33 height 9
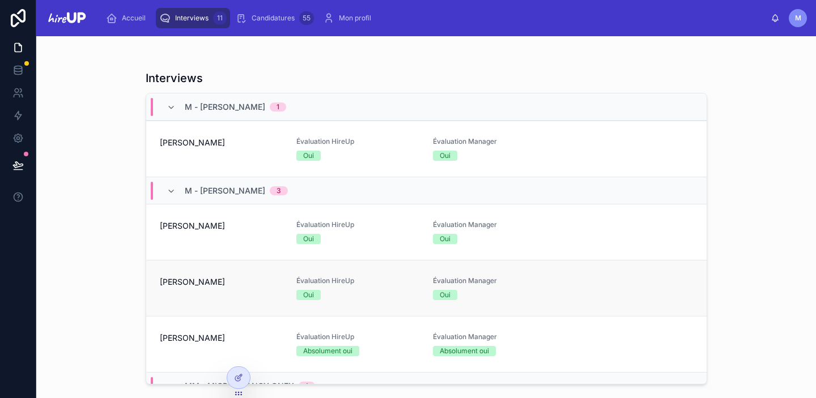
click at [188, 277] on span "[PERSON_NAME]" at bounding box center [221, 282] width 123 height 11
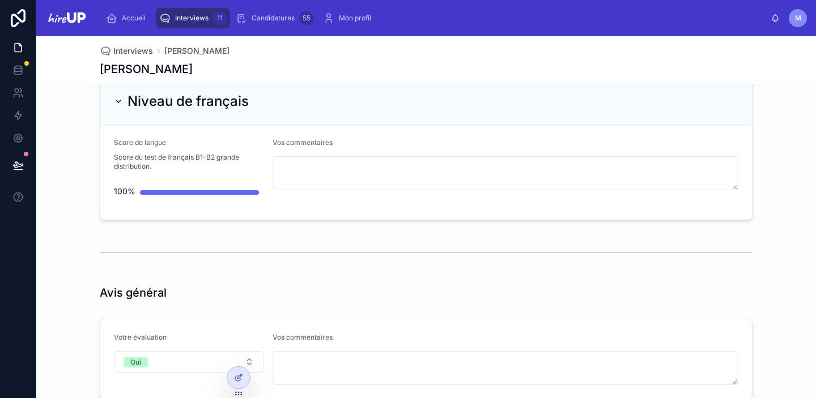
scroll to position [3045, 0]
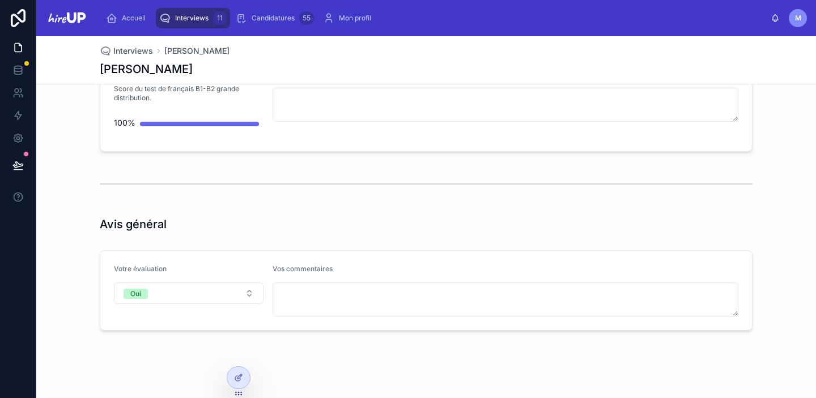
click at [202, 20] on span "Interviews" at bounding box center [191, 18] width 33 height 9
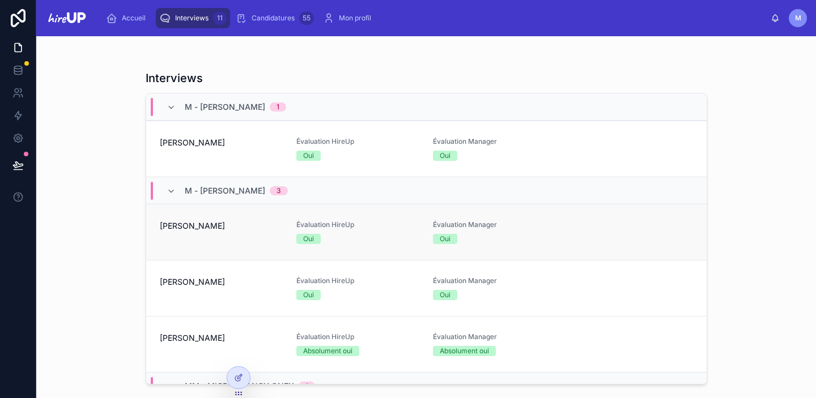
click at [218, 231] on span "[PERSON_NAME]" at bounding box center [221, 226] width 123 height 11
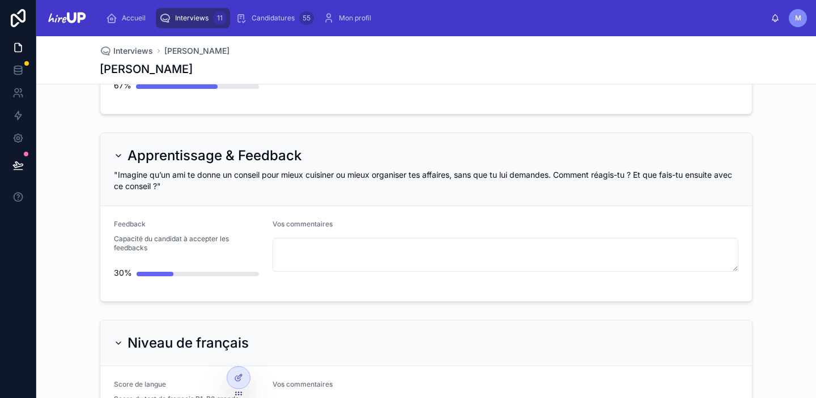
scroll to position [2988, 0]
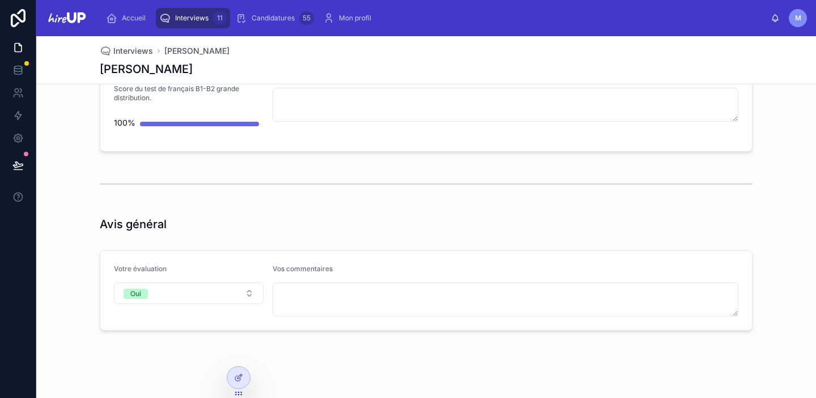
click at [196, 15] on span "Interviews" at bounding box center [191, 18] width 33 height 9
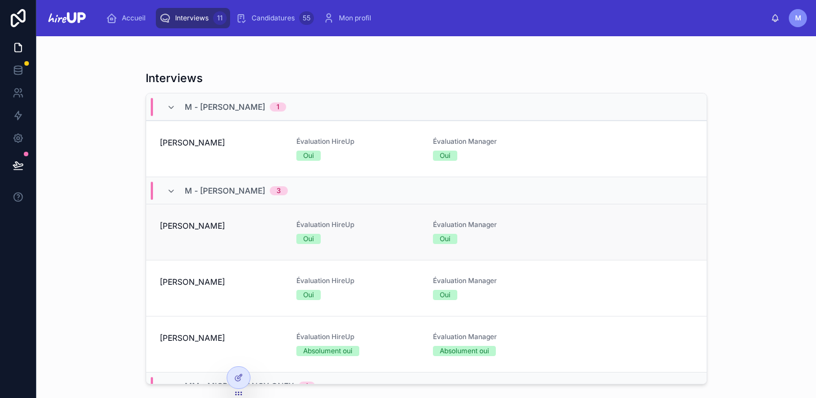
click at [216, 229] on span "[PERSON_NAME]" at bounding box center [221, 226] width 123 height 11
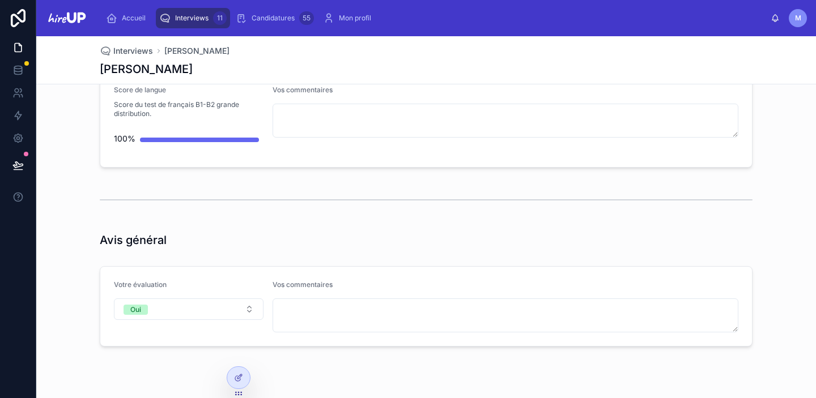
scroll to position [2988, 0]
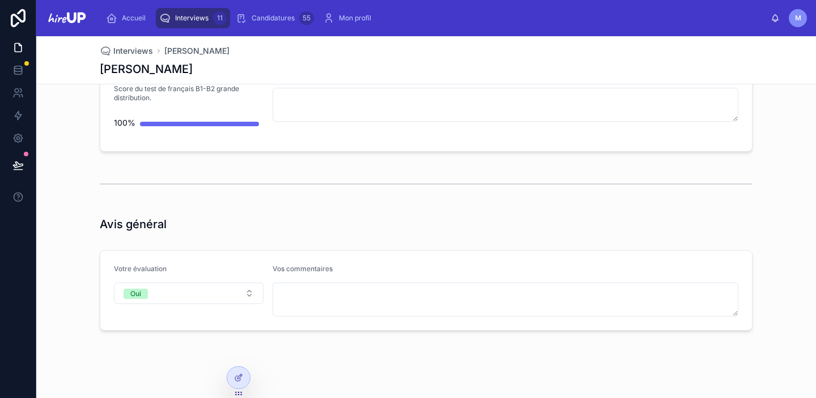
click at [182, 19] on span "Interviews" at bounding box center [191, 18] width 33 height 9
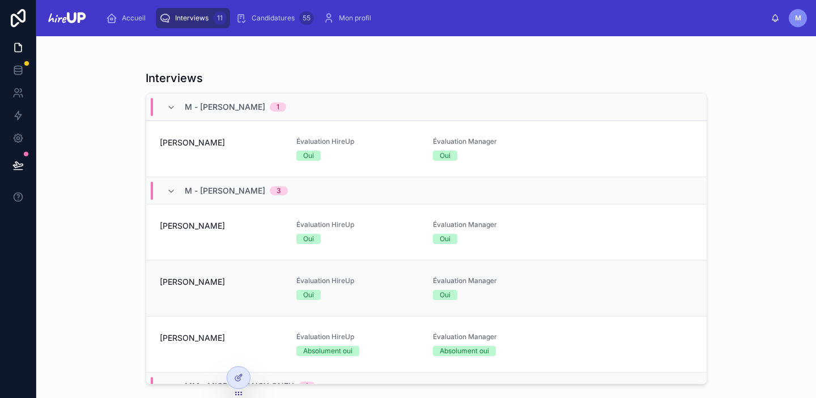
click at [197, 291] on div "[PERSON_NAME]" at bounding box center [221, 289] width 123 height 24
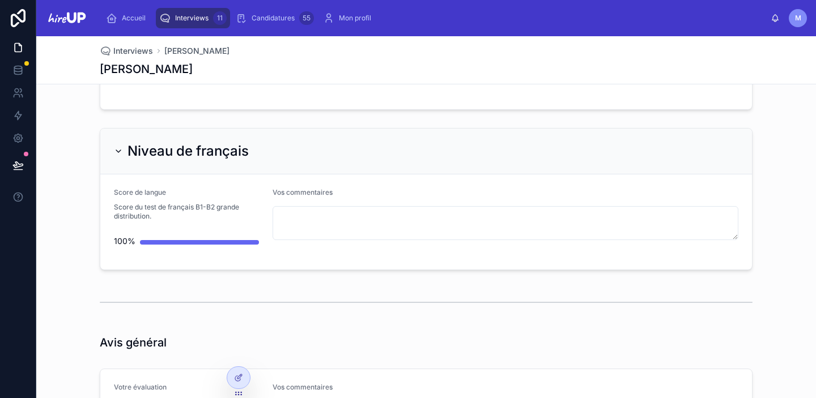
scroll to position [3045, 0]
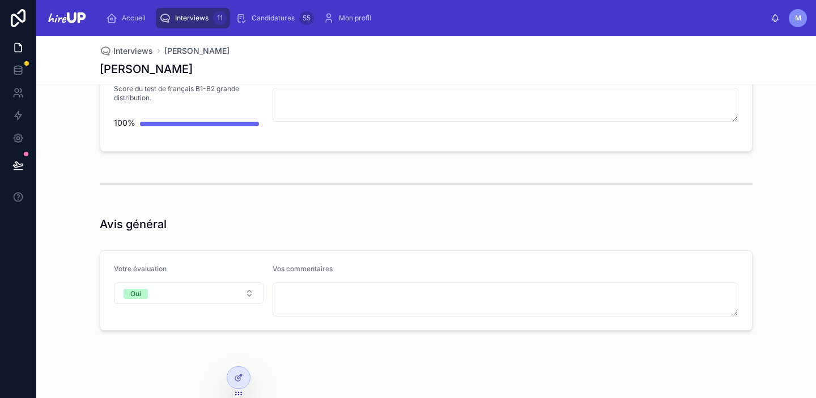
click at [193, 18] on span "Interviews" at bounding box center [191, 18] width 33 height 9
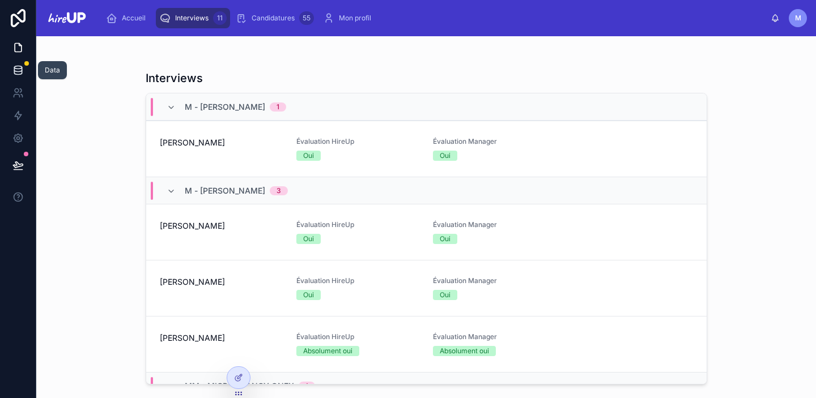
click at [18, 68] on icon at bounding box center [17, 70] width 11 height 11
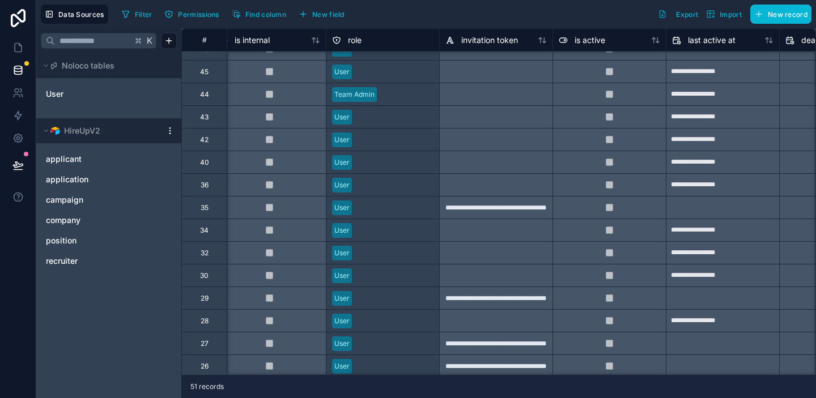
scroll to position [354, 634]
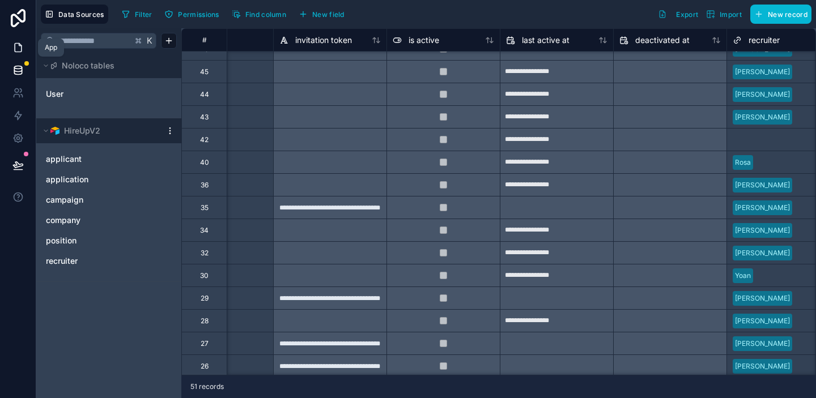
click at [18, 48] on icon at bounding box center [17, 47] width 11 height 11
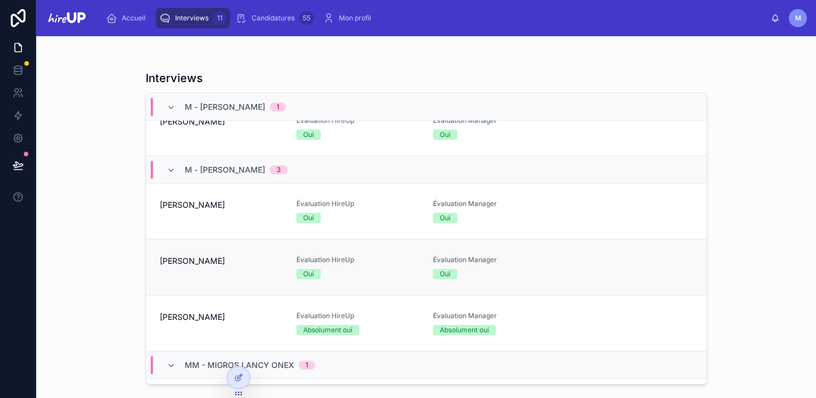
scroll to position [56, 0]
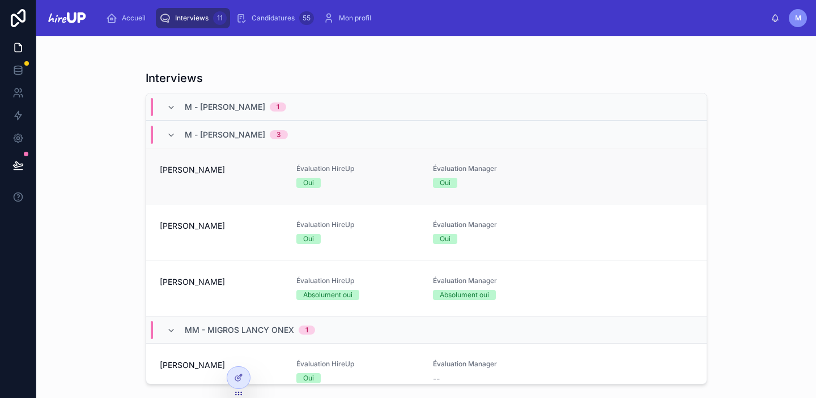
click at [171, 187] on div "[PERSON_NAME]" at bounding box center [221, 176] width 123 height 24
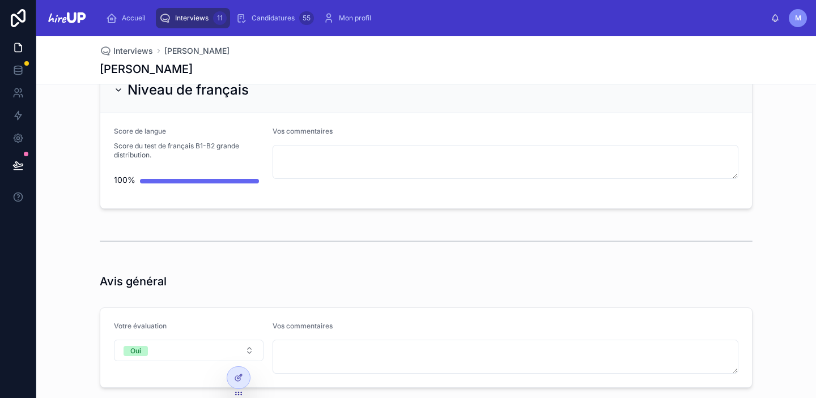
scroll to position [2988, 0]
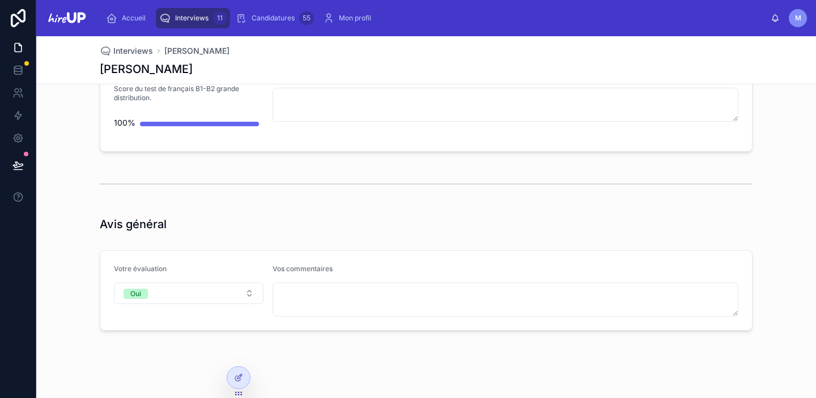
click at [192, 25] on div "Interviews 11" at bounding box center [192, 18] width 67 height 18
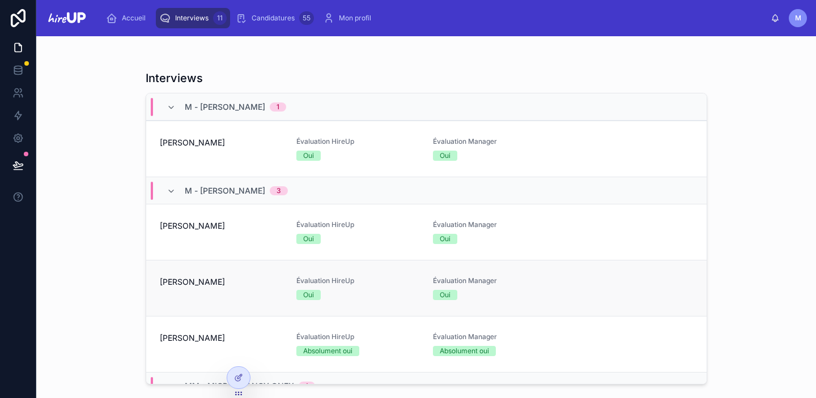
click at [206, 282] on span "[PERSON_NAME]" at bounding box center [221, 282] width 123 height 11
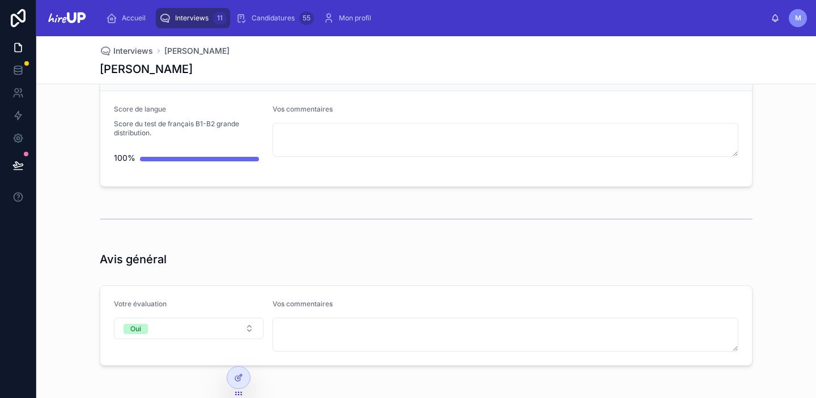
scroll to position [3045, 0]
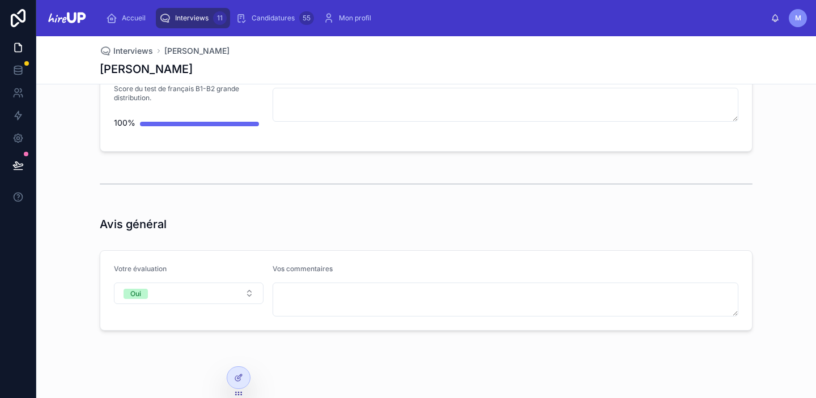
click at [202, 15] on span "Interviews" at bounding box center [191, 18] width 33 height 9
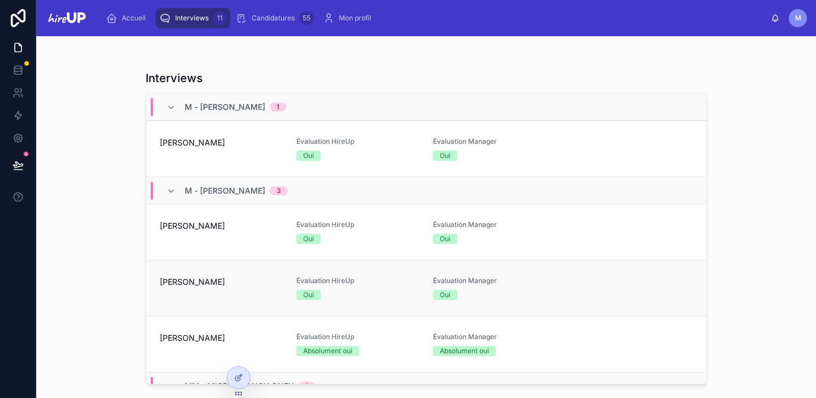
scroll to position [56, 0]
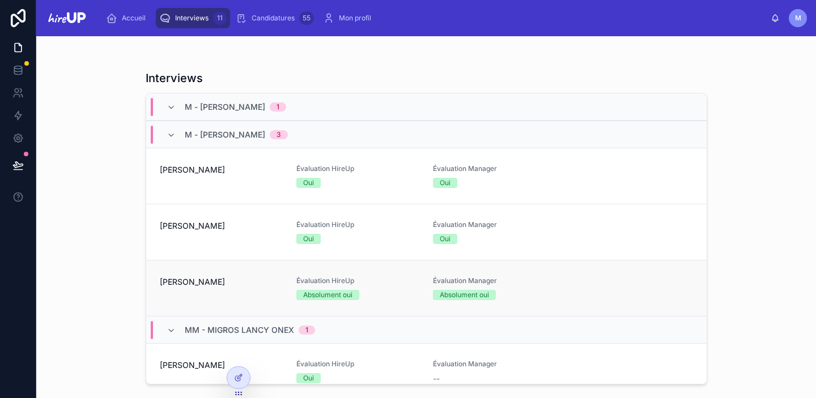
click at [183, 298] on div "[PERSON_NAME]" at bounding box center [221, 289] width 123 height 24
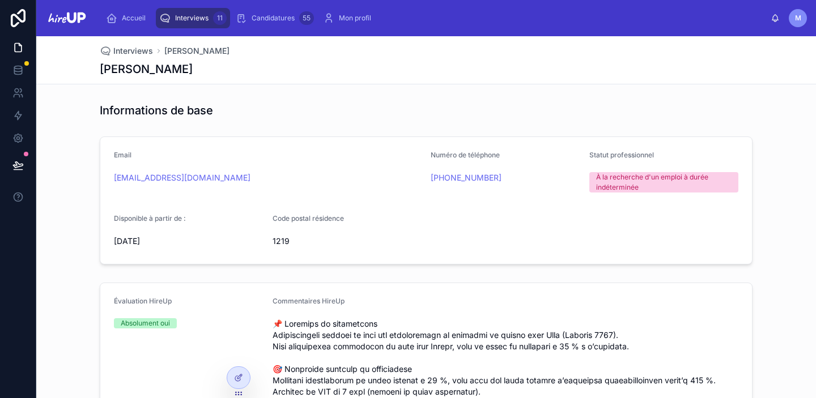
click at [193, 16] on span "Interviews" at bounding box center [191, 18] width 33 height 9
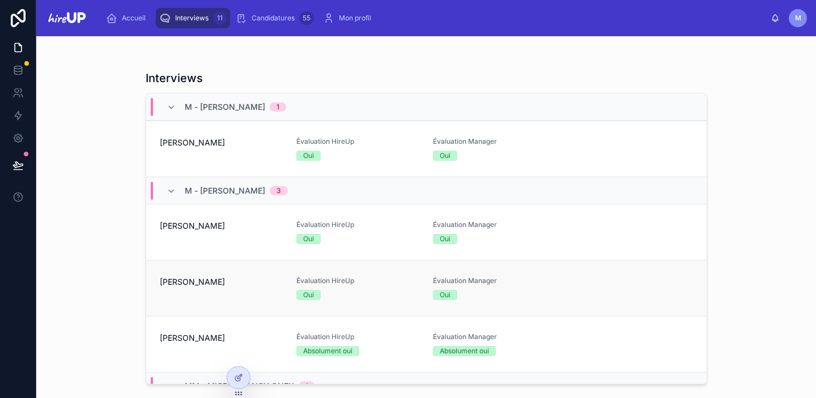
click at [211, 296] on div "[PERSON_NAME]" at bounding box center [221, 289] width 123 height 24
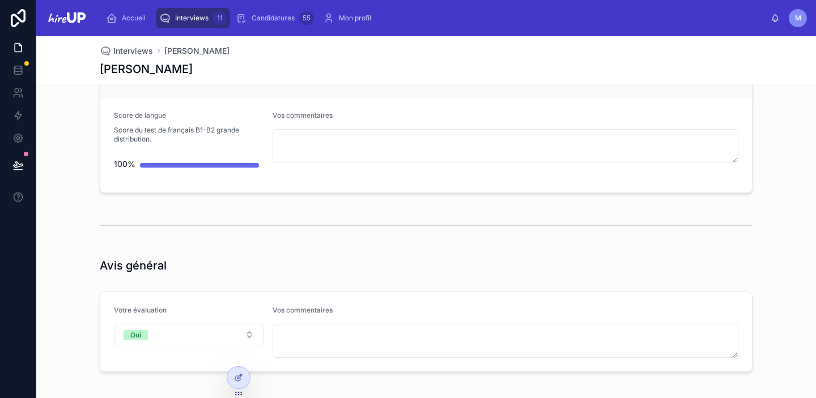
scroll to position [3045, 0]
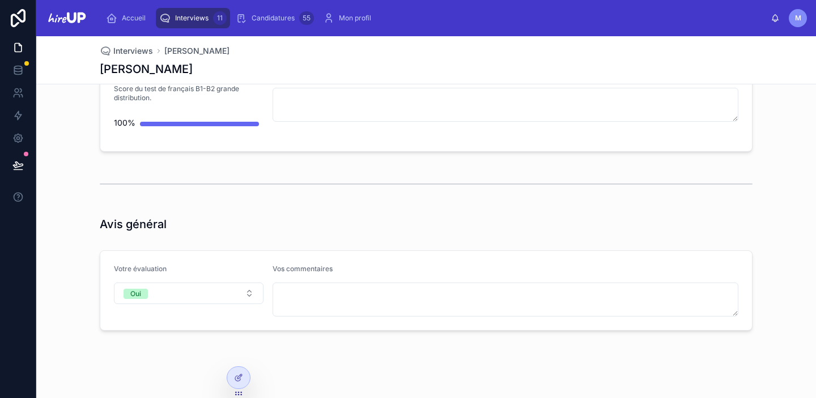
click at [198, 15] on span "Interviews" at bounding box center [191, 18] width 33 height 9
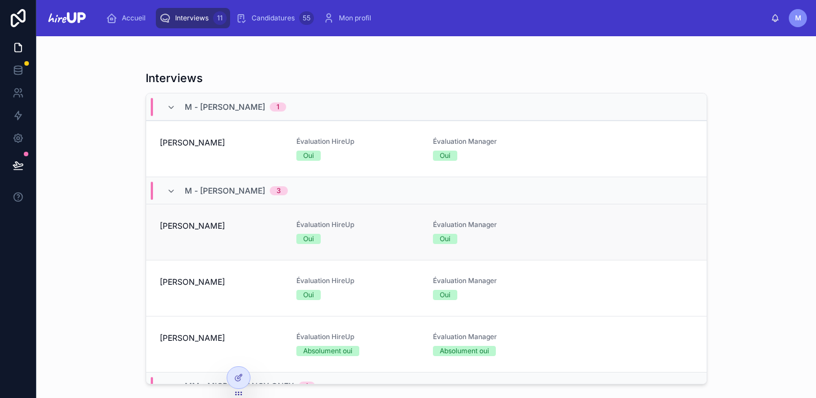
click at [211, 240] on div "[PERSON_NAME]" at bounding box center [221, 233] width 123 height 24
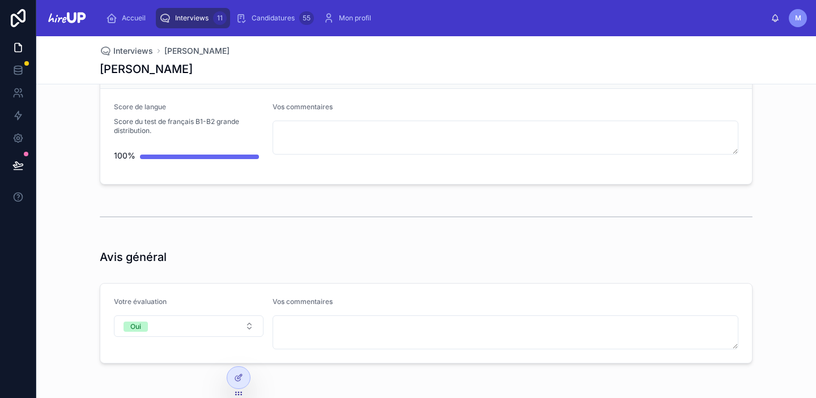
scroll to position [2988, 0]
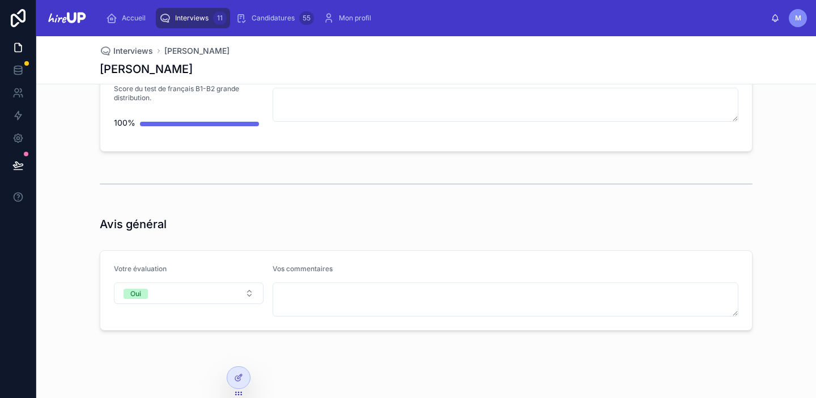
click at [195, 18] on span "Interviews" at bounding box center [191, 18] width 33 height 9
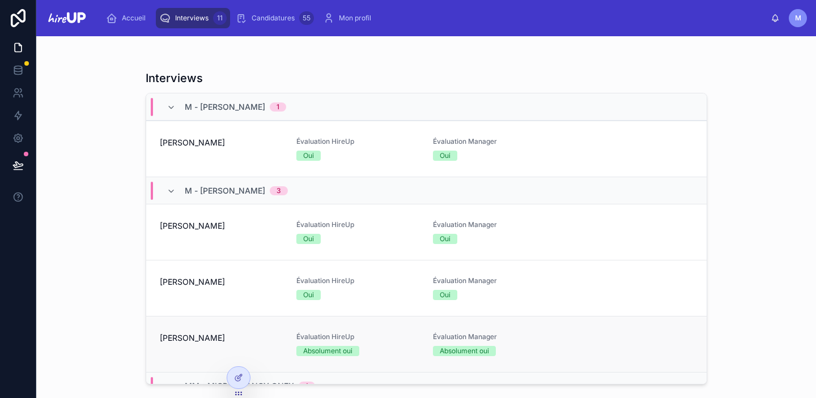
click at [211, 334] on span "[PERSON_NAME]" at bounding box center [221, 338] width 123 height 11
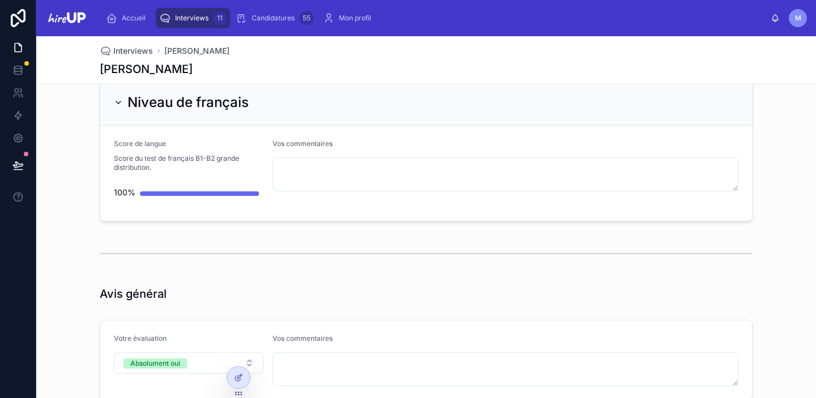
scroll to position [3020, 0]
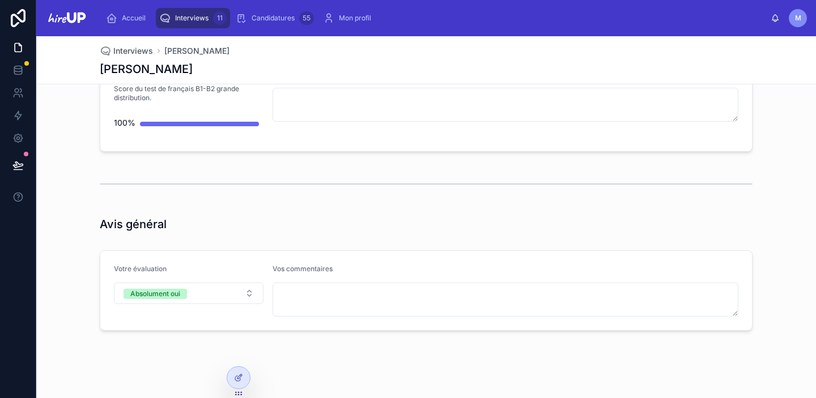
click at [198, 15] on span "Interviews" at bounding box center [191, 18] width 33 height 9
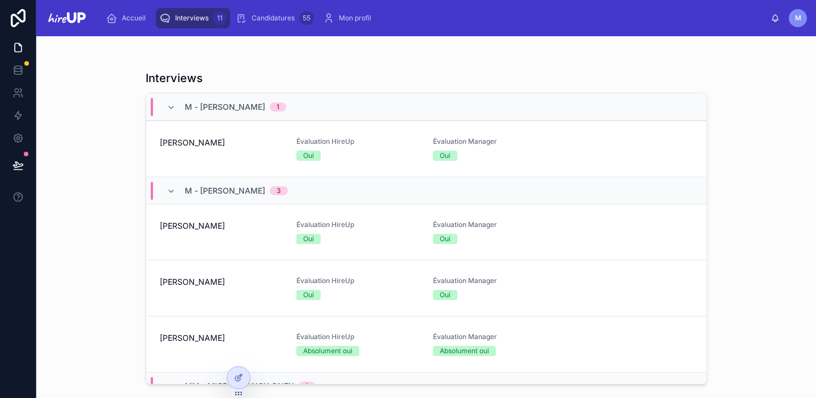
click at [191, 18] on span "Interviews" at bounding box center [191, 18] width 33 height 9
click at [21, 70] on icon at bounding box center [17, 69] width 7 height 5
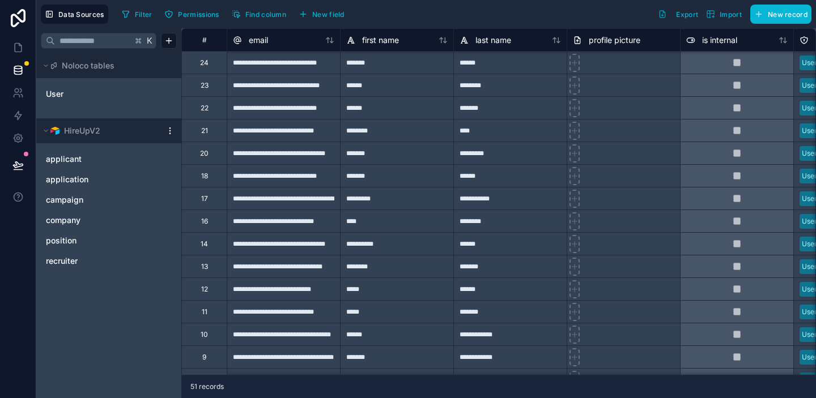
scroll to position [701, 0]
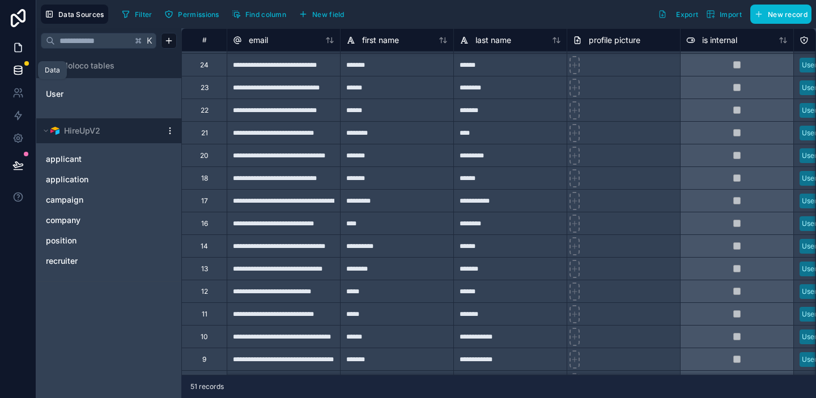
click at [18, 48] on icon at bounding box center [17, 47] width 11 height 11
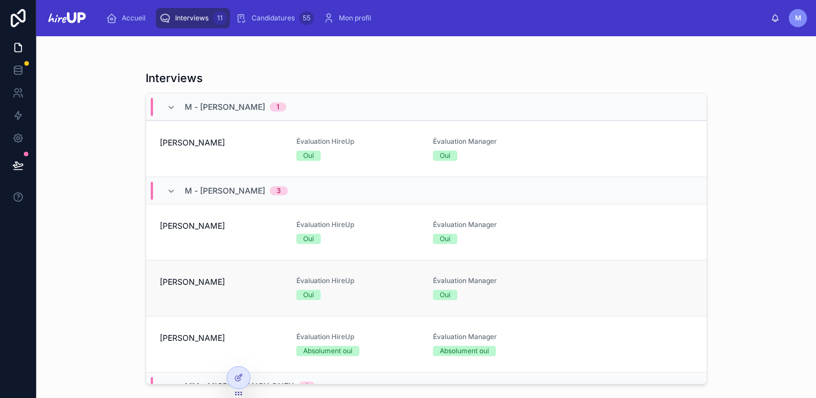
scroll to position [78, 0]
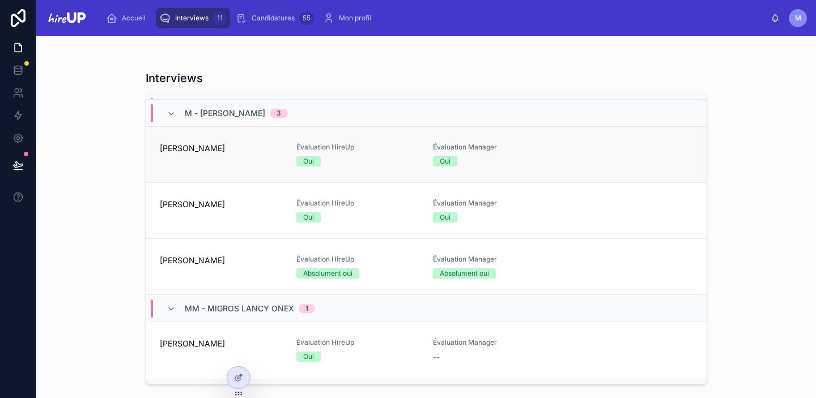
click at [195, 156] on div "[PERSON_NAME]" at bounding box center [221, 155] width 123 height 24
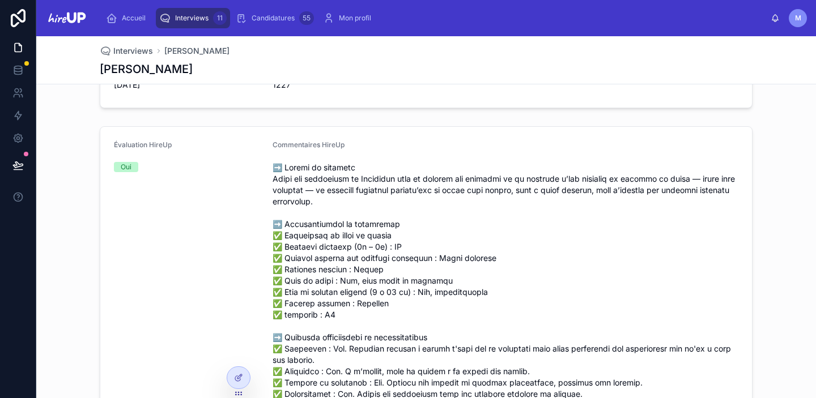
scroll to position [149, 0]
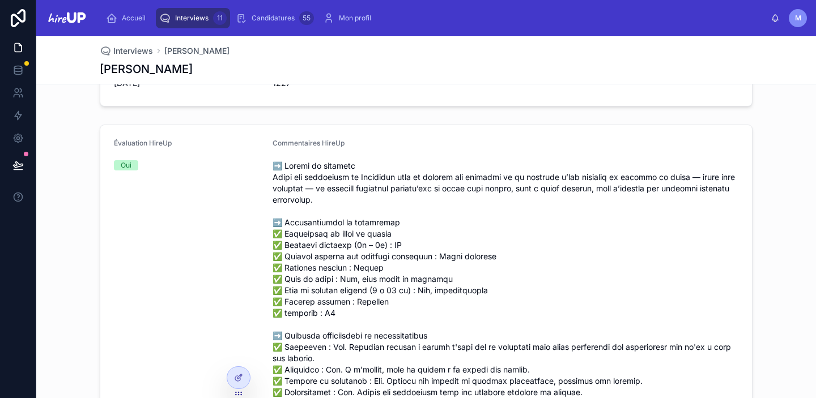
click at [183, 15] on span "Interviews" at bounding box center [191, 18] width 33 height 9
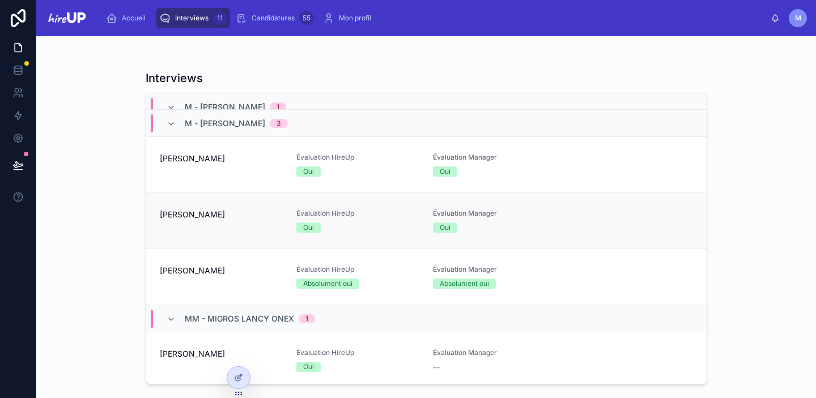
scroll to position [79, 0]
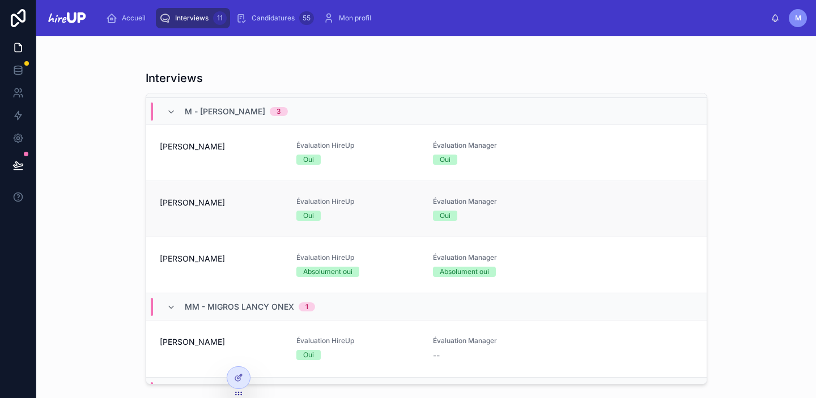
click at [211, 215] on div "[PERSON_NAME]" at bounding box center [221, 209] width 123 height 24
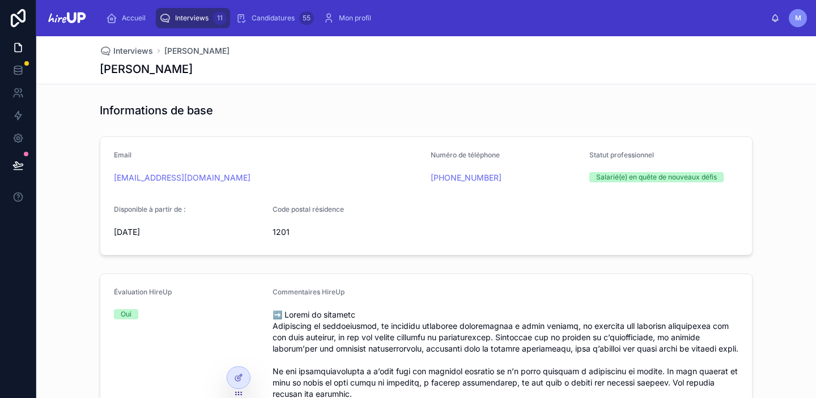
click at [201, 21] on span "Interviews" at bounding box center [191, 18] width 33 height 9
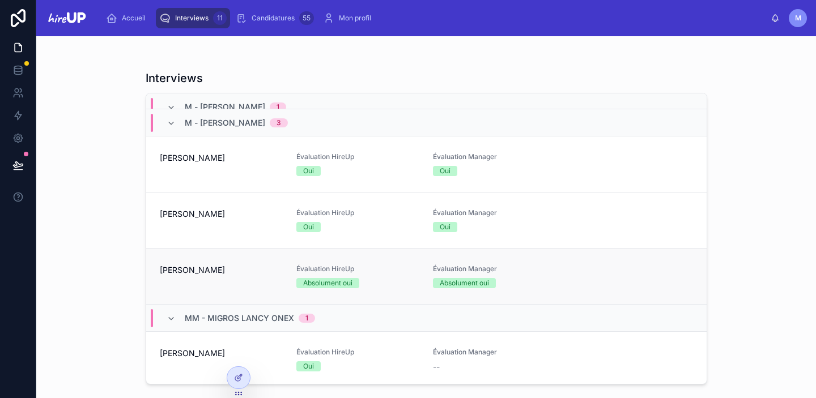
scroll to position [83, 0]
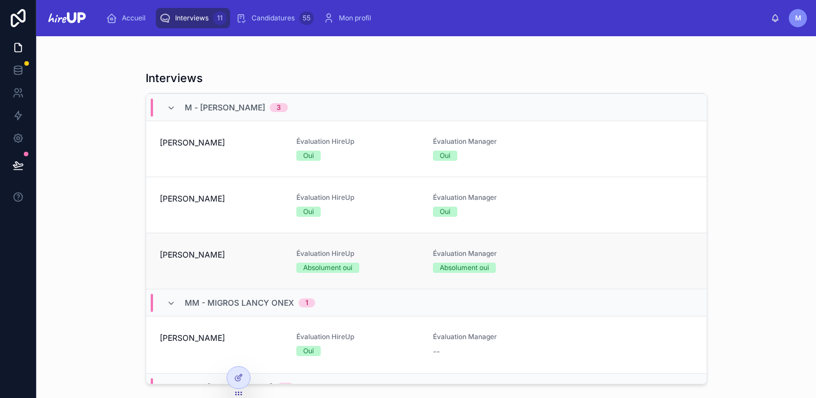
click at [229, 252] on span "[PERSON_NAME]" at bounding box center [221, 254] width 123 height 11
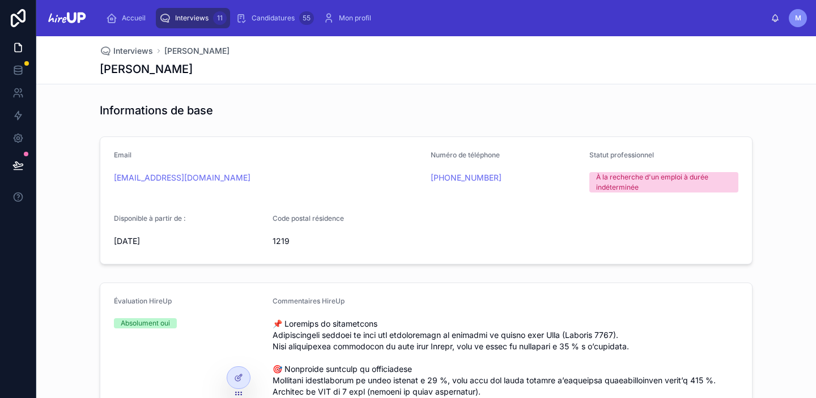
click at [198, 9] on div "Interviews 11" at bounding box center [192, 18] width 67 height 18
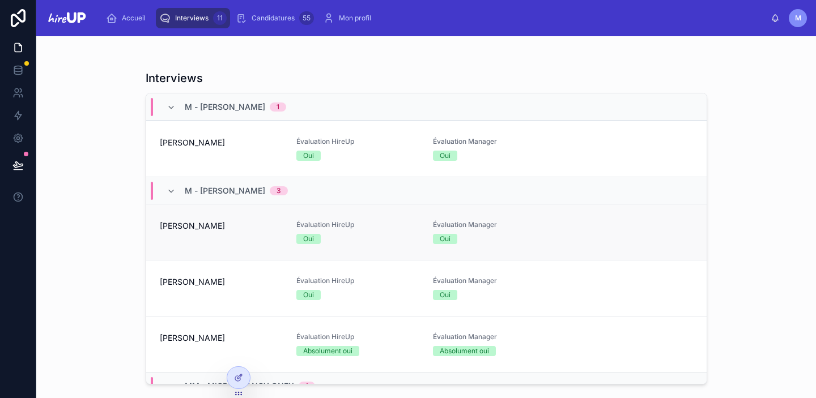
click at [209, 225] on span "[PERSON_NAME]" at bounding box center [221, 226] width 123 height 11
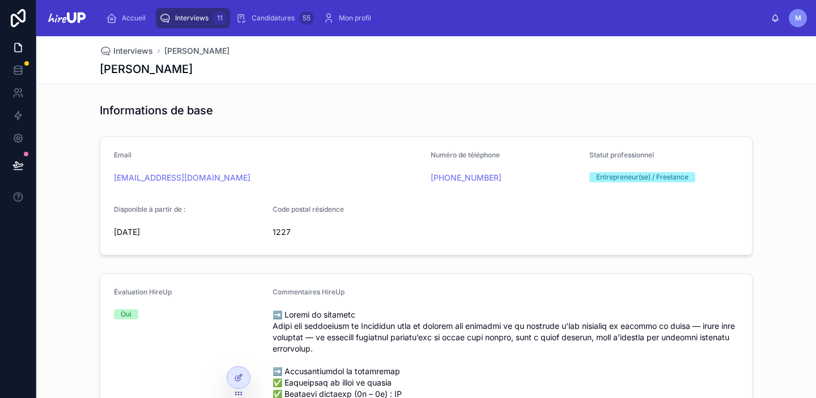
scroll to position [7, 0]
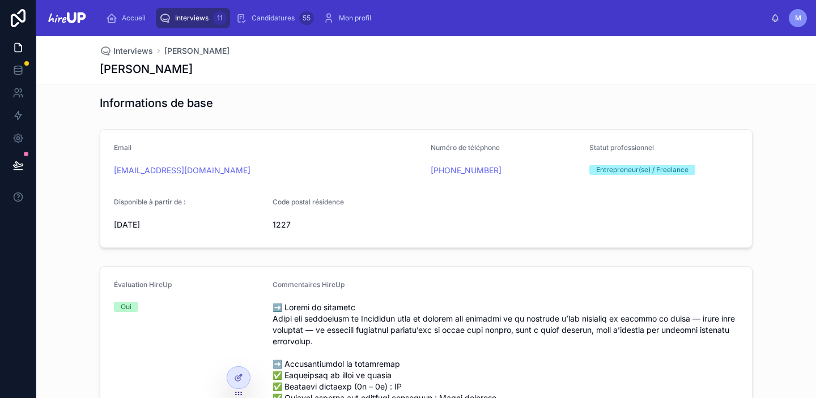
click at [189, 16] on span "Interviews" at bounding box center [191, 18] width 33 height 9
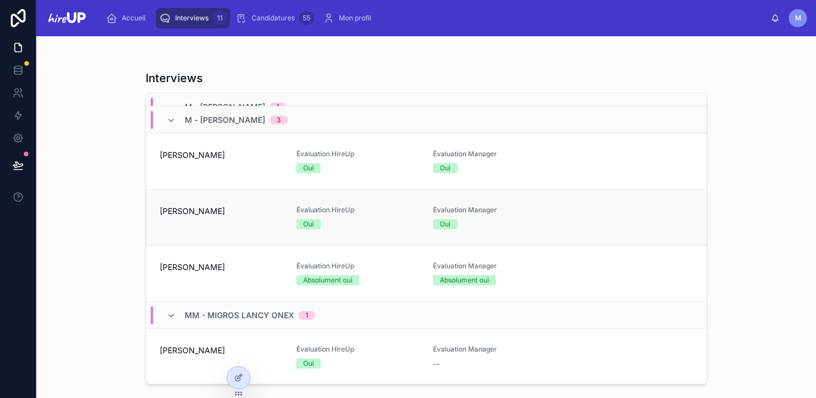
scroll to position [35, 0]
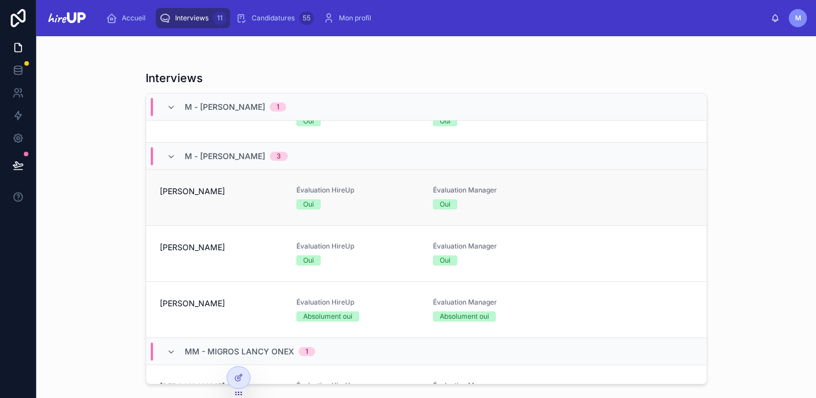
click at [210, 196] on span "[PERSON_NAME]" at bounding box center [221, 191] width 123 height 11
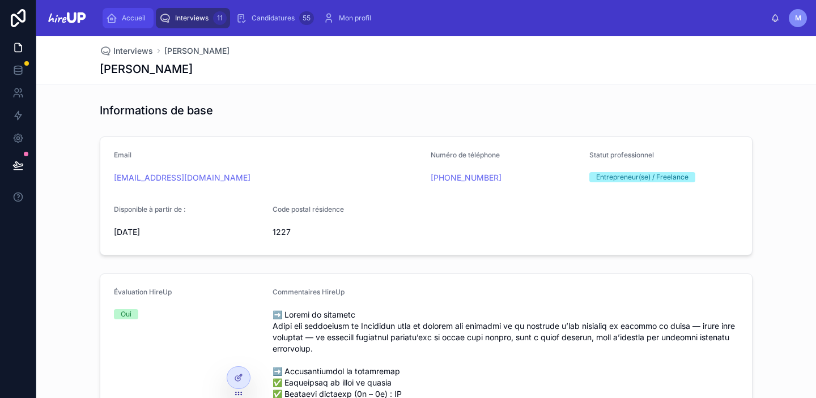
click at [131, 14] on span "Accueil" at bounding box center [134, 18] width 24 height 9
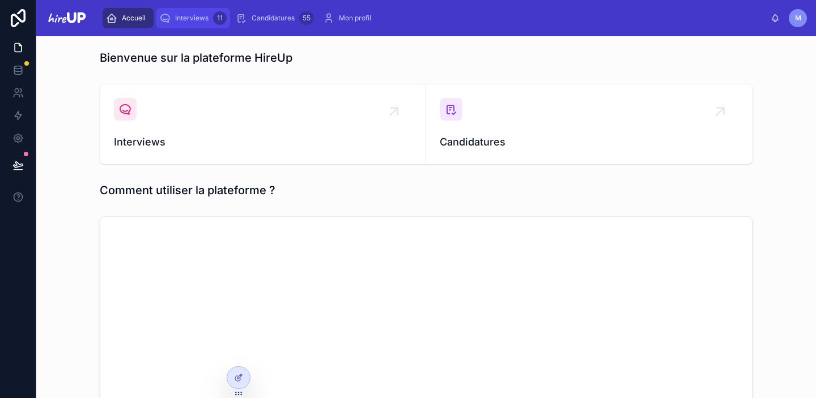
click at [193, 16] on span "Interviews" at bounding box center [191, 18] width 33 height 9
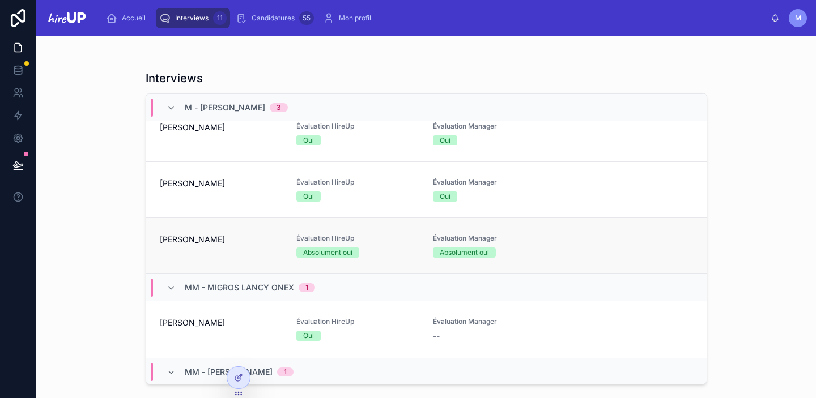
scroll to position [112, 0]
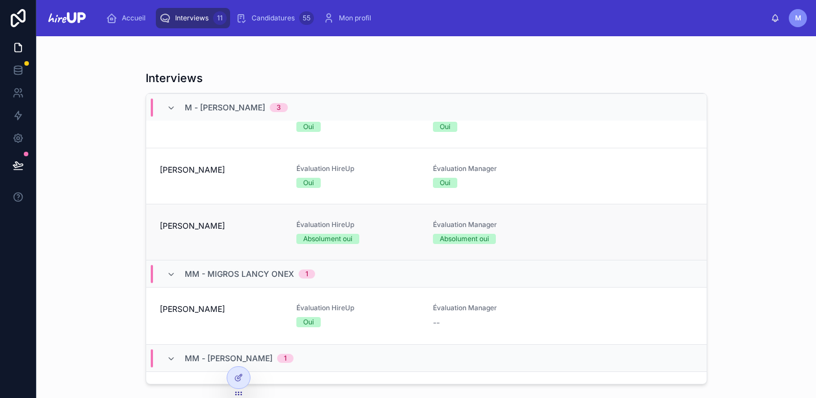
click at [181, 232] on div "[PERSON_NAME]" at bounding box center [221, 233] width 123 height 24
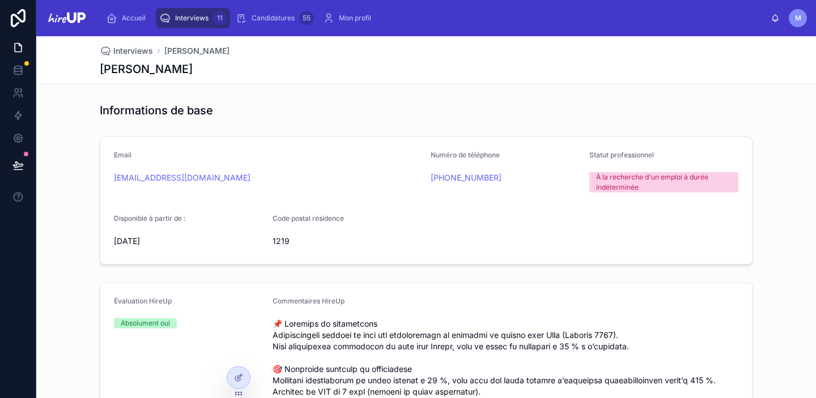
click at [190, 19] on span "Interviews" at bounding box center [191, 18] width 33 height 9
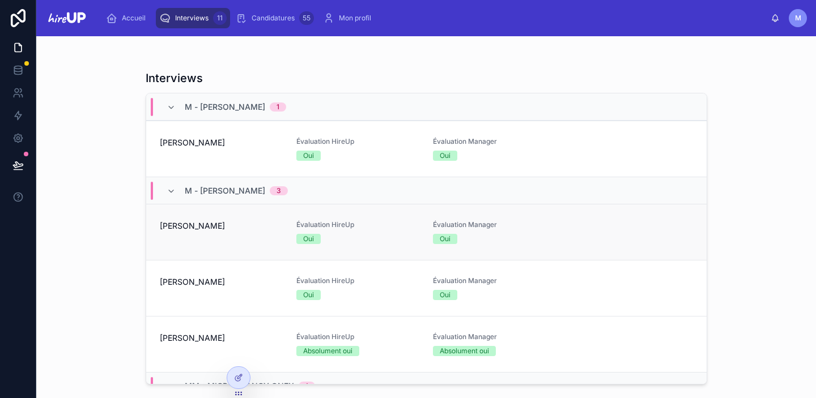
click at [224, 219] on link "[PERSON_NAME] Évaluation HireUp Oui [GEOGRAPHIC_DATA] Manager Oui" at bounding box center [426, 232] width 561 height 56
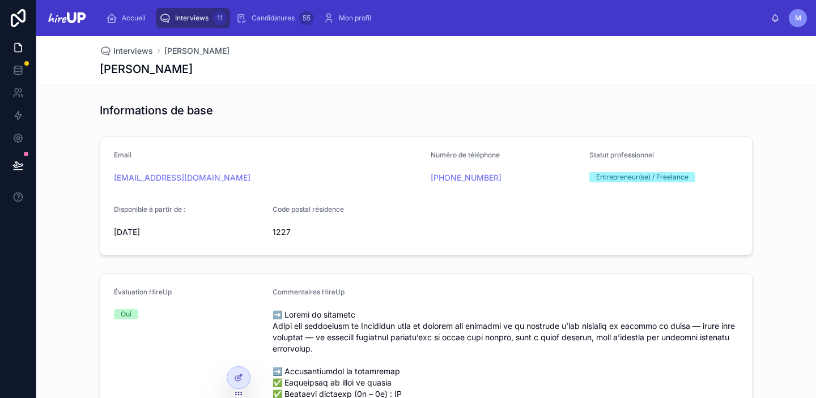
click at [194, 18] on span "Interviews" at bounding box center [191, 18] width 33 height 9
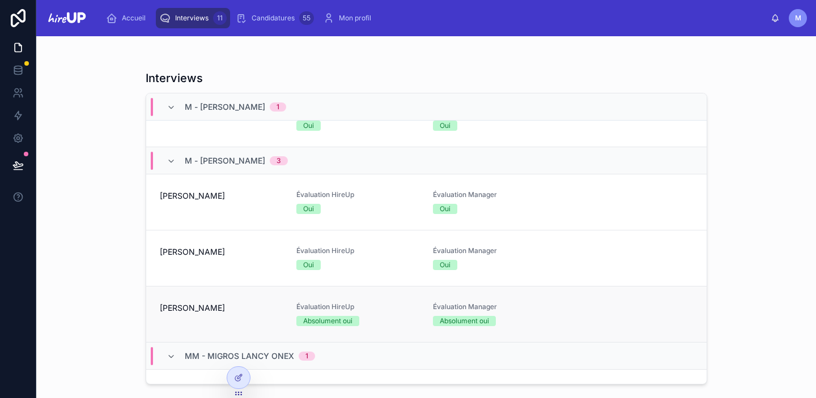
scroll to position [45, 0]
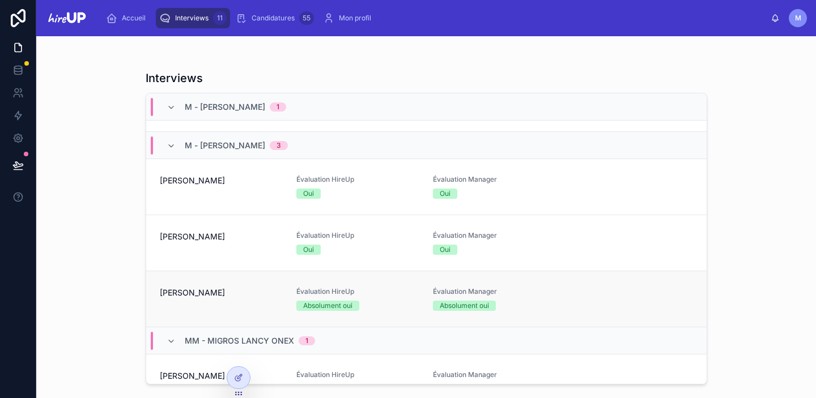
click at [231, 306] on div "[PERSON_NAME]" at bounding box center [221, 299] width 123 height 24
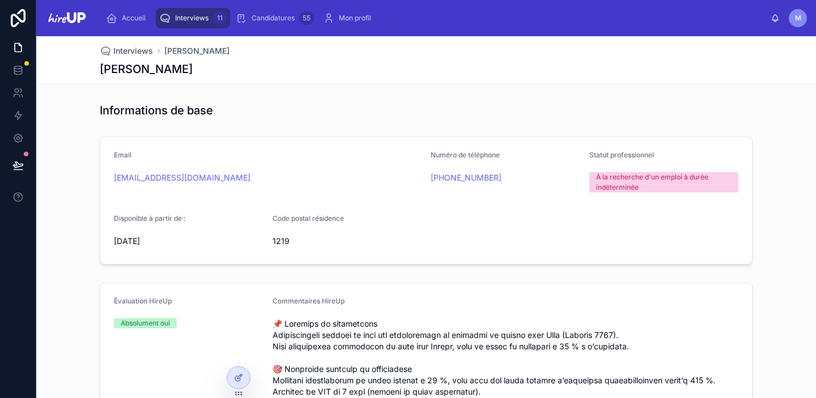
click at [228, 173] on div "[EMAIL_ADDRESS][DOMAIN_NAME]" at bounding box center [268, 177] width 308 height 11
drag, startPoint x: 237, startPoint y: 181, endPoint x: 110, endPoint y: 175, distance: 127.1
click at [110, 175] on form "Email [EMAIL_ADDRESS][DOMAIN_NAME] Numéro de téléphone [PHONE_NUMBER] Statut pr…" at bounding box center [426, 200] width 652 height 127
copy link "[EMAIL_ADDRESS][DOMAIN_NAME]"
